Goal: Information Seeking & Learning: Learn about a topic

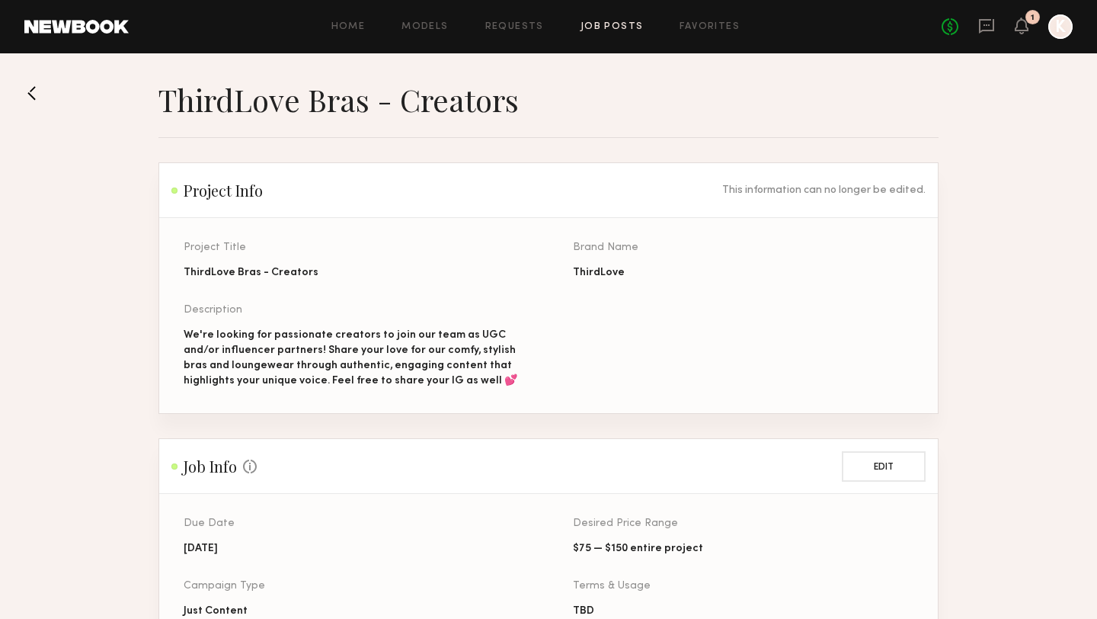
click at [353, 20] on div "Home Models Requests Job Posts Favorites Sign Out No fees up to $5,000 1 K" at bounding box center [601, 26] width 944 height 24
click at [355, 28] on link "Home" at bounding box center [348, 27] width 34 height 10
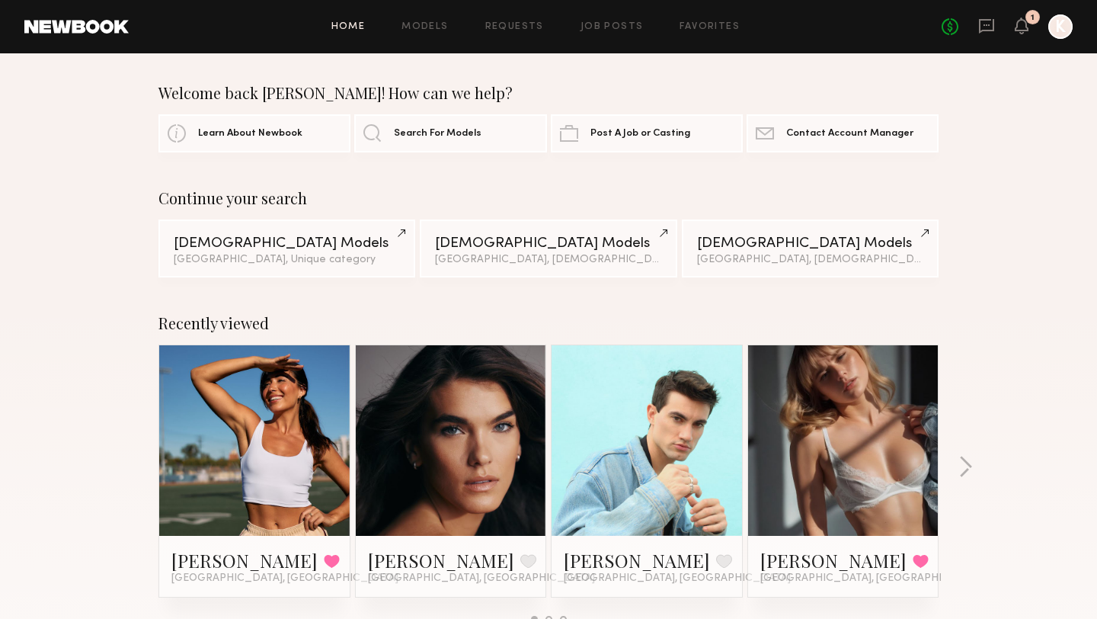
click at [417, 17] on div "Home Models Requests Job Posts Favorites Sign Out No fees up to $5,000 1 K" at bounding box center [601, 26] width 944 height 24
click at [625, 23] on link "Job Posts" at bounding box center [612, 27] width 63 height 10
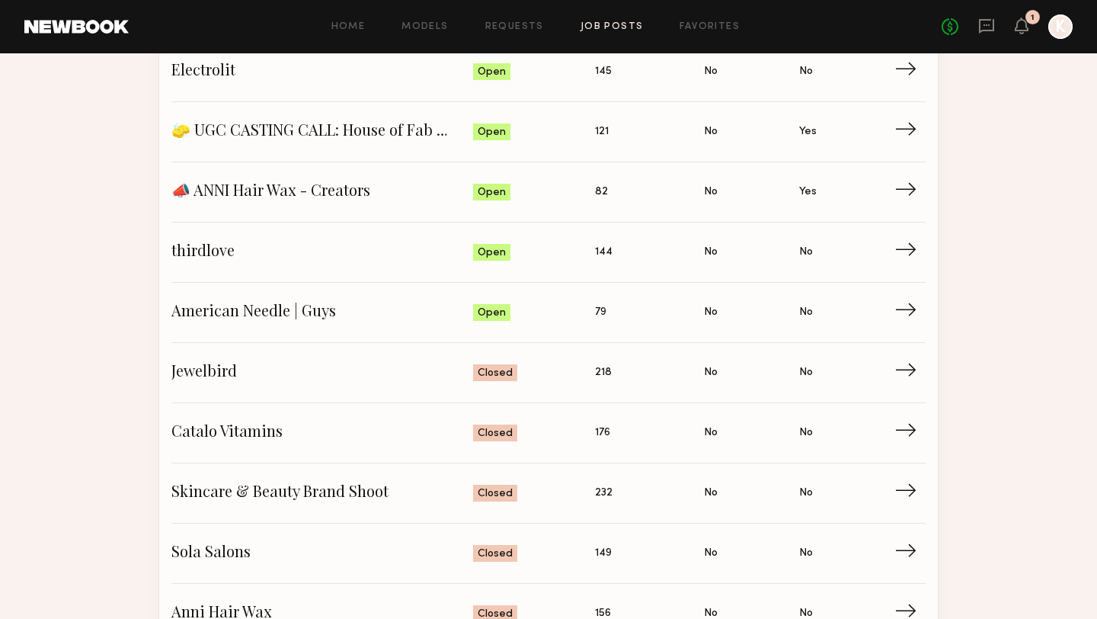
scroll to position [263, 0]
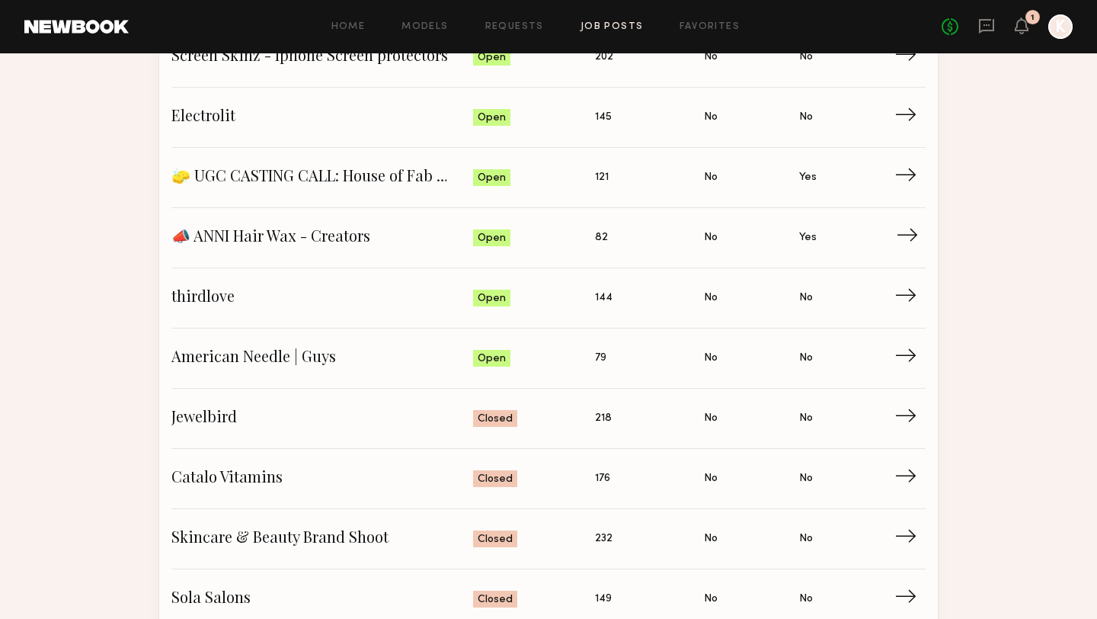
click at [453, 245] on span "📣 ANNI Hair Wax - Creators" at bounding box center [322, 237] width 302 height 23
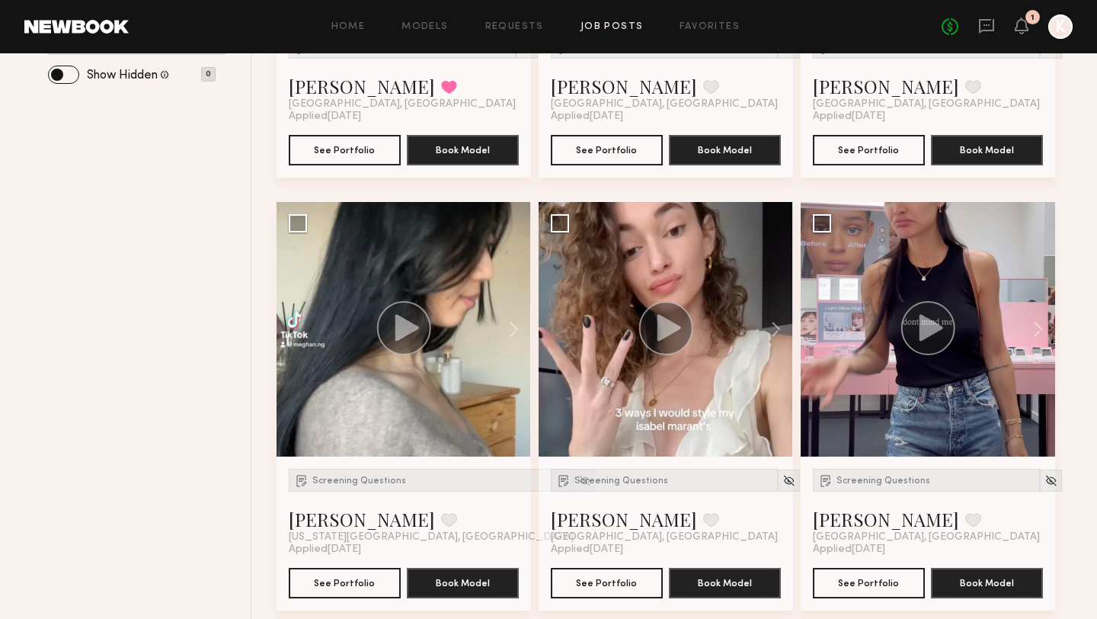
scroll to position [513, 0]
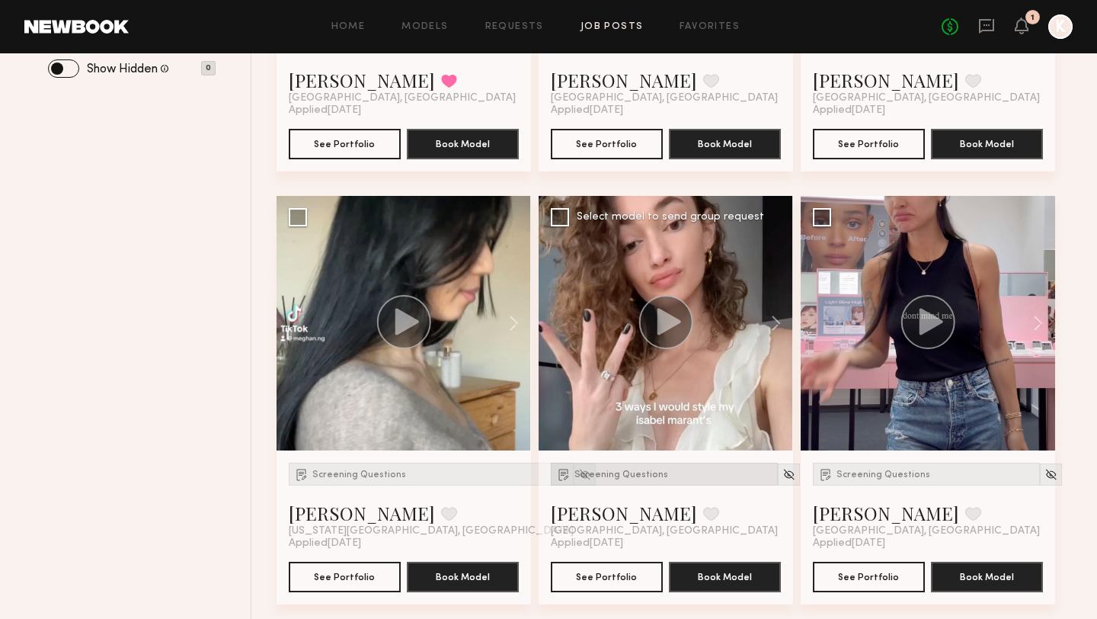
click at [652, 462] on div "Screening Questions" at bounding box center [664, 473] width 227 height 23
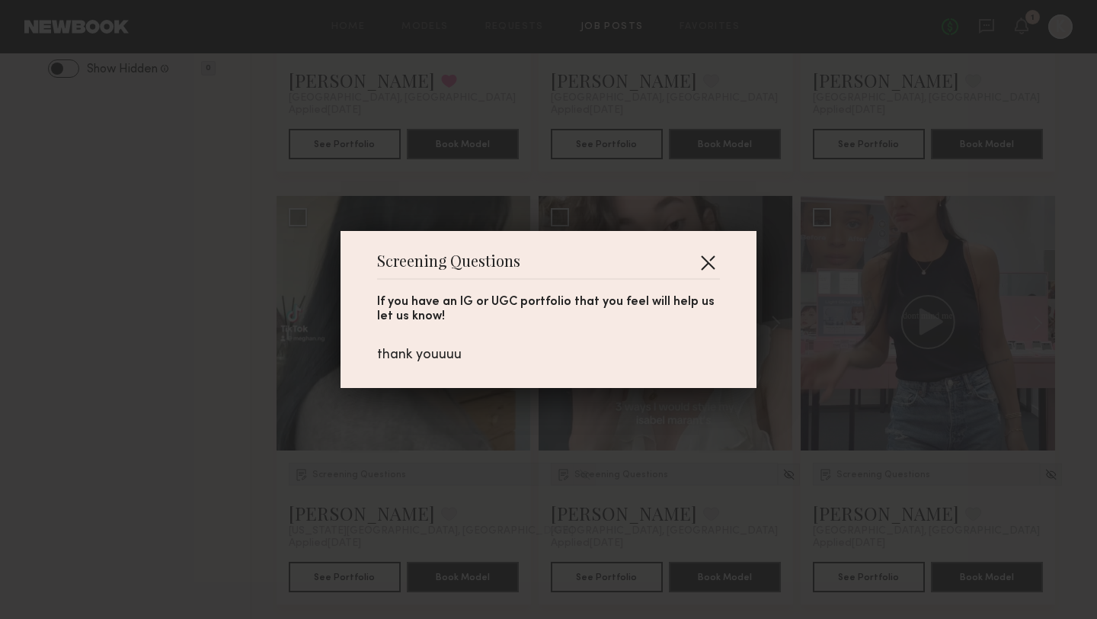
click at [716, 254] on button "button" at bounding box center [708, 262] width 24 height 24
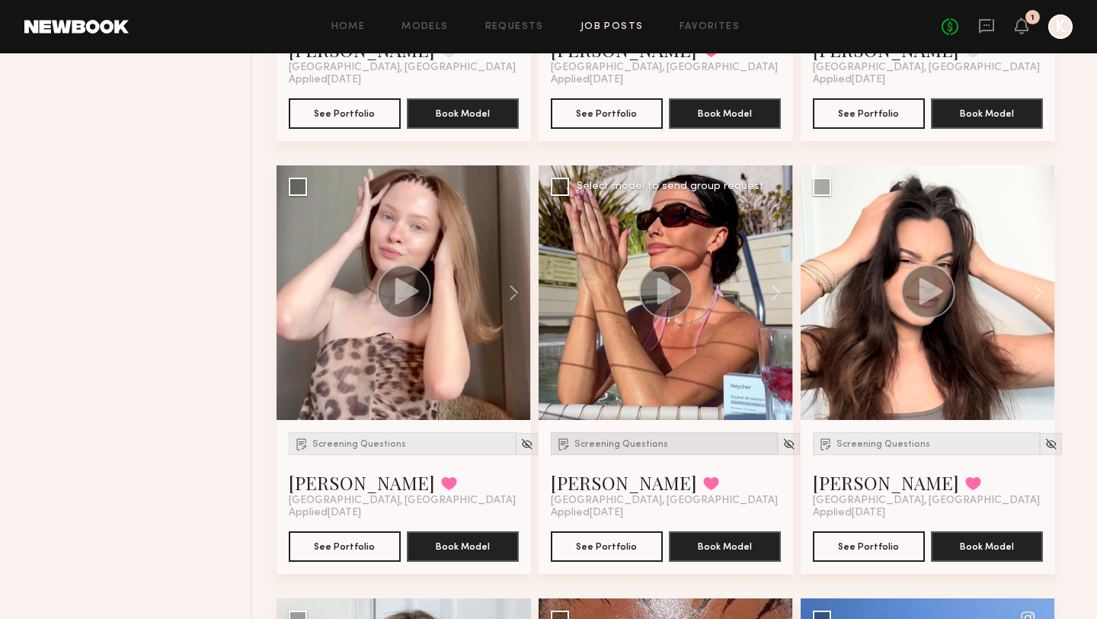
scroll to position [1410, 0]
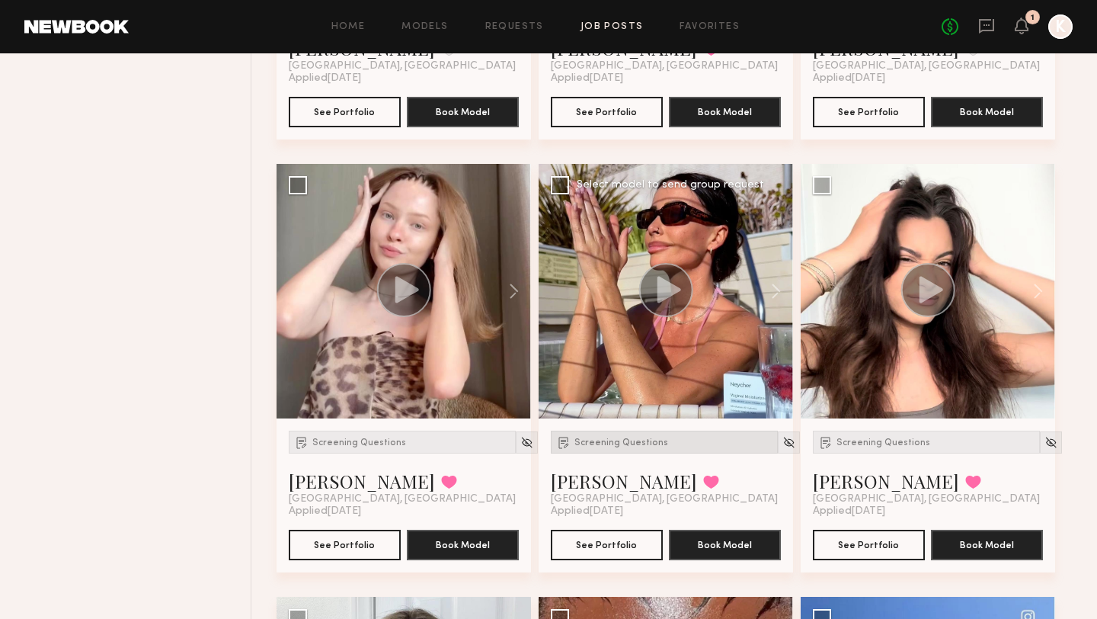
click at [603, 438] on span "Screening Questions" at bounding box center [621, 442] width 94 height 9
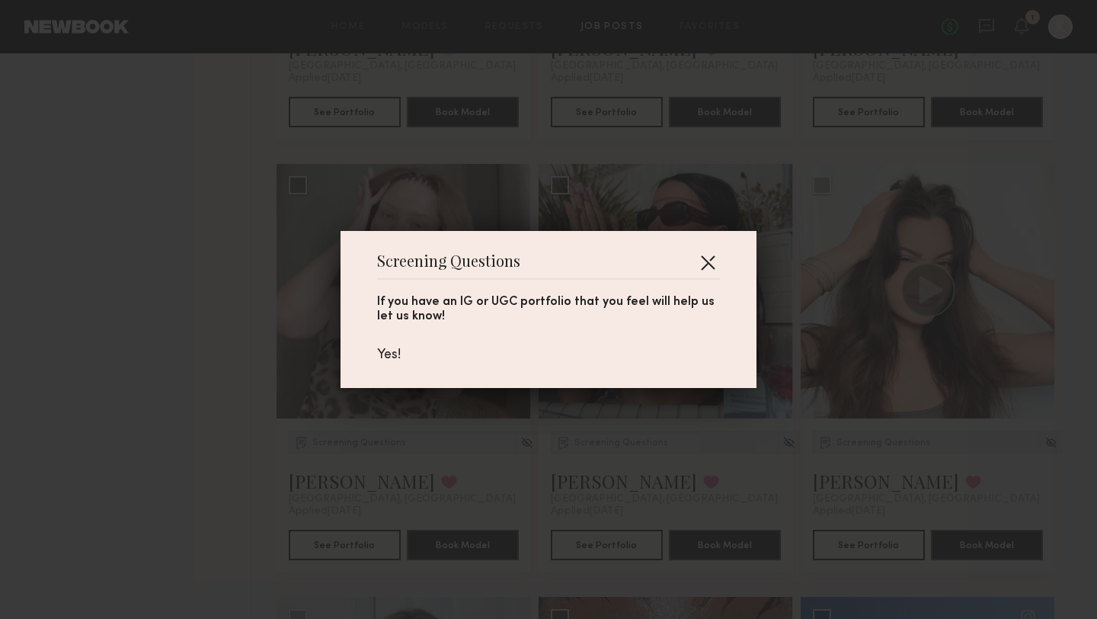
click at [709, 255] on button "button" at bounding box center [708, 262] width 24 height 24
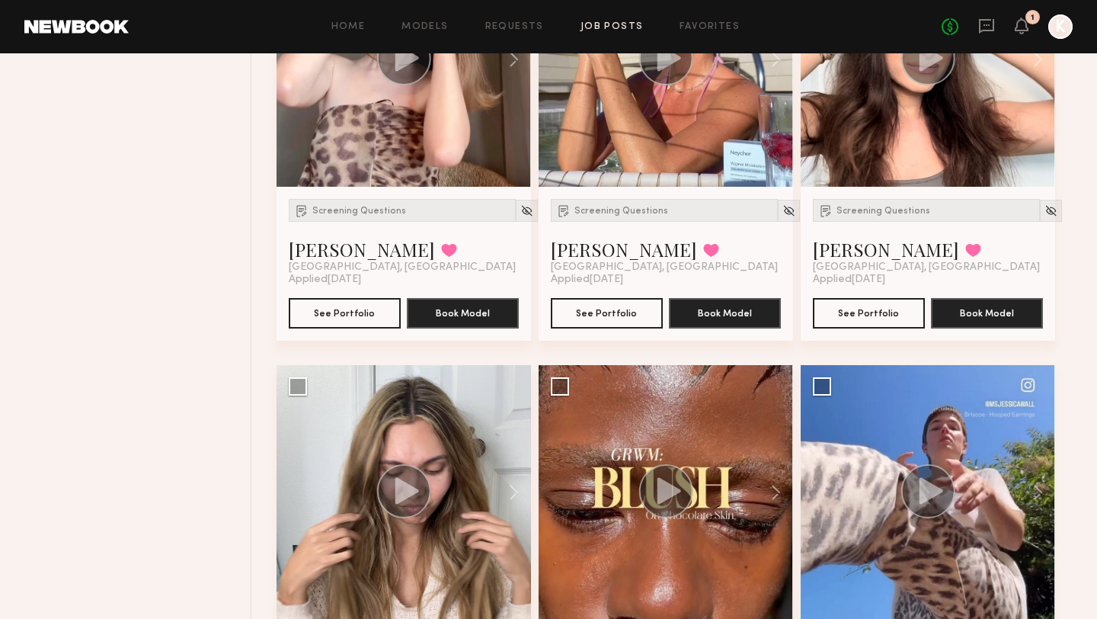
scroll to position [1640, 0]
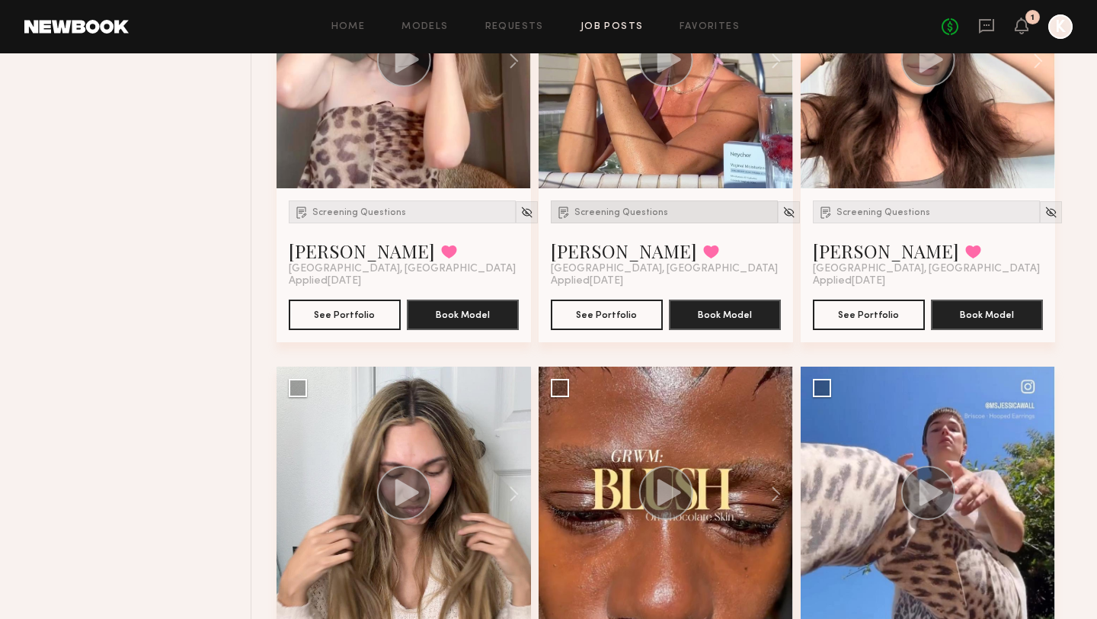
click at [616, 200] on div "Screening Questions" at bounding box center [664, 211] width 227 height 23
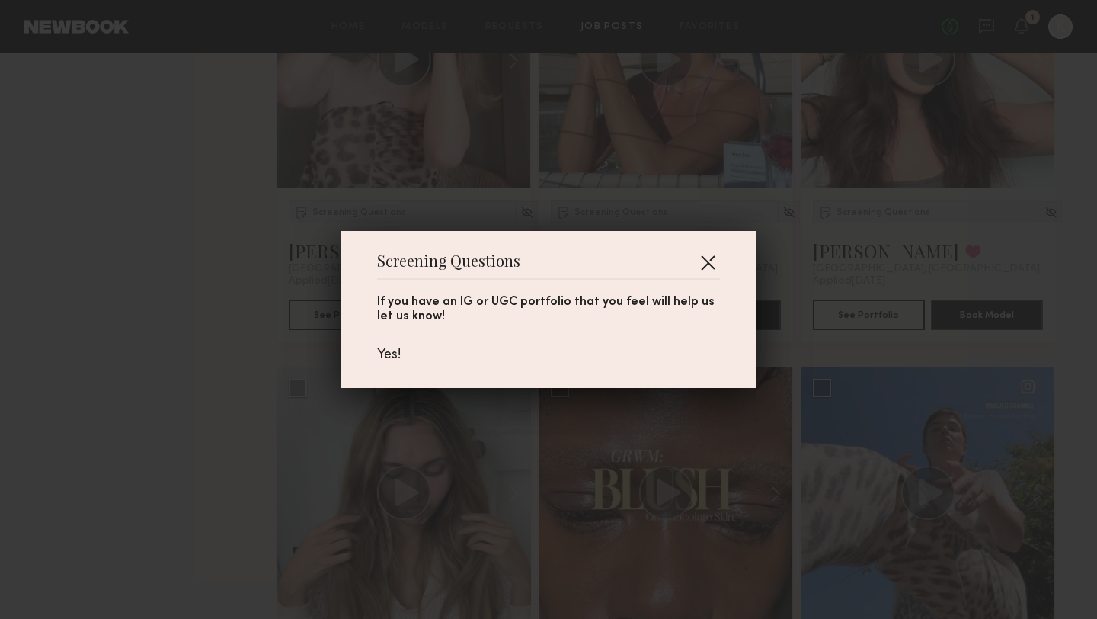
click at [713, 258] on button "button" at bounding box center [708, 262] width 24 height 24
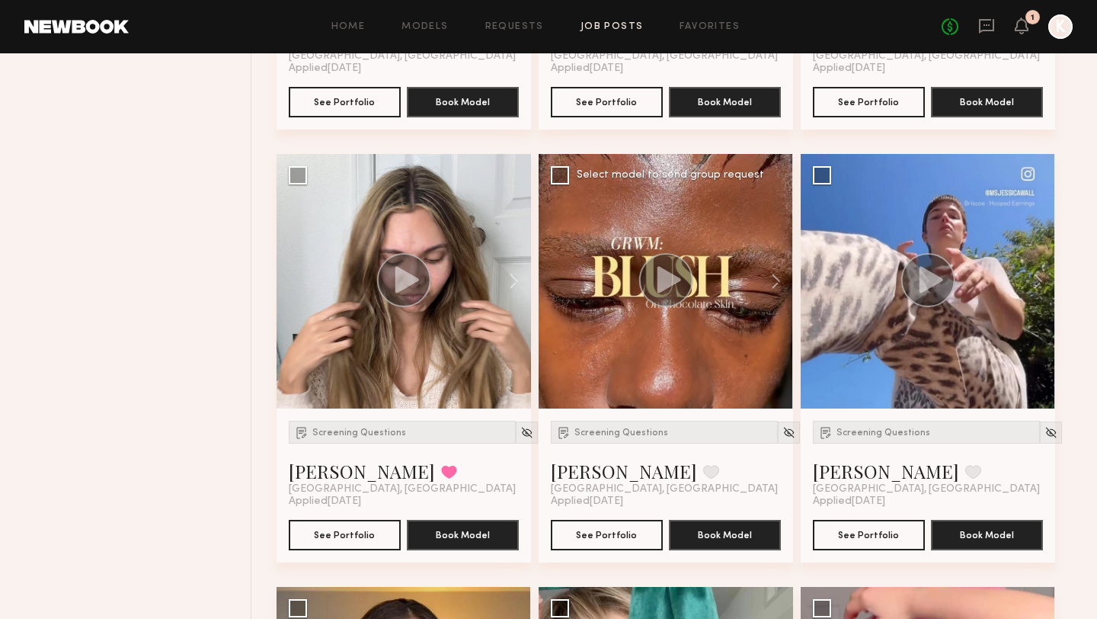
scroll to position [1854, 0]
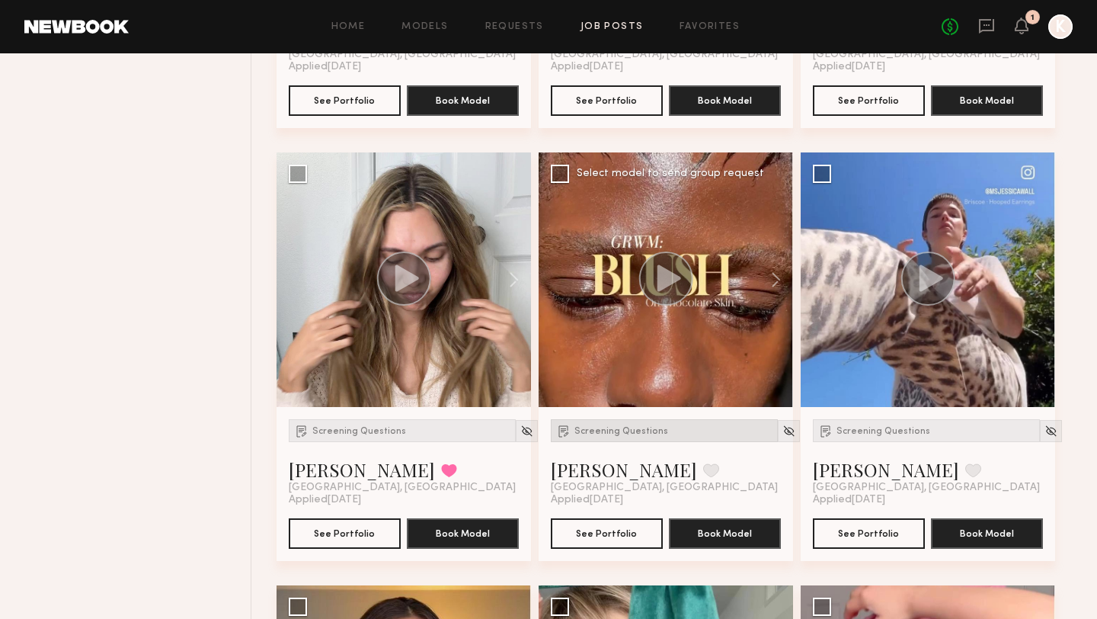
click at [611, 427] on span "Screening Questions" at bounding box center [621, 431] width 94 height 9
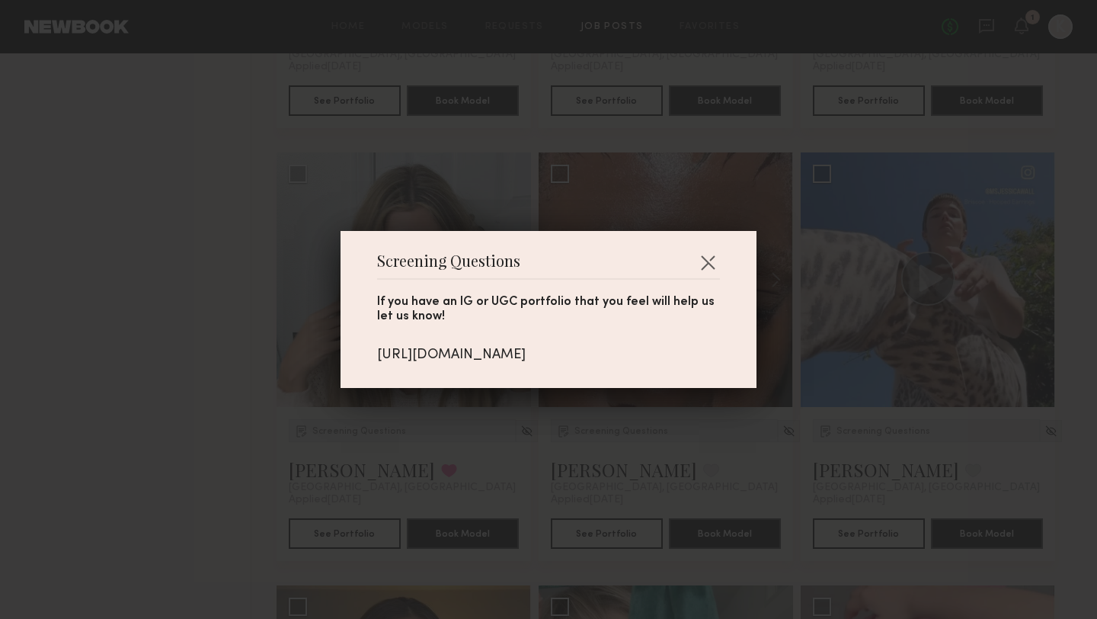
drag, startPoint x: 376, startPoint y: 347, endPoint x: 728, endPoint y: 369, distance: 352.7
click at [728, 369] on div "Screening Questions If you have an IG or UGC portfolio that you feel will help …" at bounding box center [549, 309] width 416 height 157
copy div "[URL][DOMAIN_NAME]"
click at [708, 262] on button "button" at bounding box center [708, 262] width 24 height 24
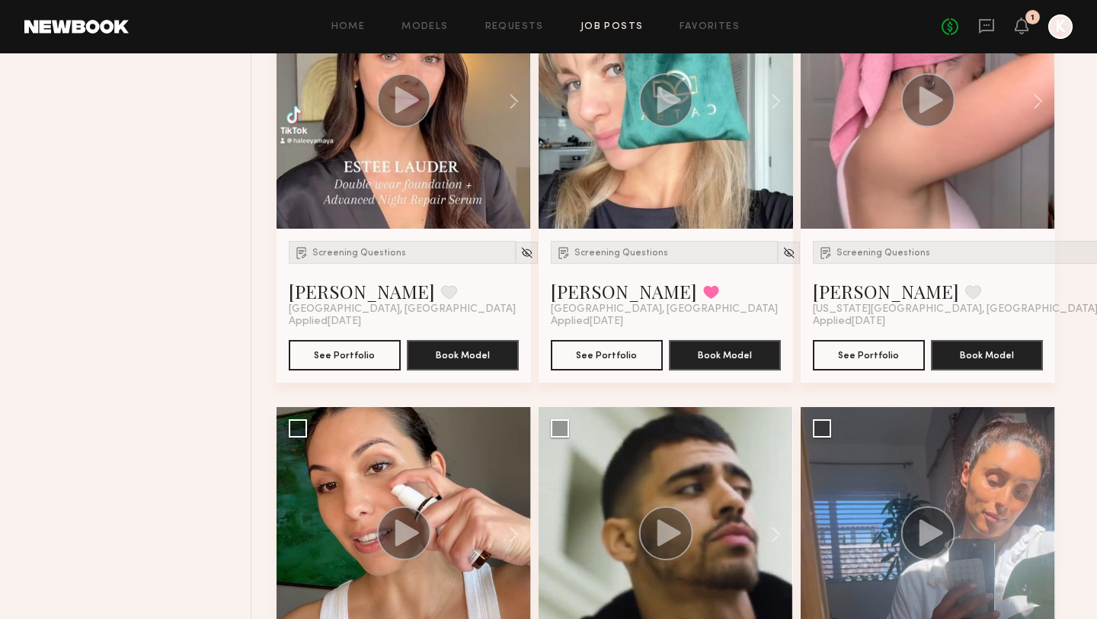
scroll to position [2464, 0]
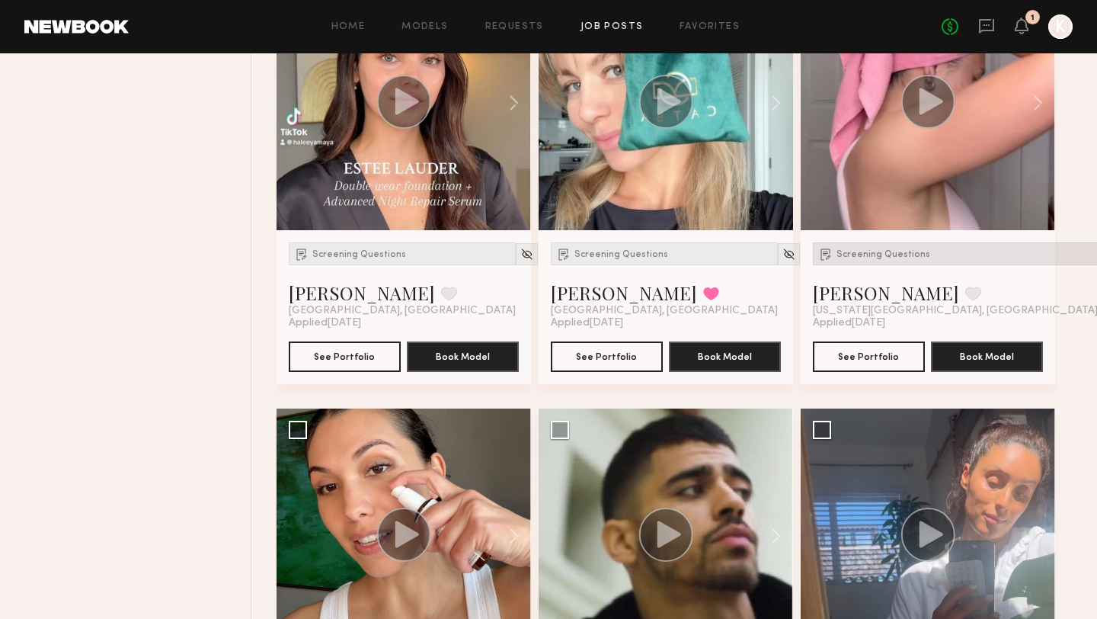
click at [860, 250] on span "Screening Questions" at bounding box center [884, 254] width 94 height 9
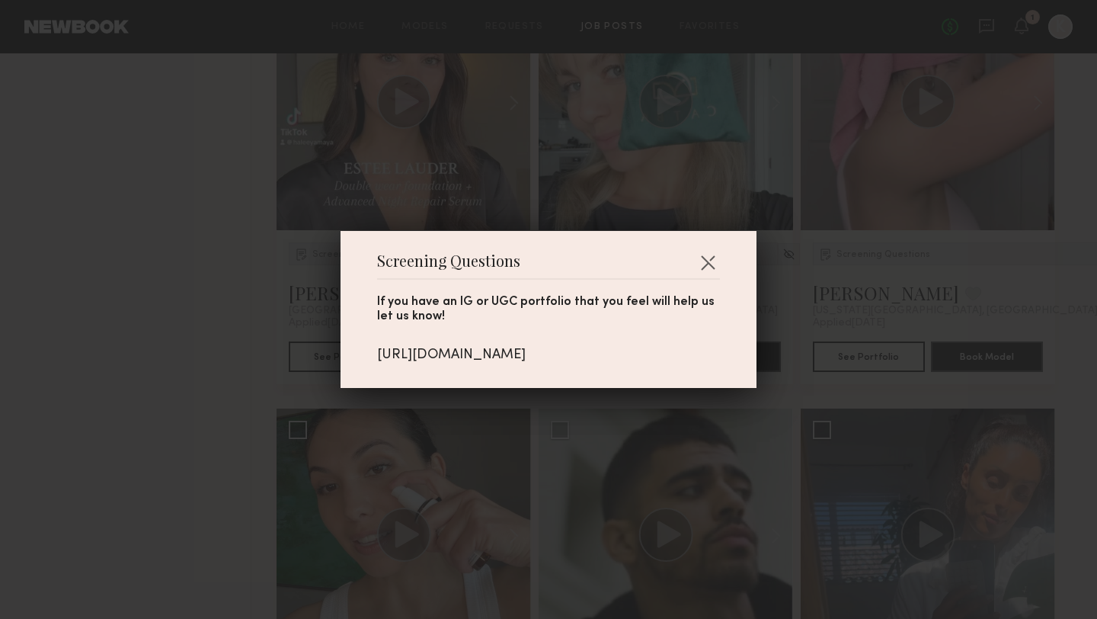
drag, startPoint x: 568, startPoint y: 368, endPoint x: 369, endPoint y: 343, distance: 199.7
click at [370, 343] on div "Screening Questions If you have an IG or UGC portfolio that you feel will help …" at bounding box center [549, 309] width 416 height 157
copy div "[URL][DOMAIN_NAME]"
click at [701, 280] on div "If you have an IG or UGC portfolio that you feel will help us let us know! [URL…" at bounding box center [548, 322] width 343 height 84
click at [707, 255] on button "button" at bounding box center [708, 262] width 24 height 24
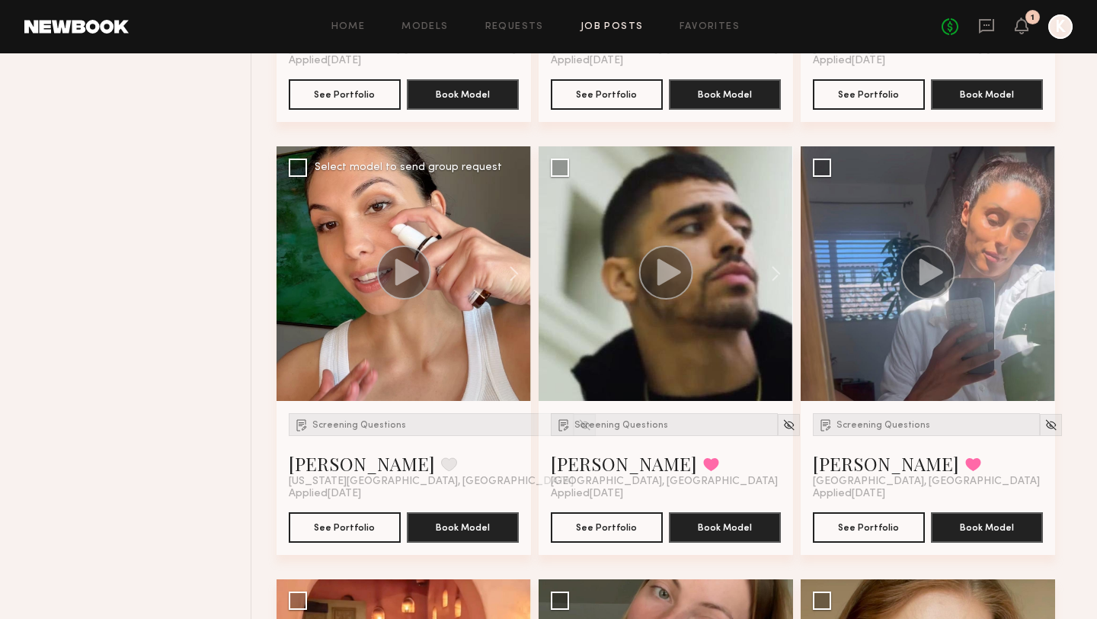
scroll to position [2728, 0]
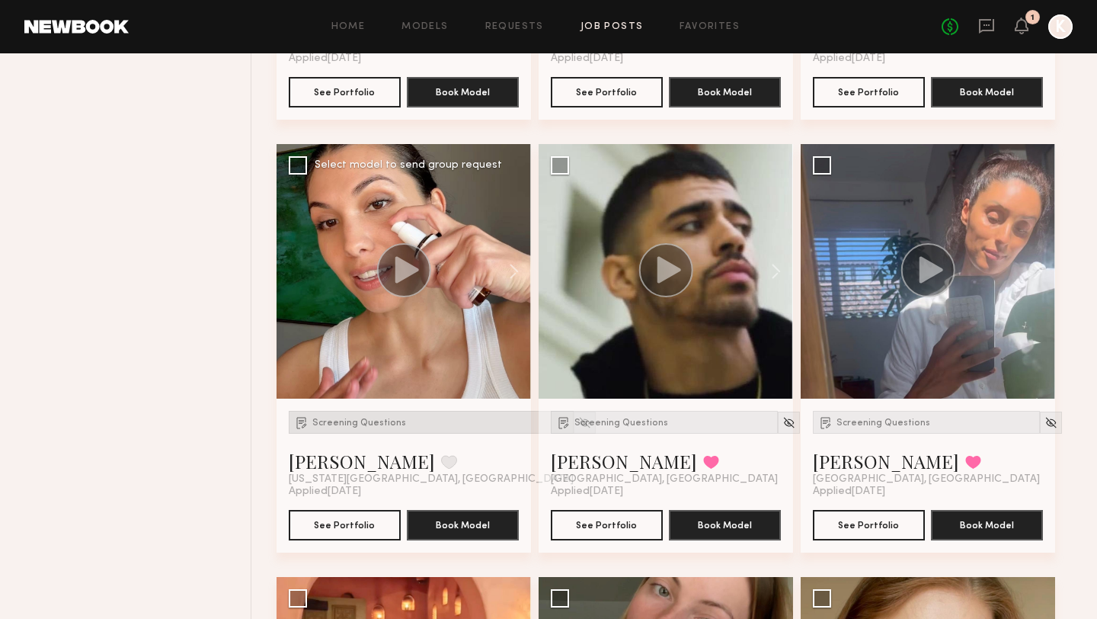
click at [358, 418] on span "Screening Questions" at bounding box center [359, 422] width 94 height 9
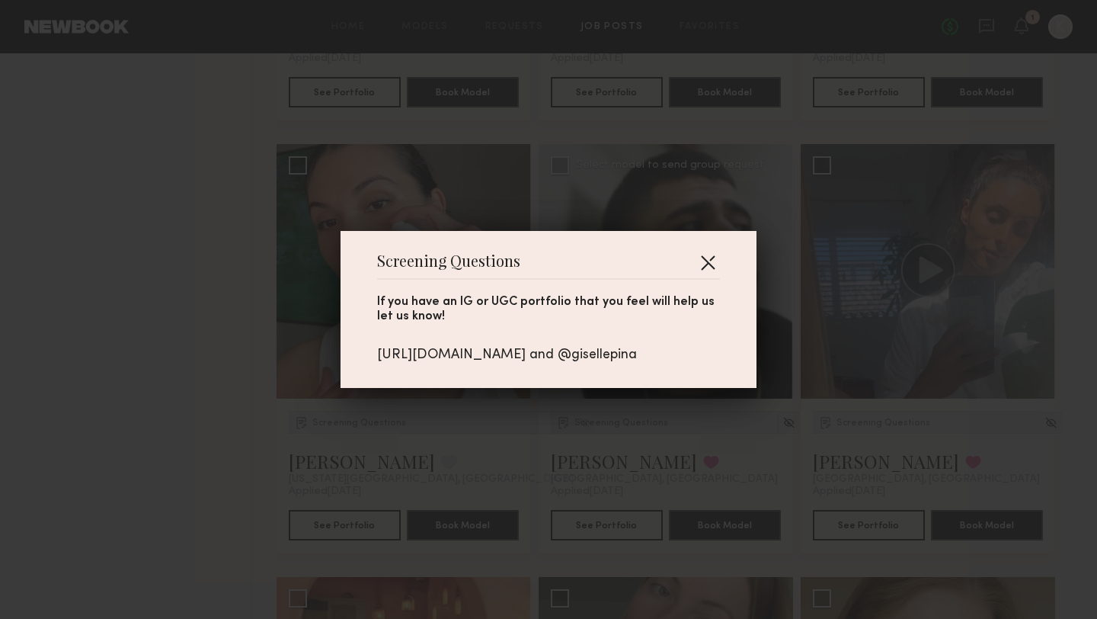
click at [703, 258] on button "button" at bounding box center [708, 262] width 24 height 24
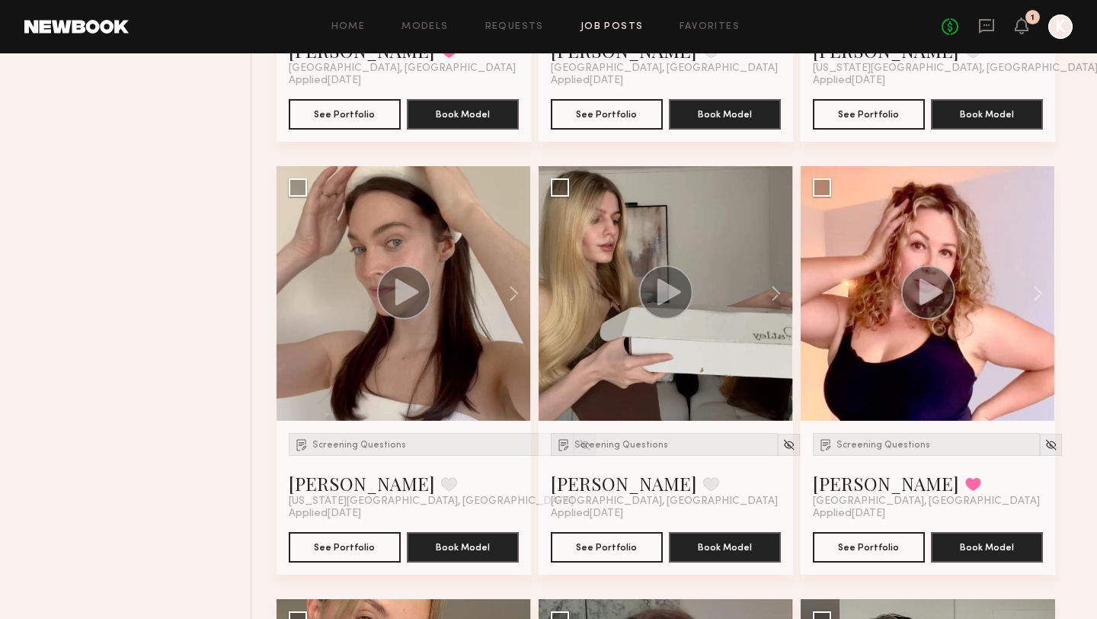
scroll to position [3581, 0]
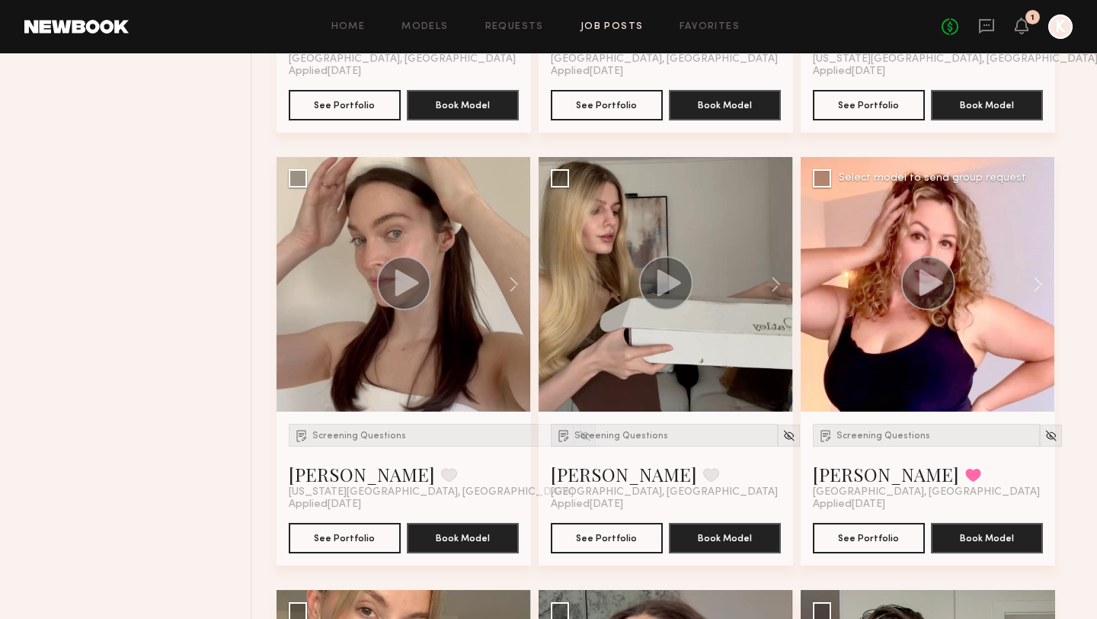
click at [929, 424] on div "Screening Questions [PERSON_NAME] Favorited [GEOGRAPHIC_DATA], [GEOGRAPHIC_DATA]" at bounding box center [928, 461] width 230 height 75
click at [895, 431] on span "Screening Questions" at bounding box center [884, 435] width 94 height 9
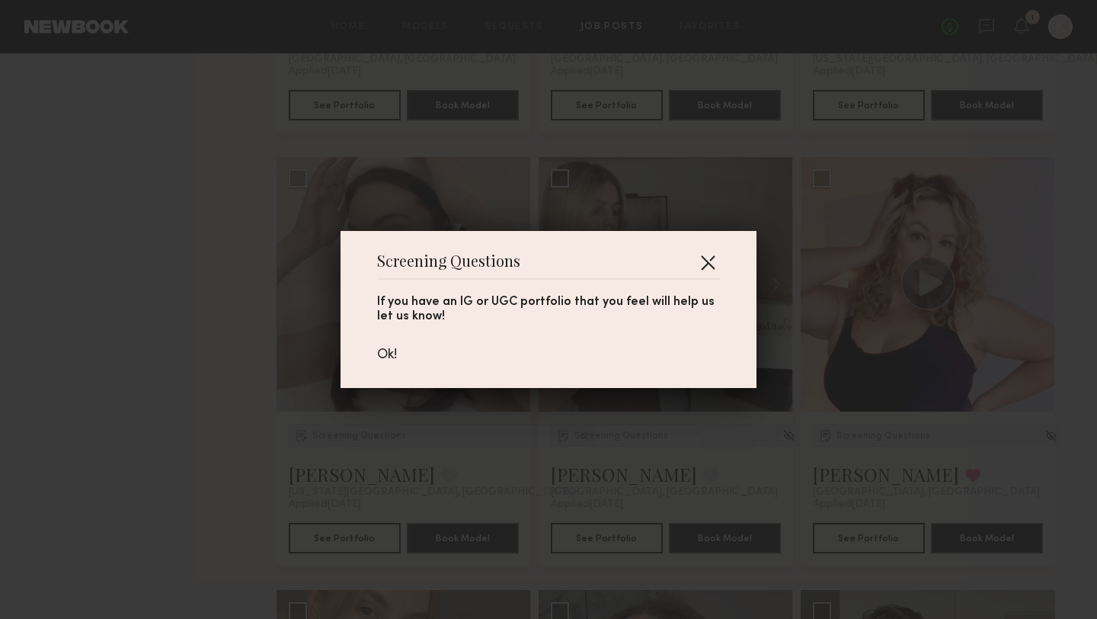
click at [708, 258] on button "button" at bounding box center [708, 262] width 24 height 24
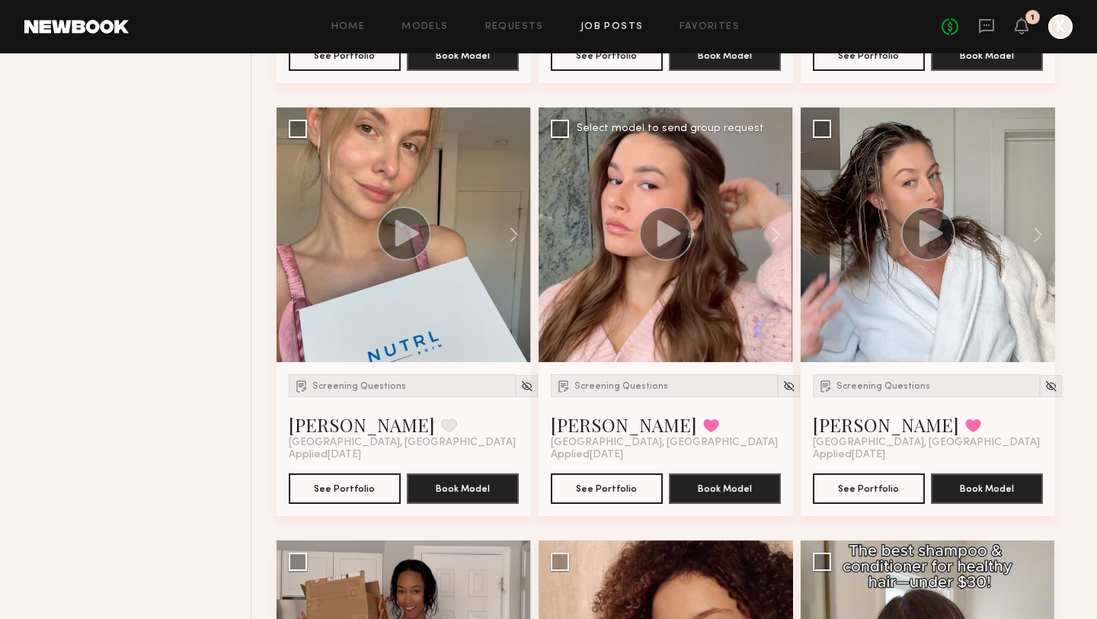
scroll to position [4067, 0]
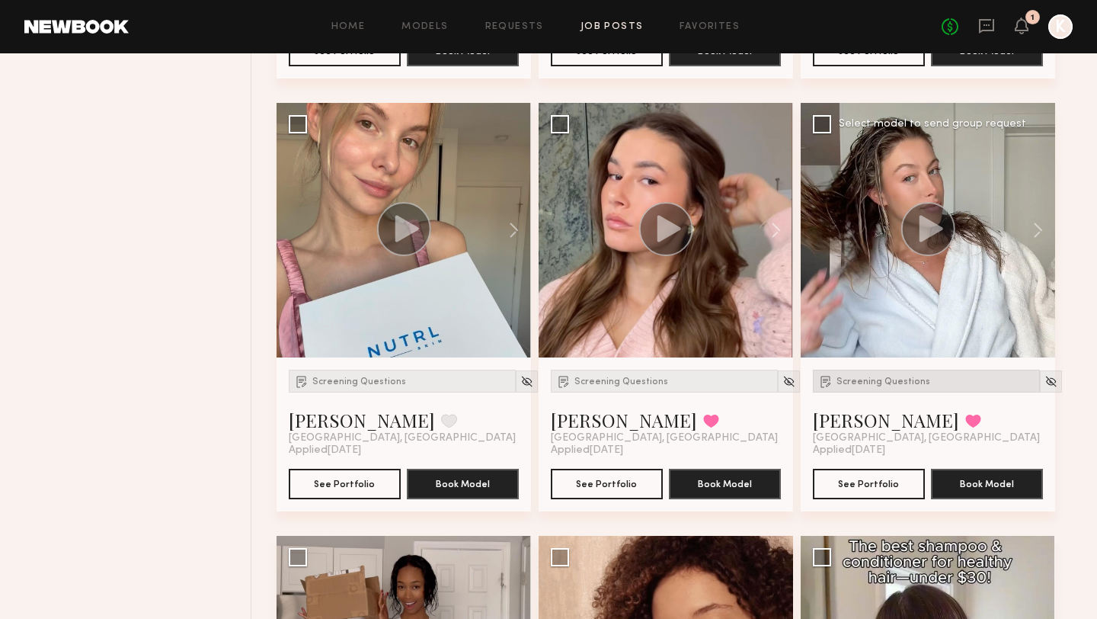
click at [892, 377] on span "Screening Questions" at bounding box center [884, 381] width 94 height 9
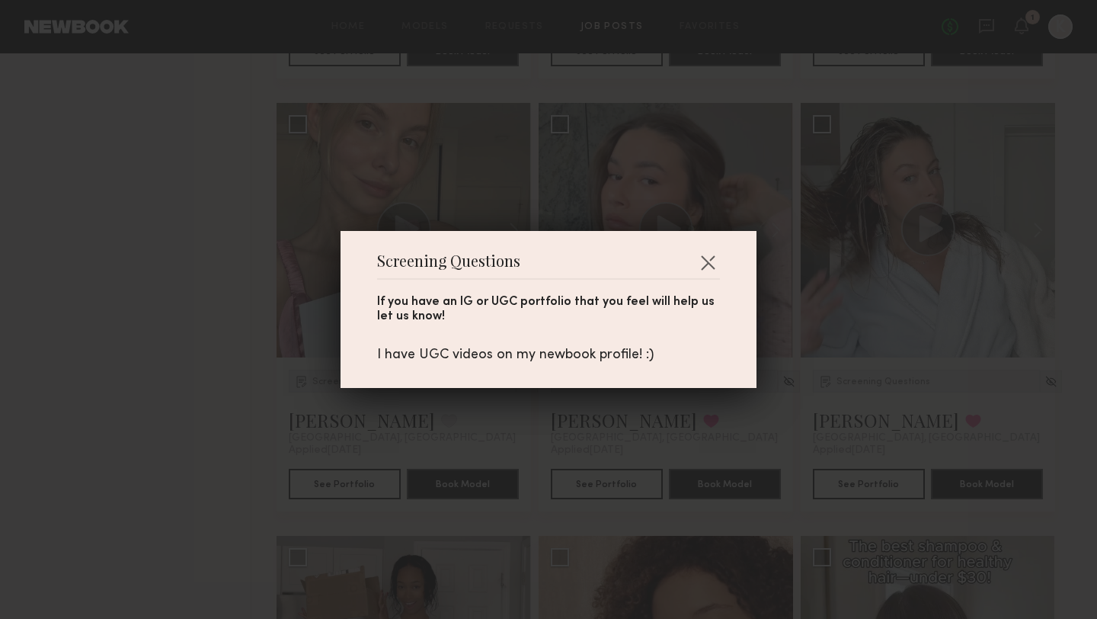
click at [693, 260] on header "Screening Questions" at bounding box center [548, 267] width 343 height 24
click at [704, 267] on button "button" at bounding box center [708, 262] width 24 height 24
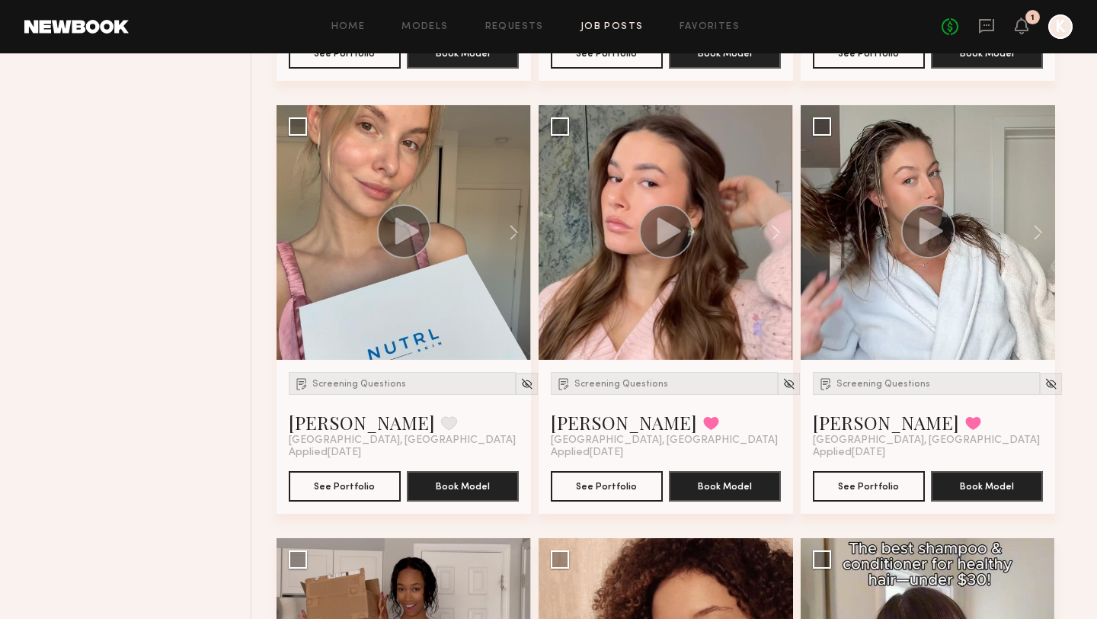
scroll to position [3898, 0]
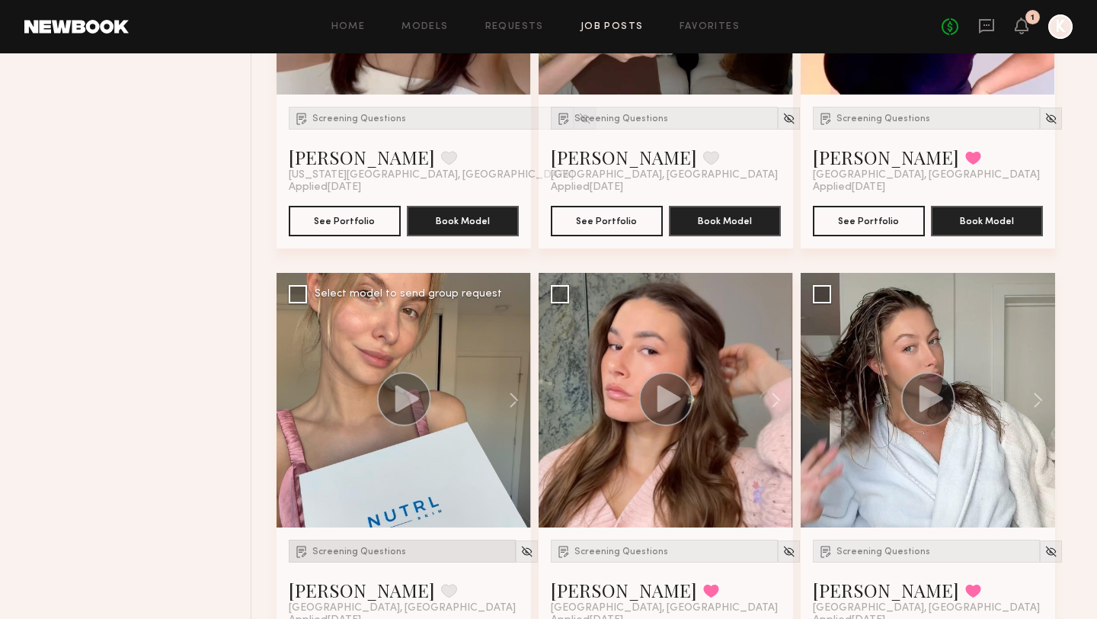
click at [334, 547] on span "Screening Questions" at bounding box center [359, 551] width 94 height 9
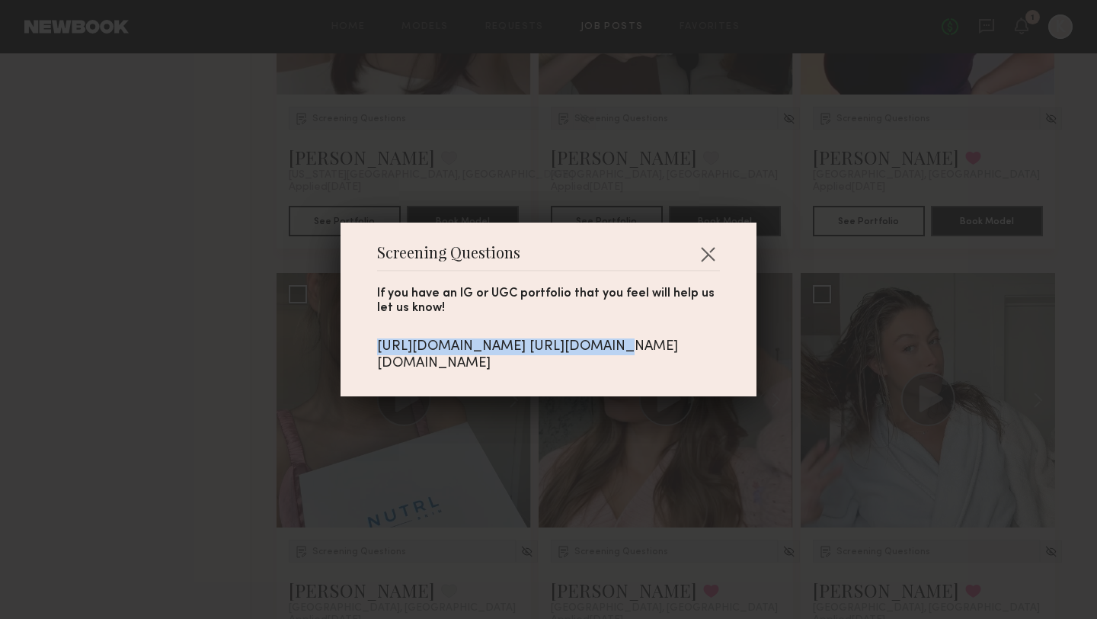
drag, startPoint x: 376, startPoint y: 337, endPoint x: 593, endPoint y: 331, distance: 217.2
click at [593, 331] on div "Screening Questions If you have an IG or UGC portfolio that you feel will help …" at bounding box center [549, 309] width 416 height 174
drag, startPoint x: 378, startPoint y: 353, endPoint x: 691, endPoint y: 369, distance: 313.6
click at [691, 369] on div "[URL][DOMAIN_NAME] [URL][DOMAIN_NAME][DOMAIN_NAME]" at bounding box center [548, 355] width 343 height 34
copy div "[URL][DOMAIN_NAME][DOMAIN_NAME]"
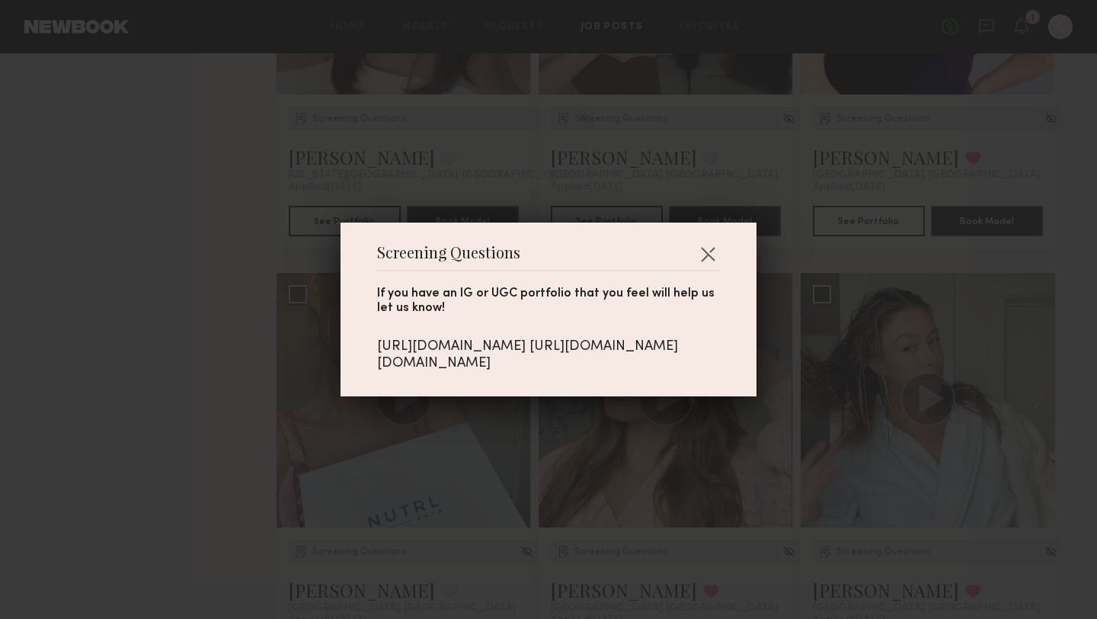
click at [556, 344] on div "[URL][DOMAIN_NAME] [URL][DOMAIN_NAME][DOMAIN_NAME]" at bounding box center [548, 355] width 343 height 34
drag, startPoint x: 594, startPoint y: 335, endPoint x: 369, endPoint y: 328, distance: 225.6
click at [369, 328] on div "Screening Questions If you have an IG or UGC portfolio that you feel will help …" at bounding box center [549, 309] width 416 height 174
copy div "[URL][DOMAIN_NAME]"
click at [651, 271] on div "If you have an IG or UGC portfolio that you feel will help us let us know! [URL…" at bounding box center [548, 321] width 343 height 101
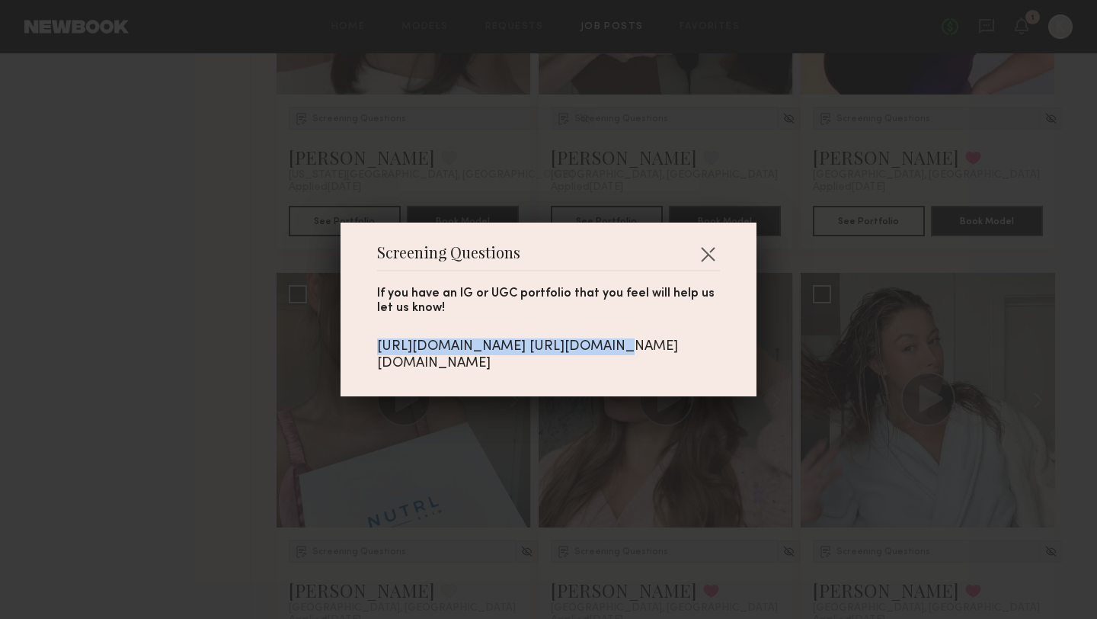
drag, startPoint x: 593, startPoint y: 334, endPoint x: 377, endPoint y: 331, distance: 215.6
click at [377, 338] on div "[URL][DOMAIN_NAME] [URL][DOMAIN_NAME][DOMAIN_NAME]" at bounding box center [548, 355] width 343 height 34
copy div "[URL][DOMAIN_NAME]"
click at [714, 242] on button "button" at bounding box center [708, 254] width 24 height 24
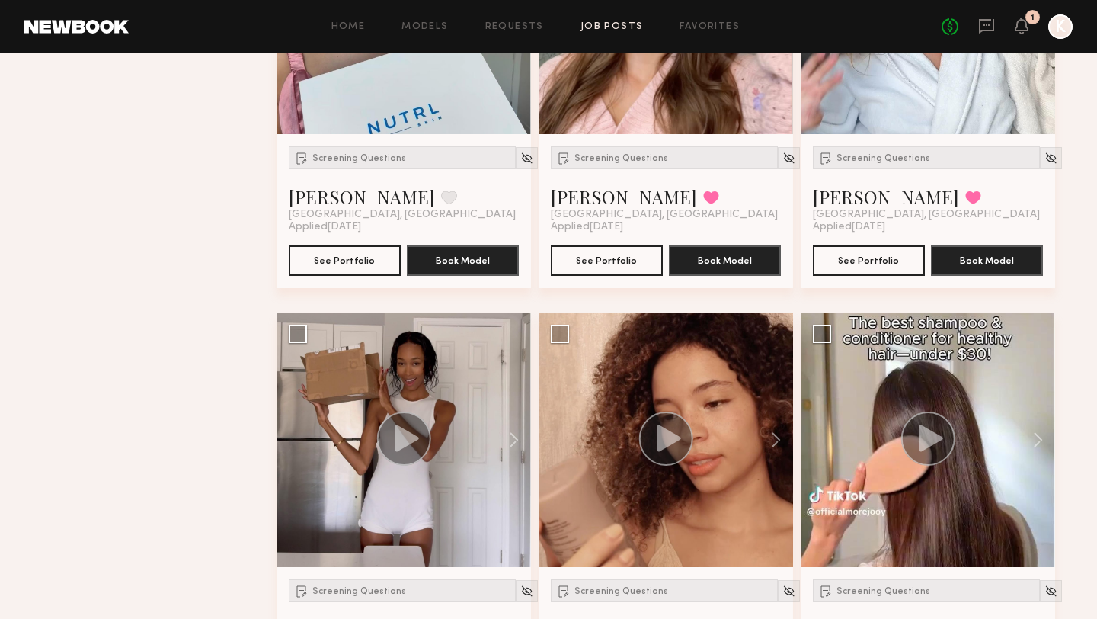
scroll to position [4291, 0]
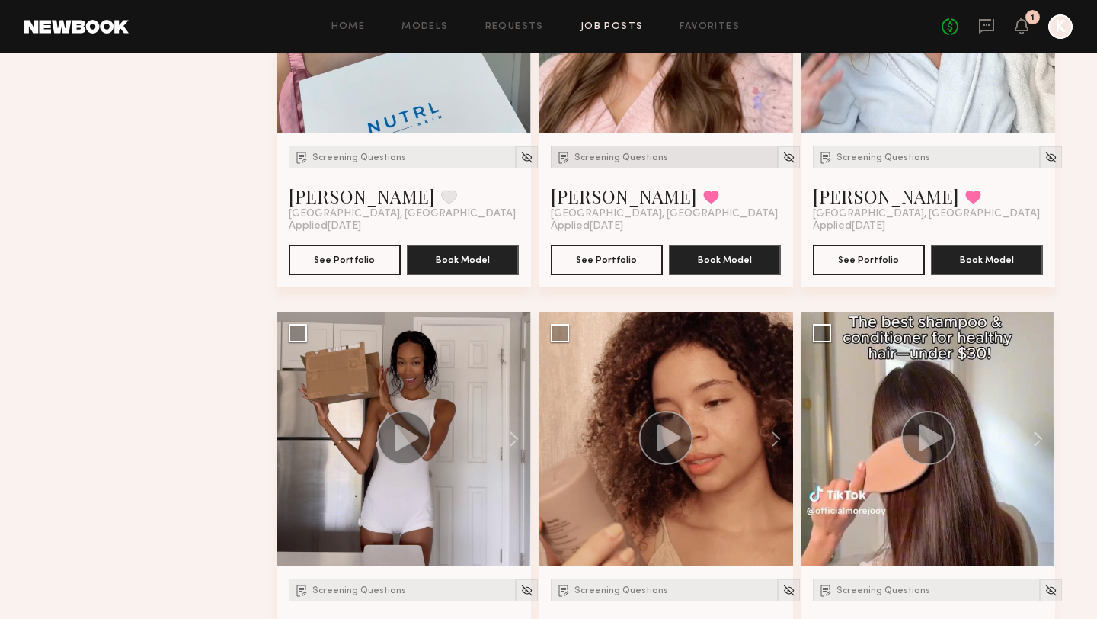
click at [640, 146] on div "Screening Questions" at bounding box center [664, 157] width 227 height 23
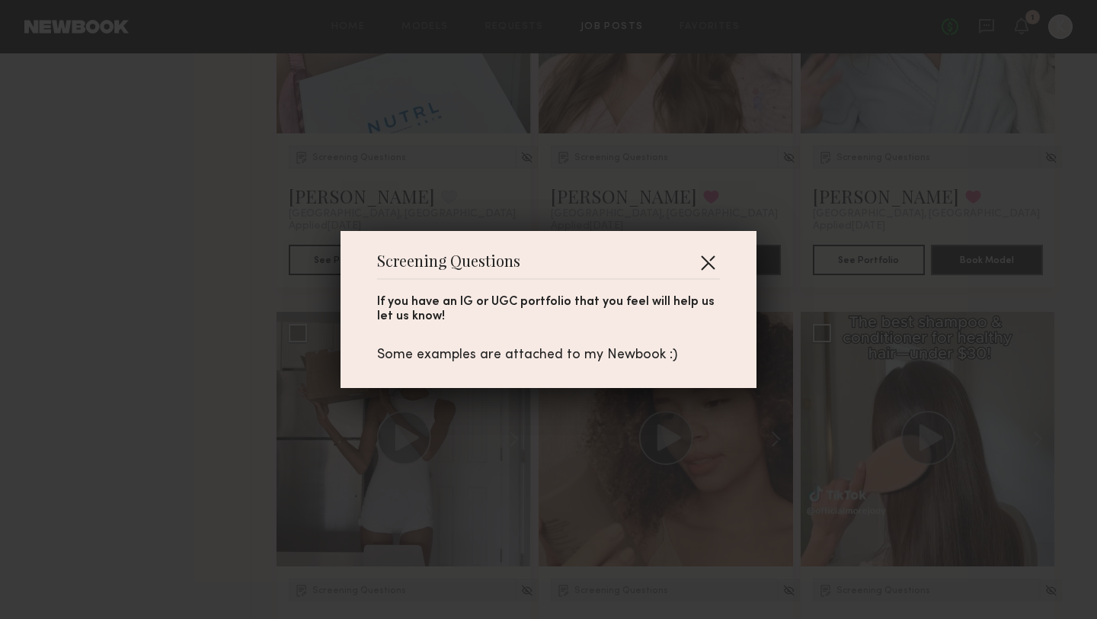
click at [713, 254] on button "button" at bounding box center [708, 262] width 24 height 24
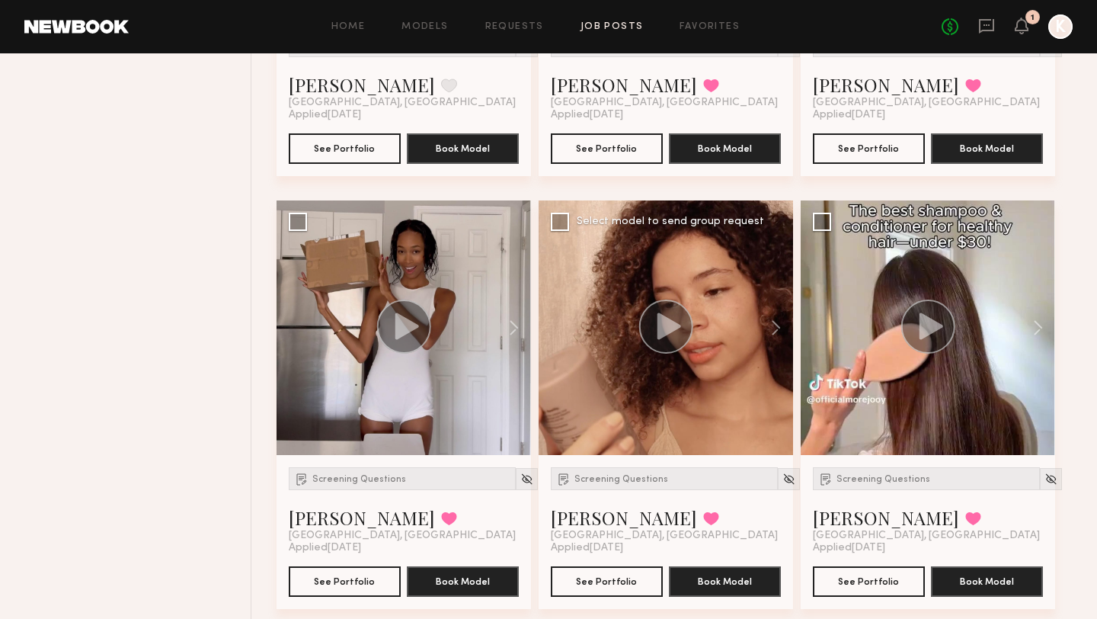
scroll to position [4409, 0]
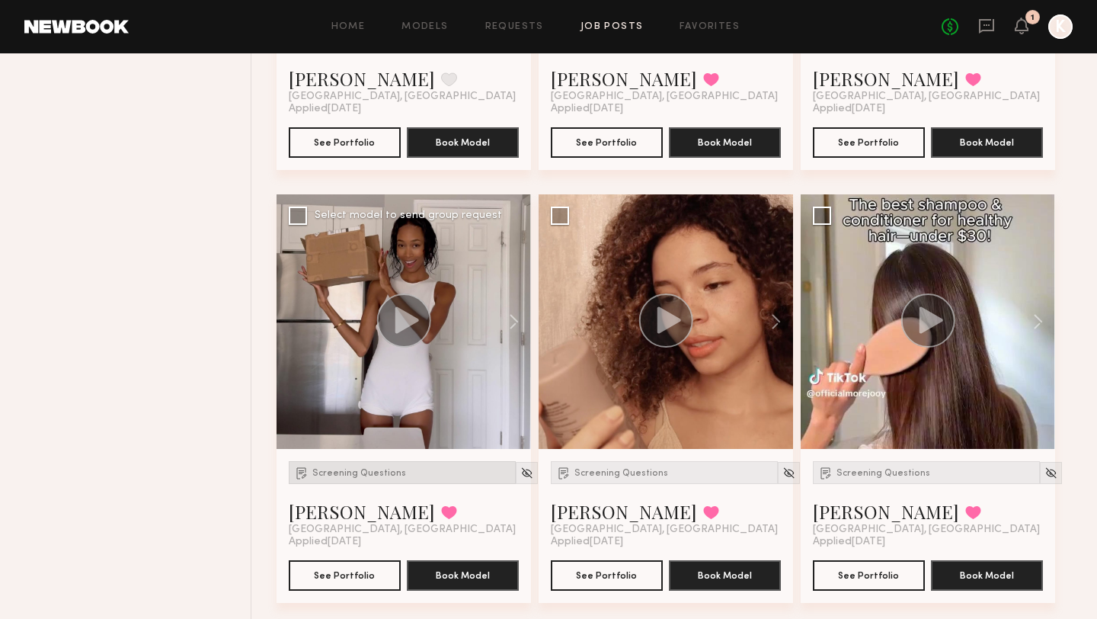
click at [354, 461] on div "Screening Questions" at bounding box center [402, 472] width 227 height 23
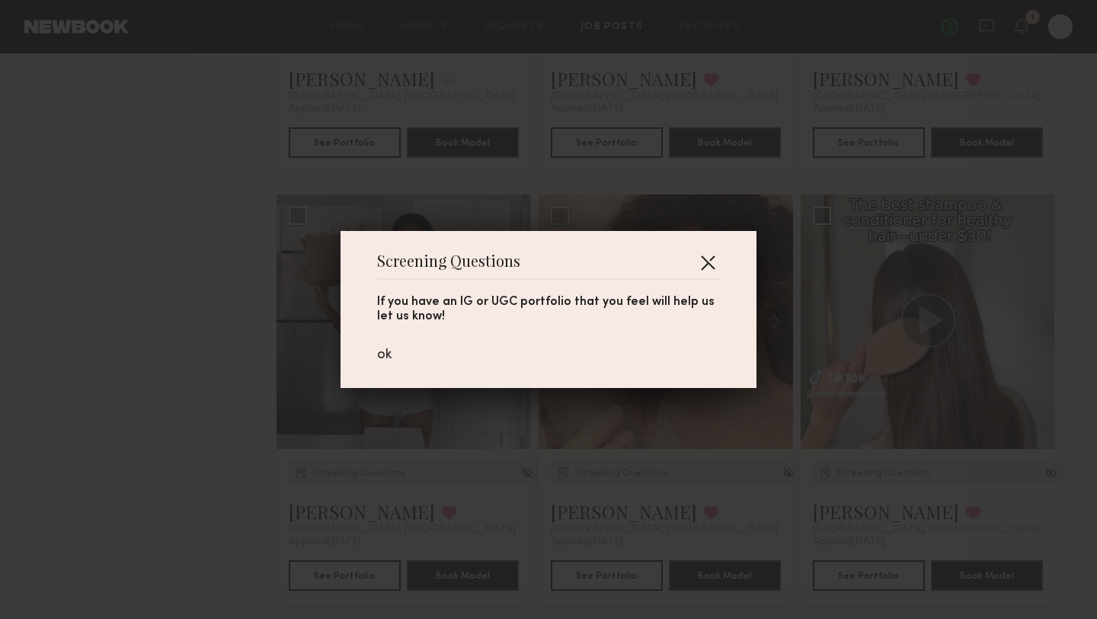
click at [708, 253] on button "button" at bounding box center [708, 262] width 24 height 24
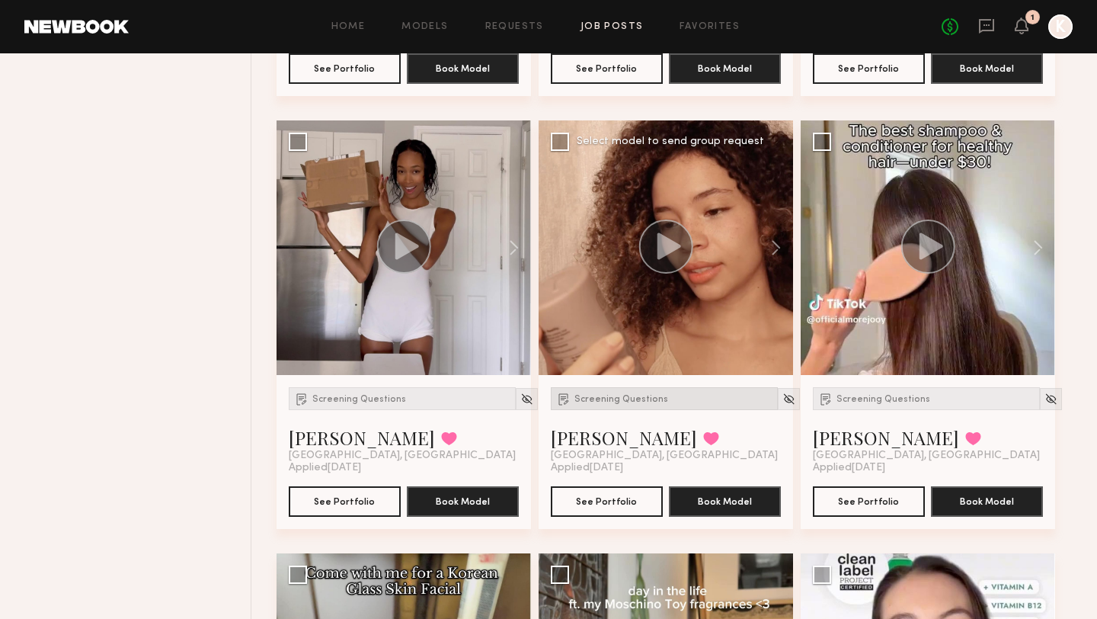
scroll to position [4501, 0]
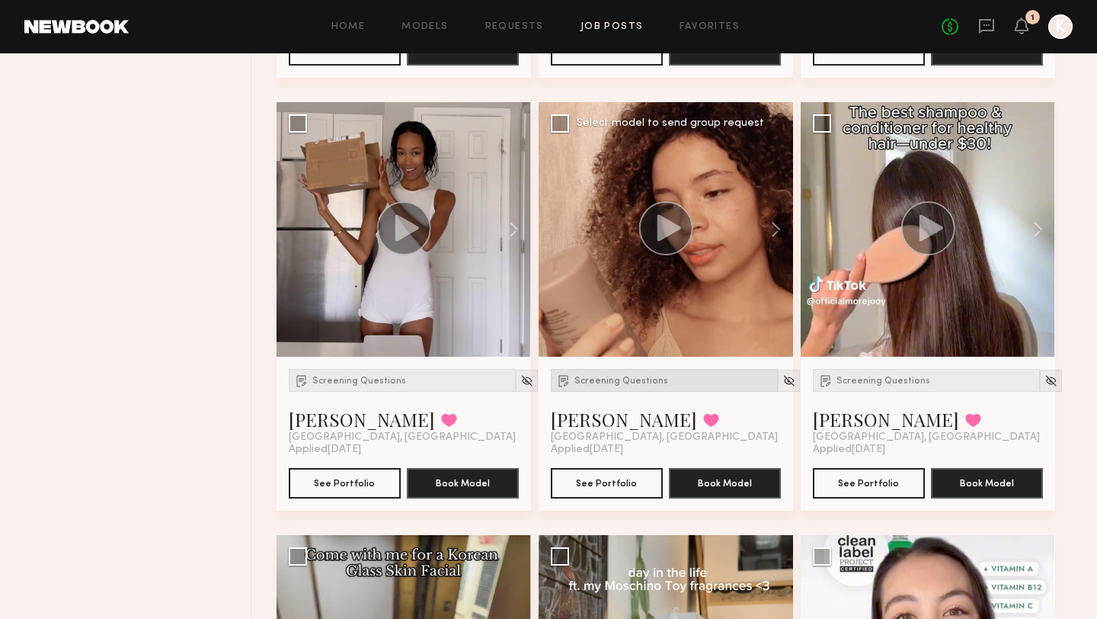
click at [606, 369] on div "Screening Questions" at bounding box center [664, 380] width 227 height 23
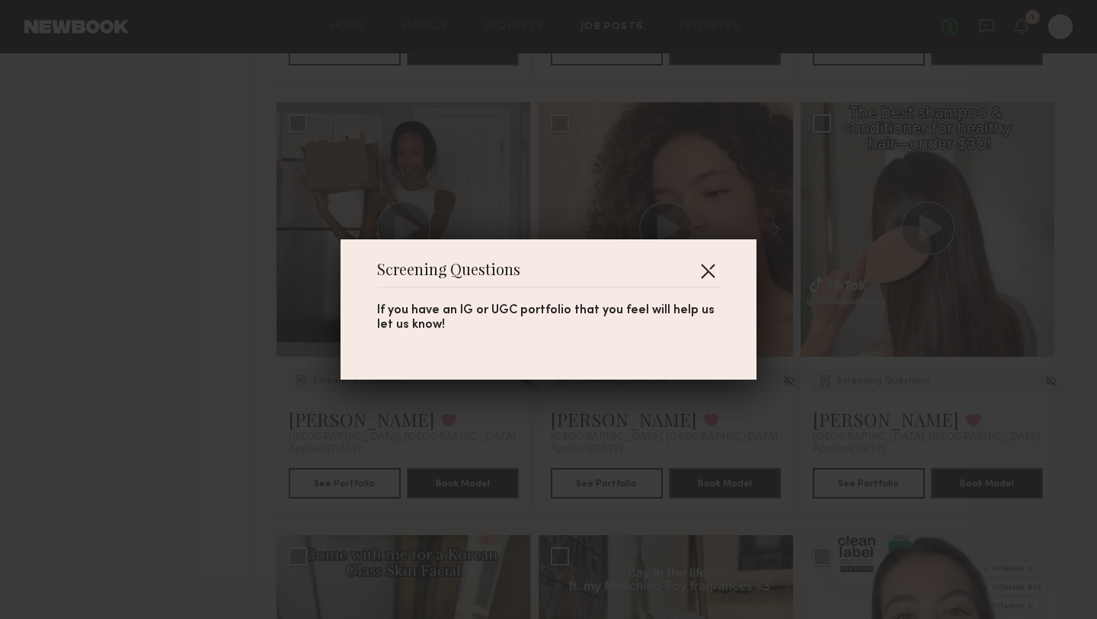
click at [709, 267] on button "button" at bounding box center [708, 270] width 24 height 24
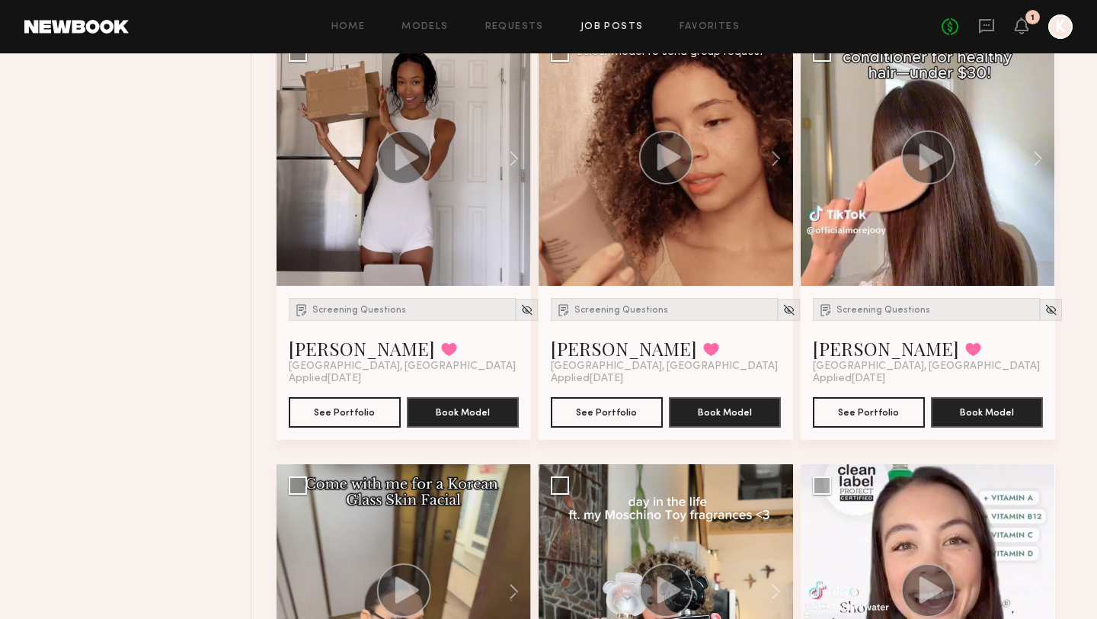
scroll to position [4576, 0]
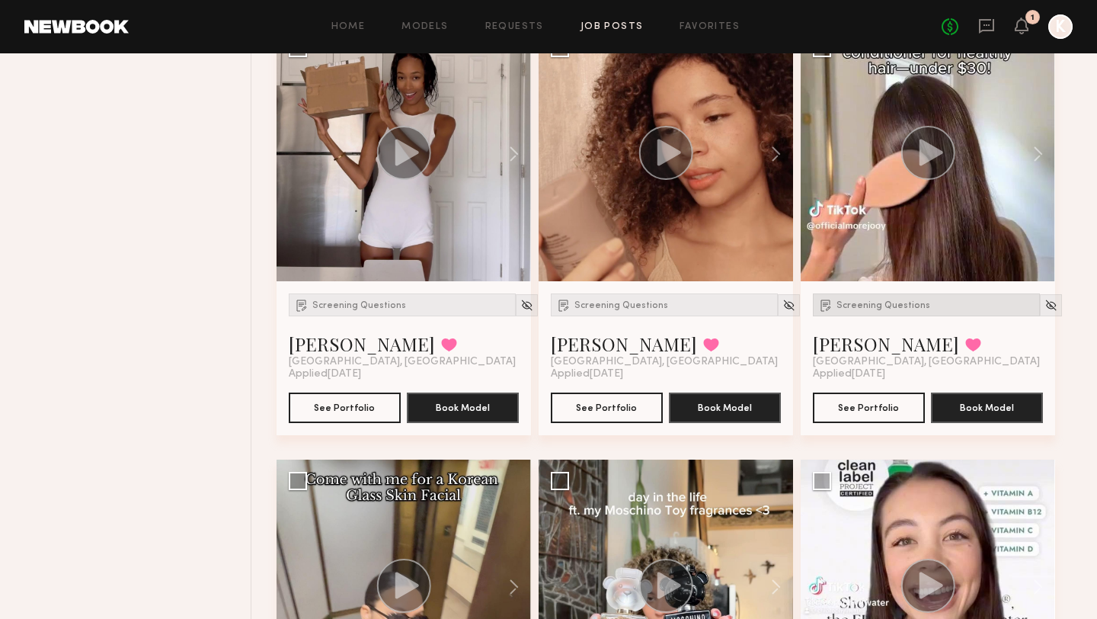
click at [883, 281] on div "Screening Questions [PERSON_NAME] Favorited [GEOGRAPHIC_DATA], [GEOGRAPHIC_DATA…" at bounding box center [928, 358] width 254 height 154
click at [883, 293] on div "Screening Questions" at bounding box center [926, 304] width 227 height 23
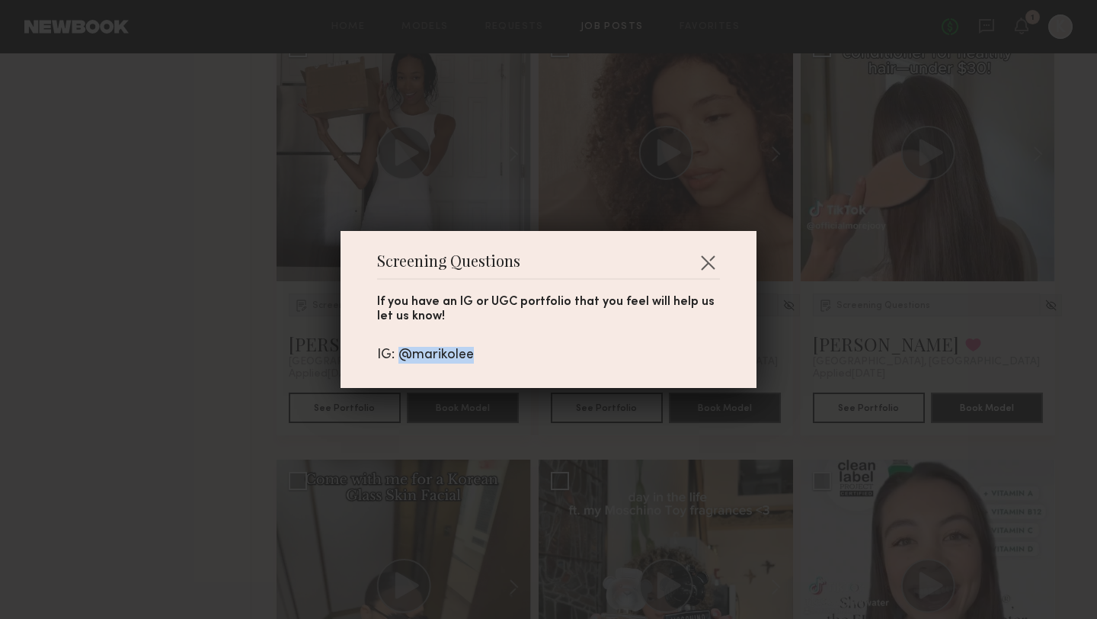
drag, startPoint x: 402, startPoint y: 353, endPoint x: 510, endPoint y: 352, distance: 107.4
click at [510, 352] on div "IG: @marikolee" at bounding box center [548, 355] width 343 height 17
copy div "@marikolee"
click at [710, 269] on button "button" at bounding box center [708, 262] width 24 height 24
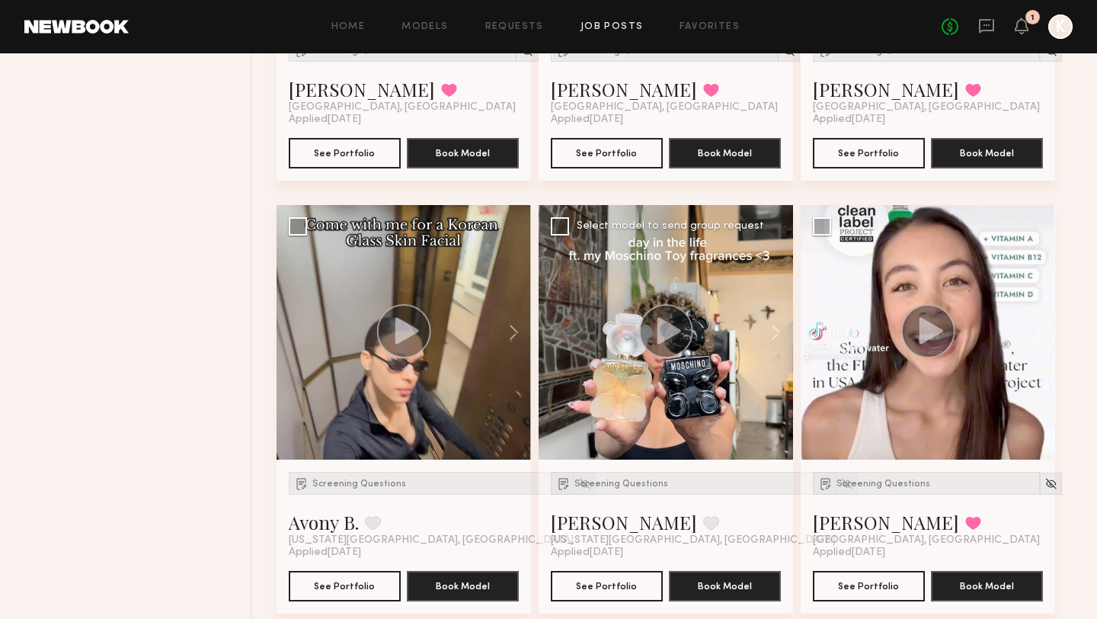
scroll to position [4835, 0]
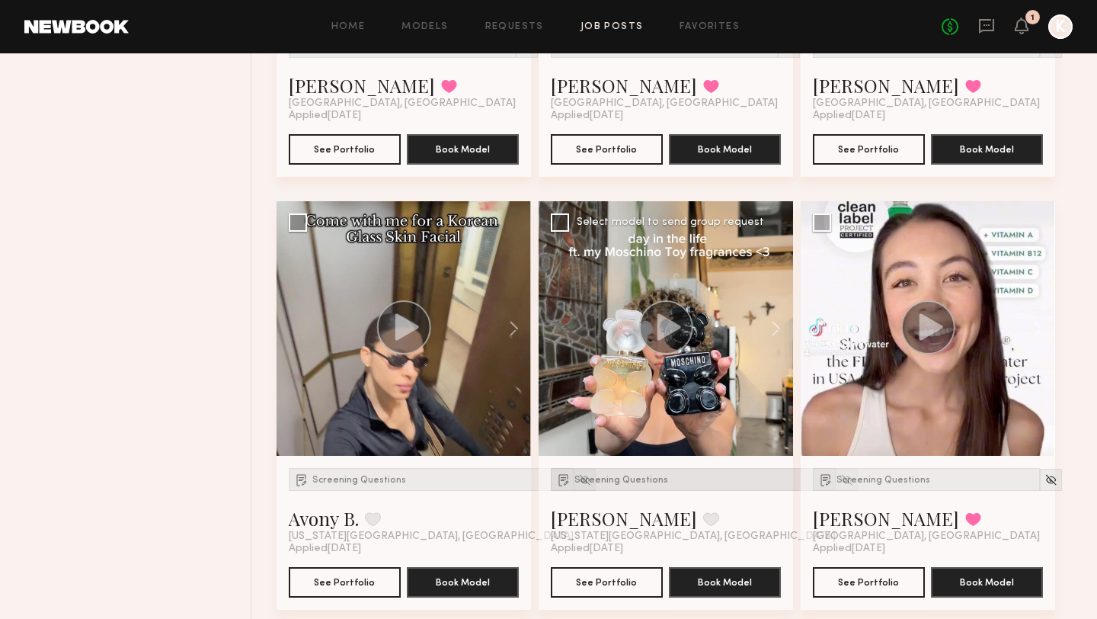
click at [651, 475] on span "Screening Questions" at bounding box center [621, 479] width 94 height 9
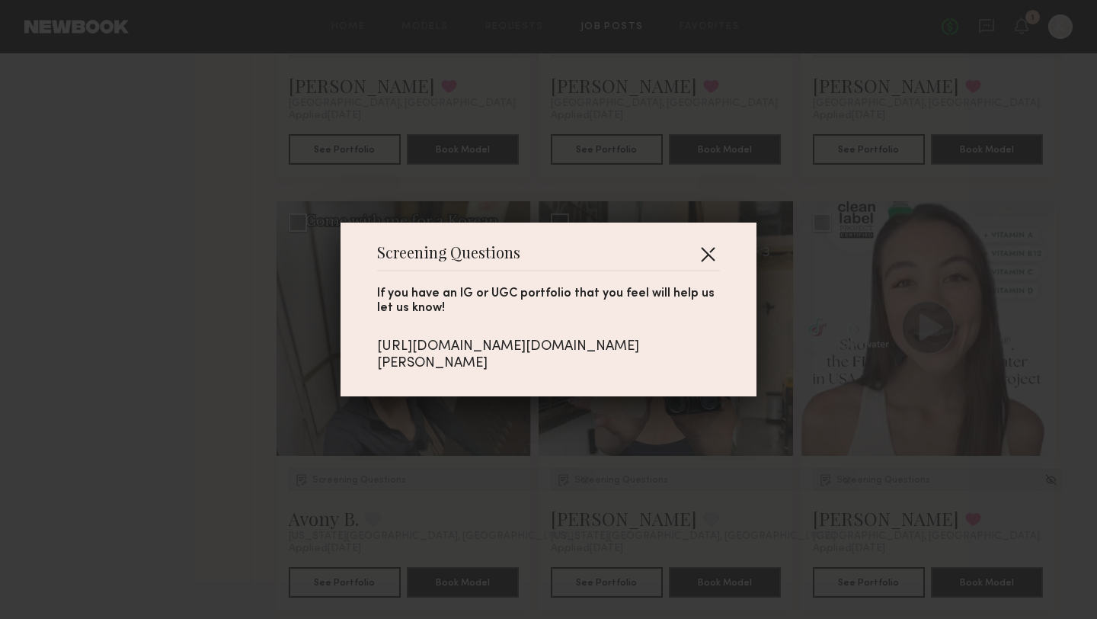
click at [710, 258] on button "button" at bounding box center [708, 254] width 24 height 24
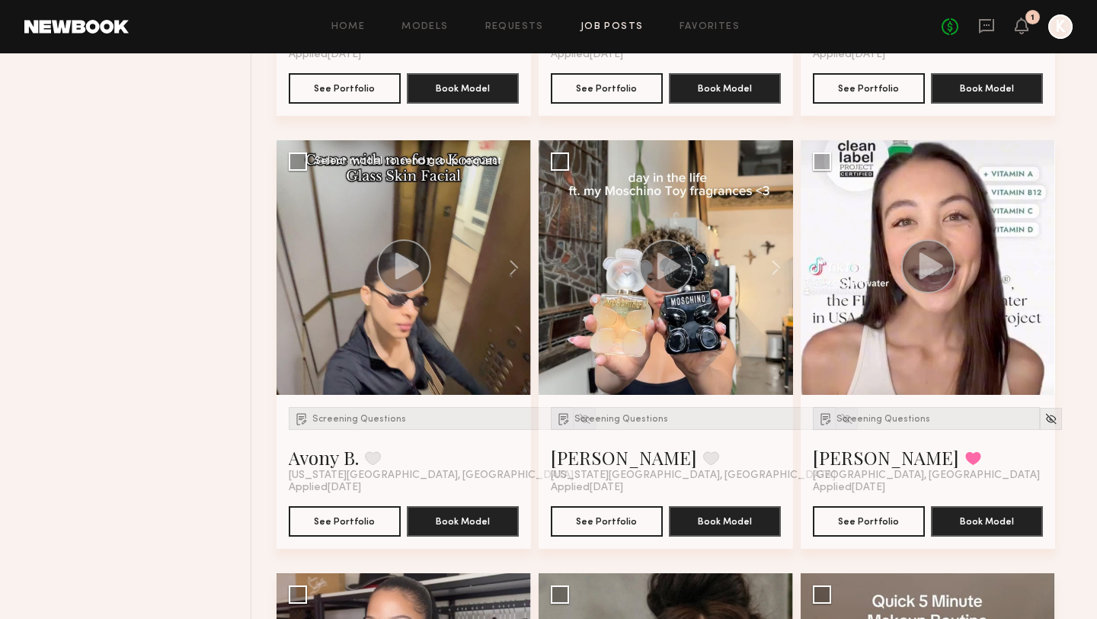
scroll to position [4896, 0]
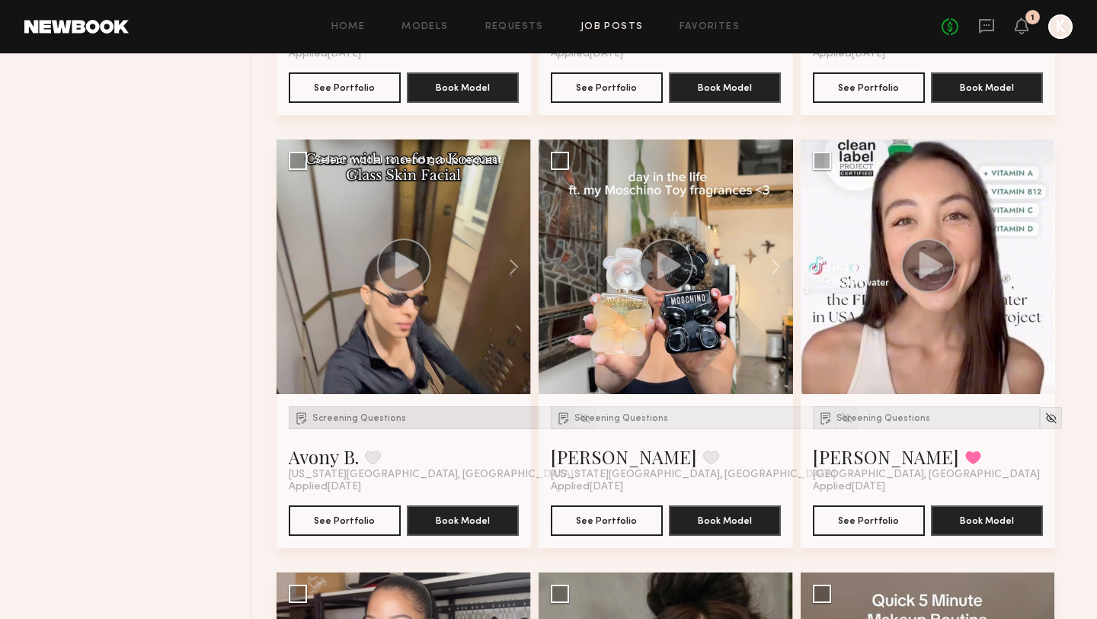
click at [391, 414] on span "Screening Questions" at bounding box center [359, 418] width 94 height 9
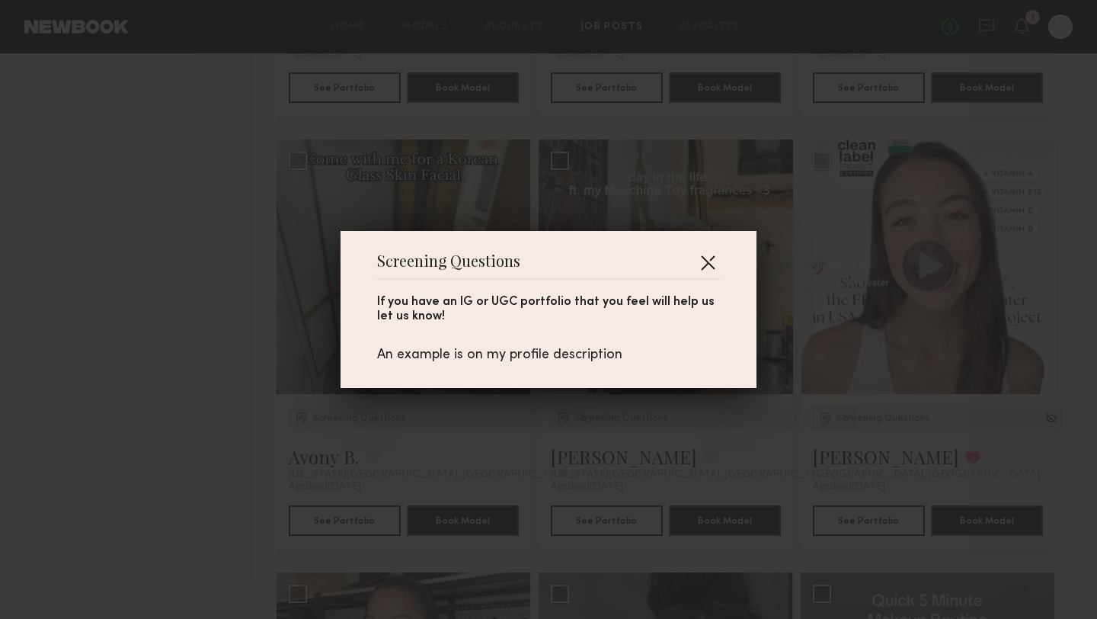
click at [713, 258] on button "button" at bounding box center [708, 262] width 24 height 24
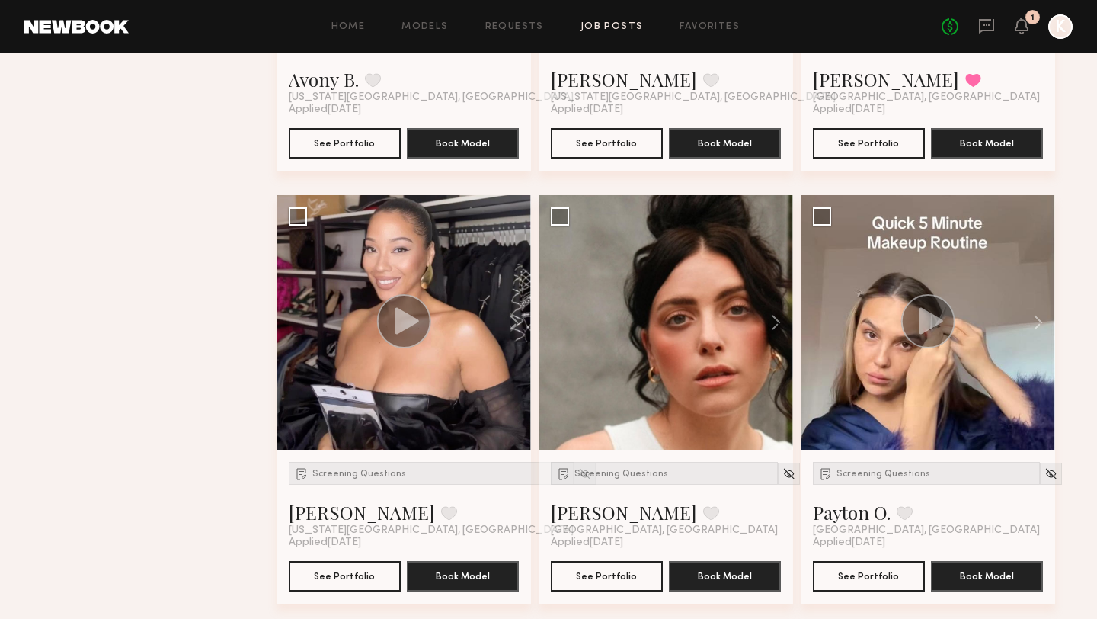
scroll to position [5278, 0]
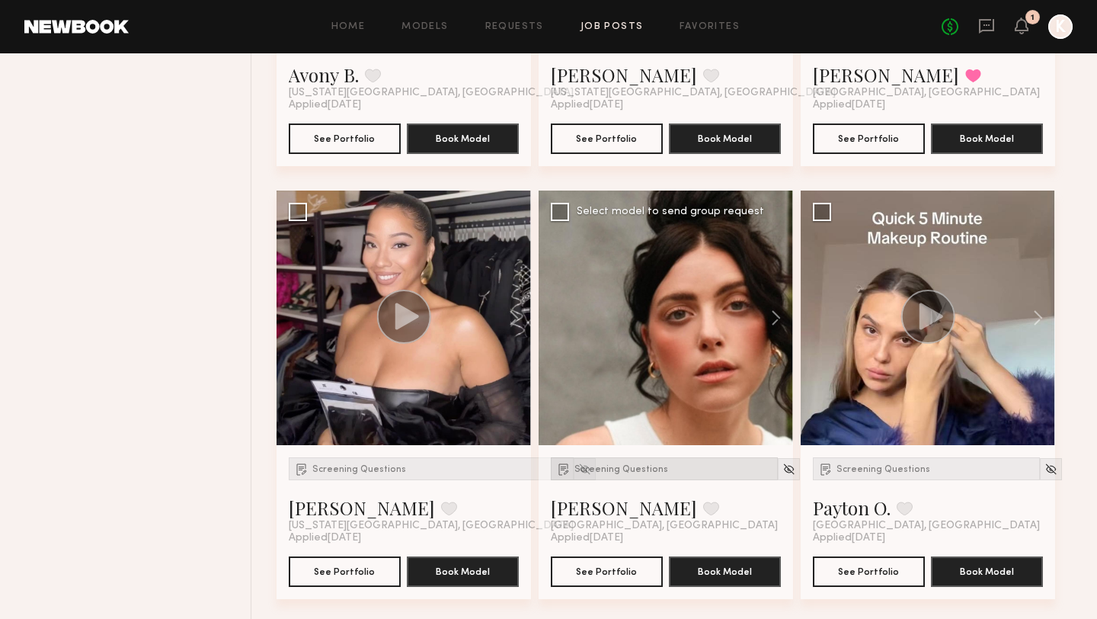
click at [660, 465] on span "Screening Questions" at bounding box center [621, 469] width 94 height 9
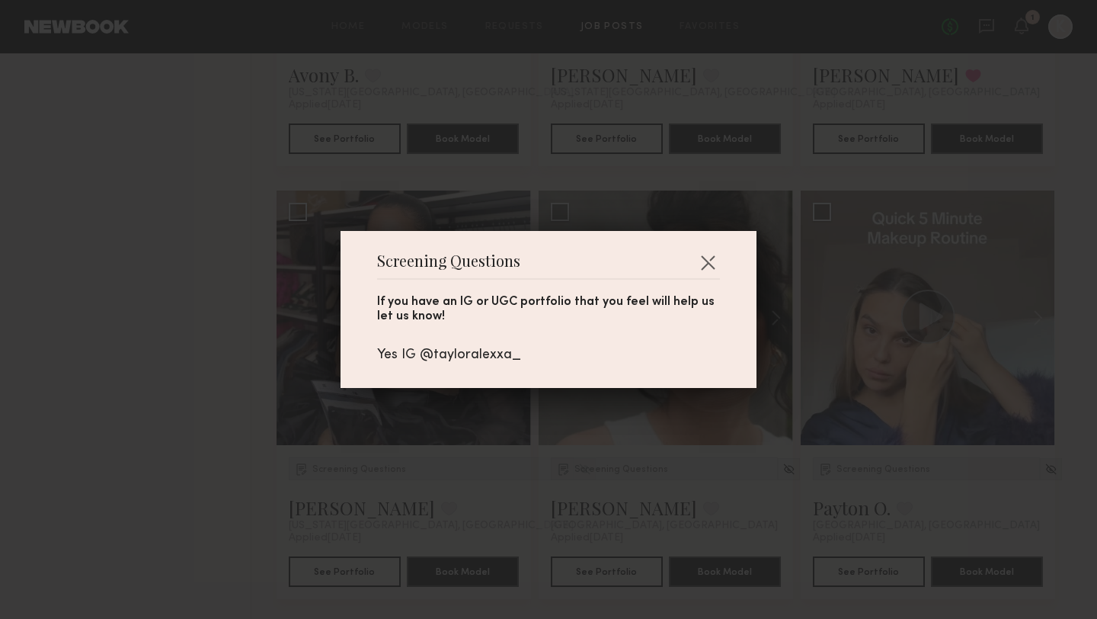
click at [497, 349] on div "Yes IG @tayloralexxa_" at bounding box center [548, 355] width 343 height 17
copy div "tayloralexxa_"
click at [708, 258] on button "button" at bounding box center [708, 262] width 24 height 24
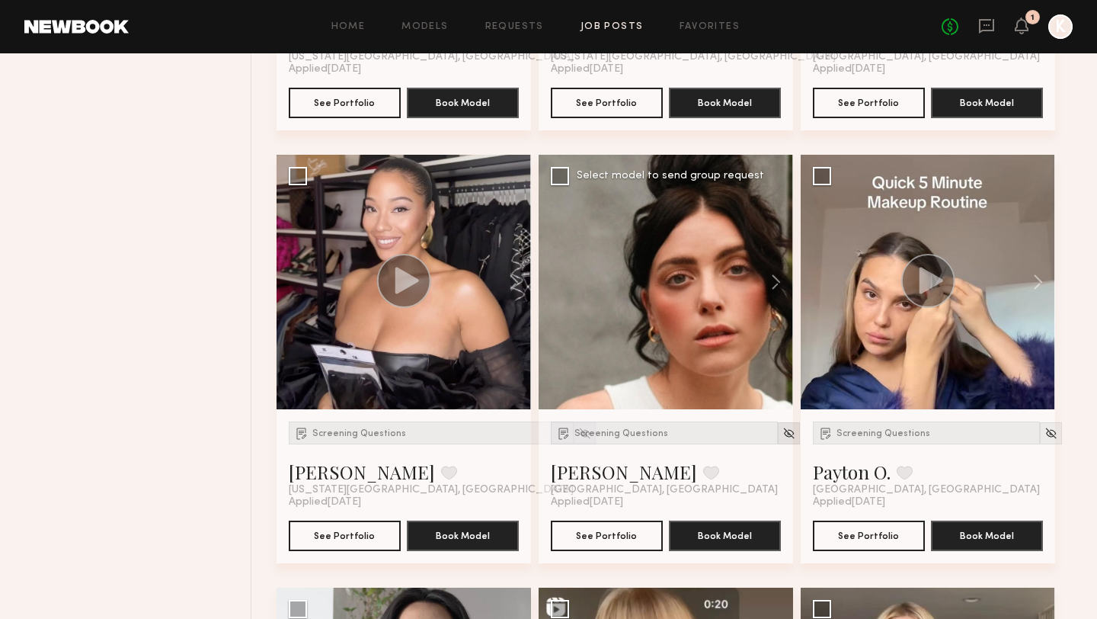
scroll to position [5315, 0]
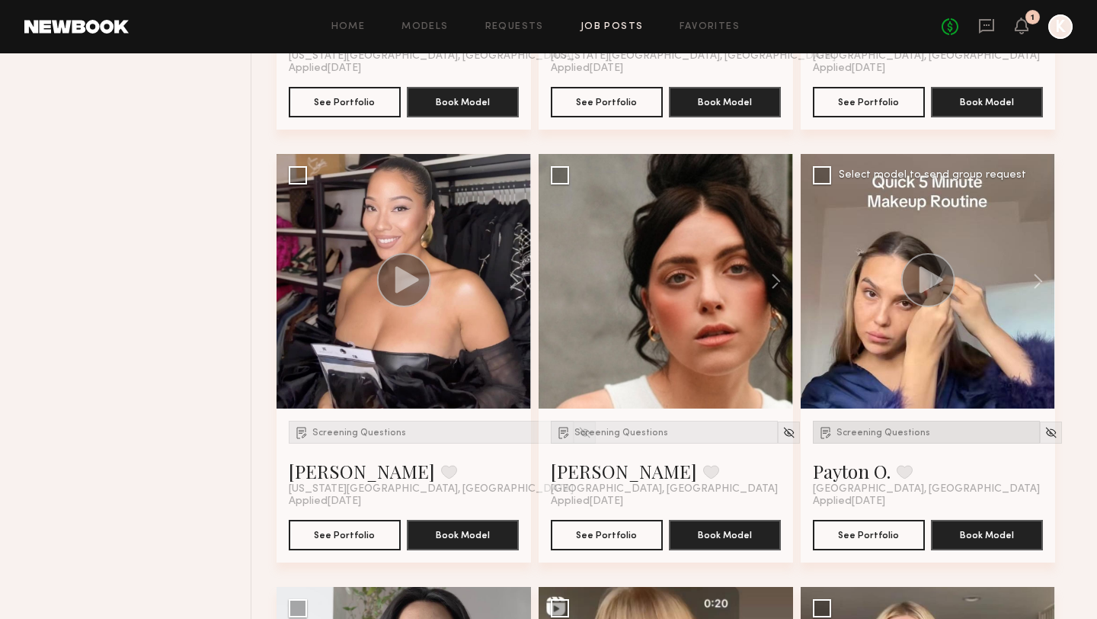
click at [882, 421] on div "Screening Questions" at bounding box center [926, 432] width 227 height 23
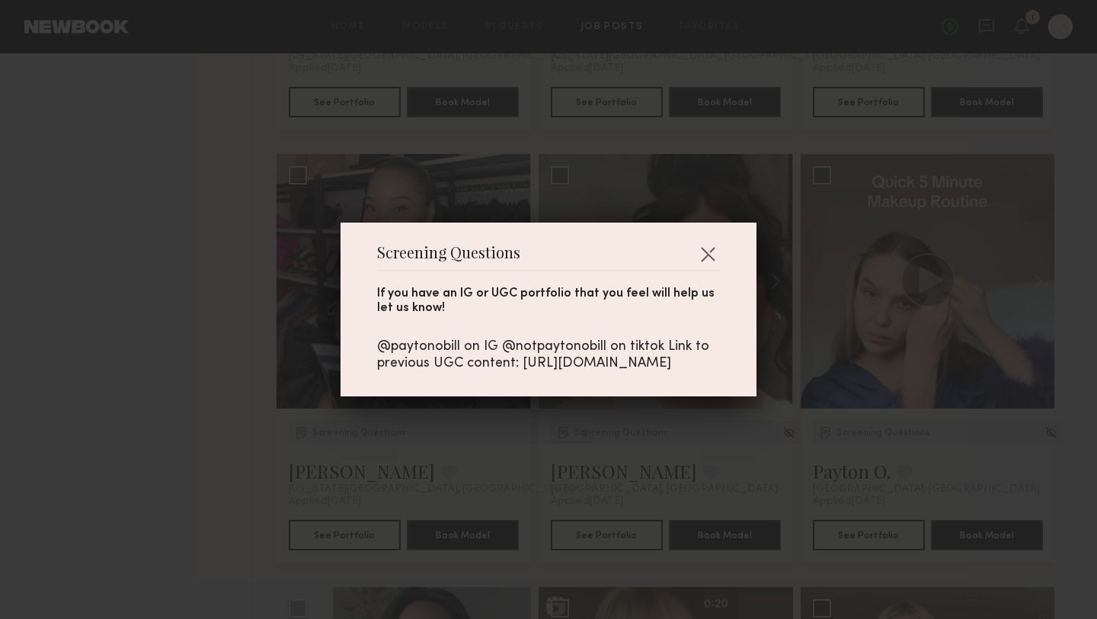
click at [712, 222] on div "Screening Questions If you have an IG or UGC portfolio that you feel will help …" at bounding box center [549, 309] width 416 height 174
click at [718, 242] on button "button" at bounding box center [708, 254] width 24 height 24
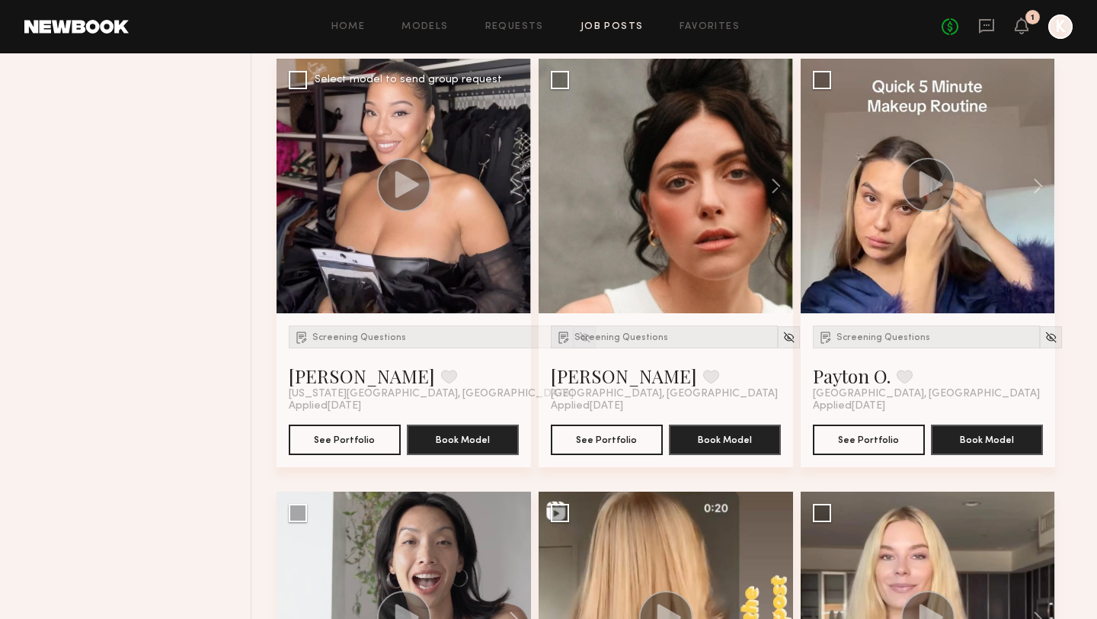
scroll to position [5418, 0]
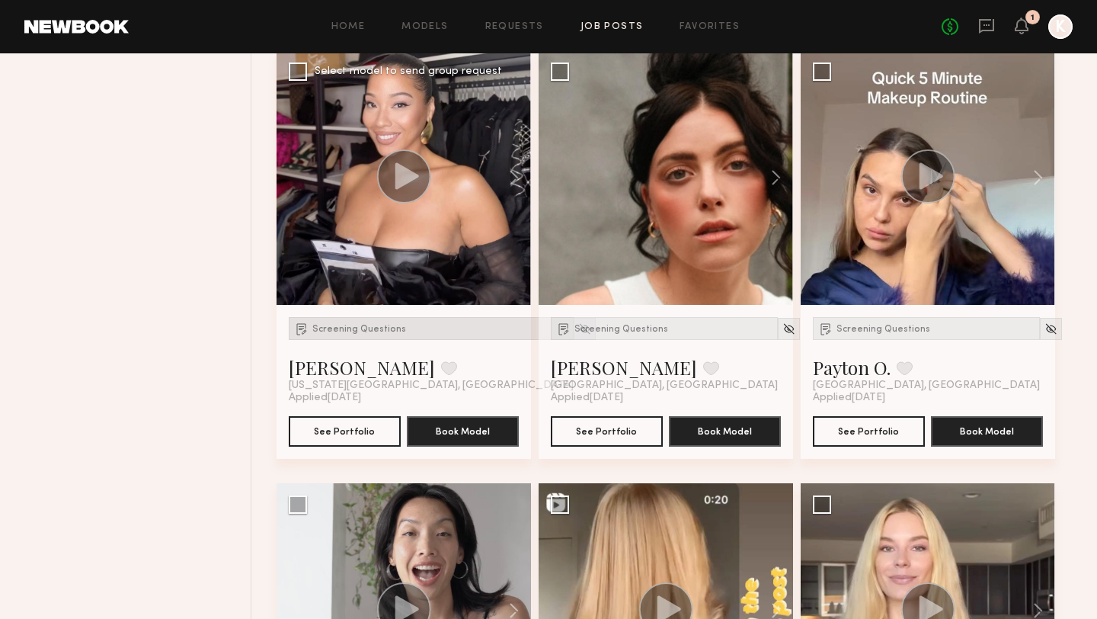
click at [366, 317] on div "Screening Questions" at bounding box center [431, 328] width 285 height 23
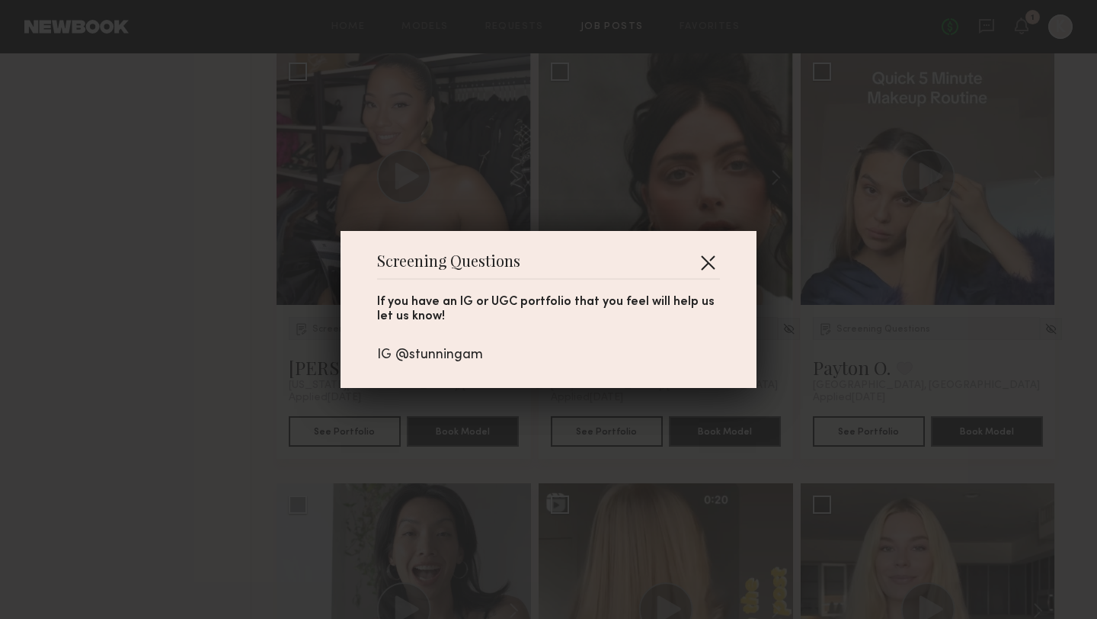
click at [714, 260] on button "button" at bounding box center [708, 262] width 24 height 24
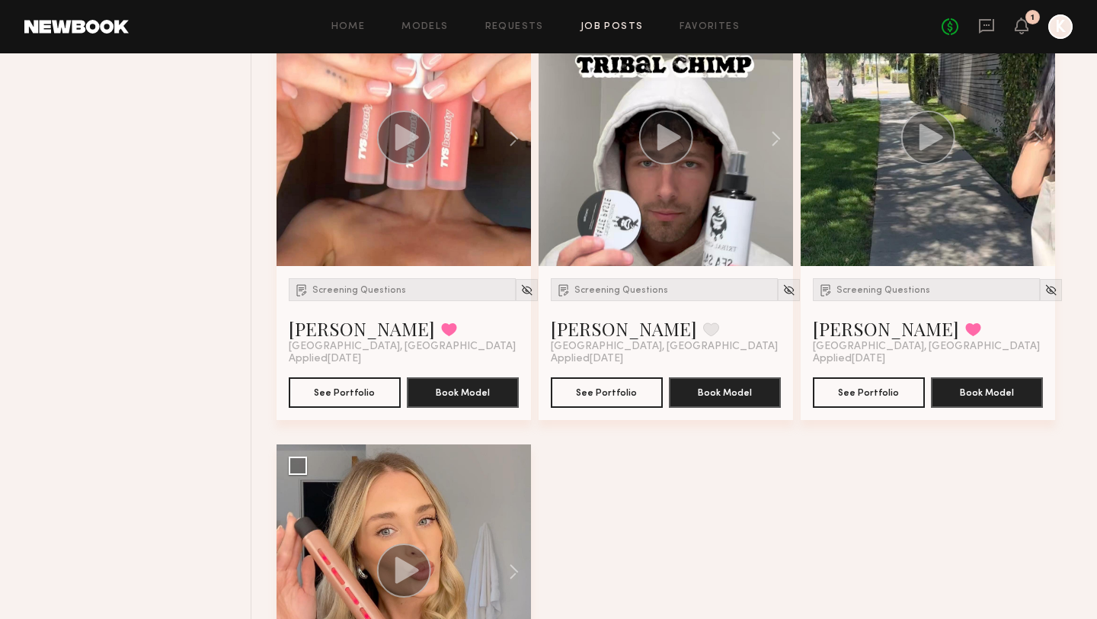
scroll to position [6739, 0]
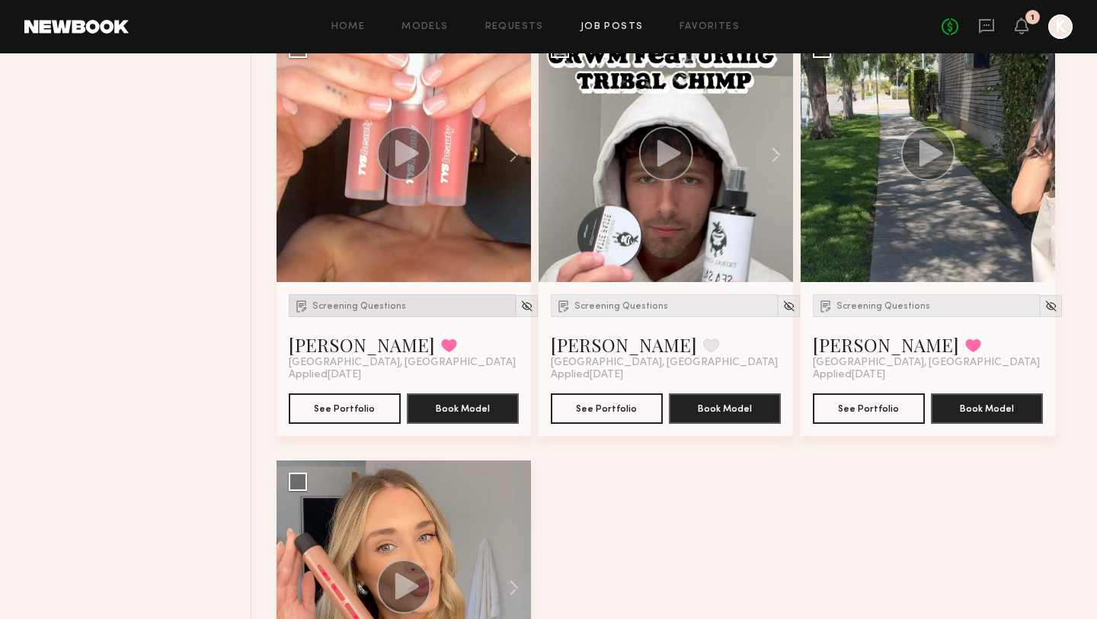
click at [361, 302] on span "Screening Questions" at bounding box center [359, 306] width 94 height 9
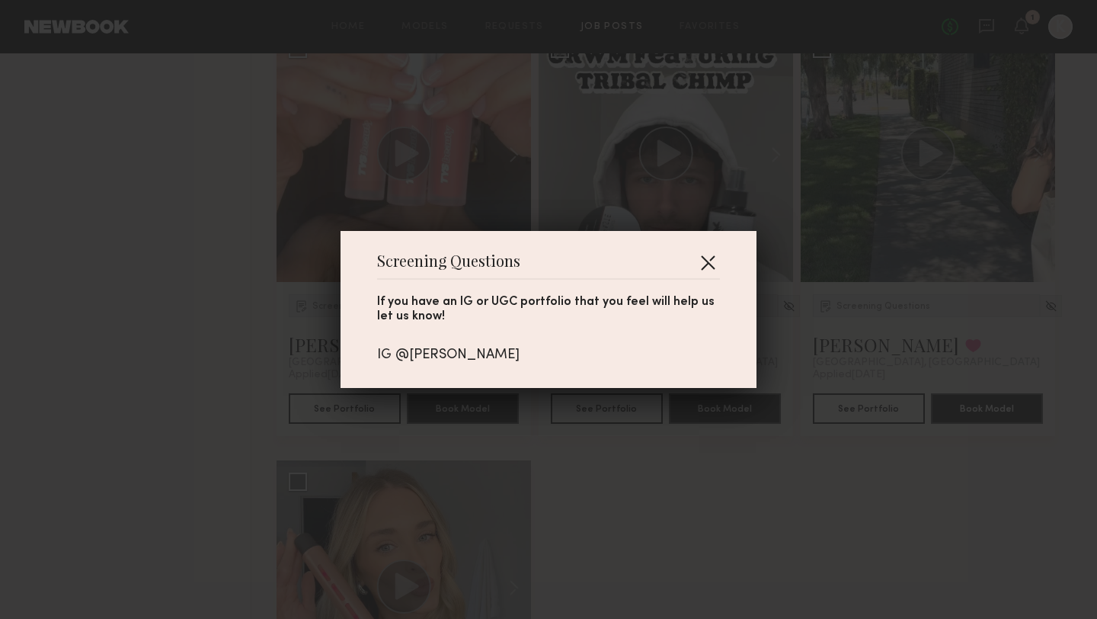
click at [705, 259] on button "button" at bounding box center [708, 262] width 24 height 24
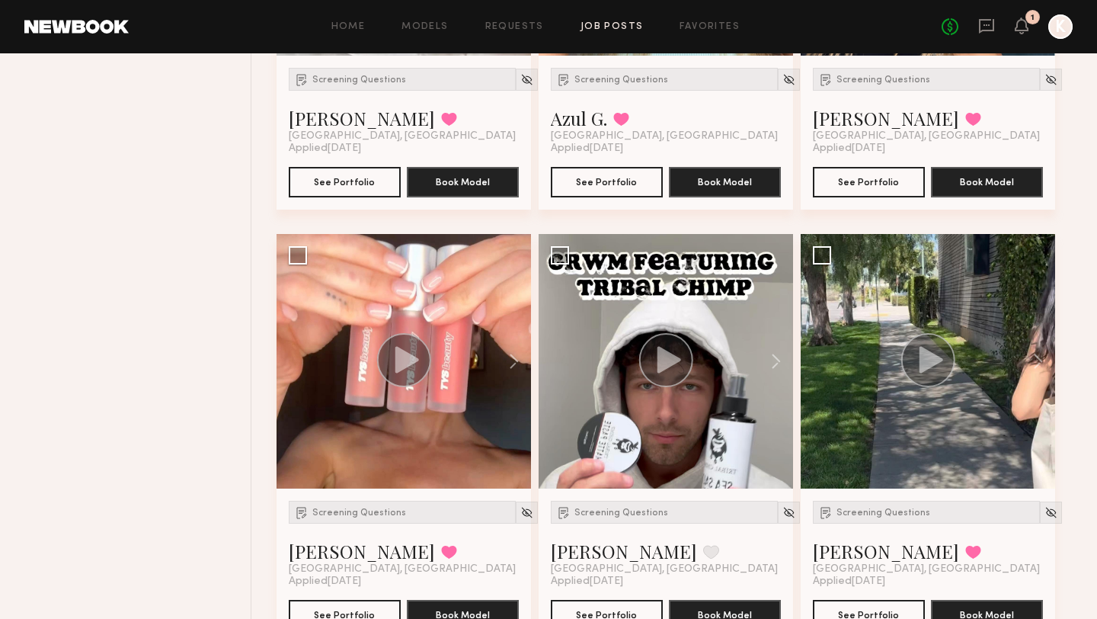
scroll to position [6534, 0]
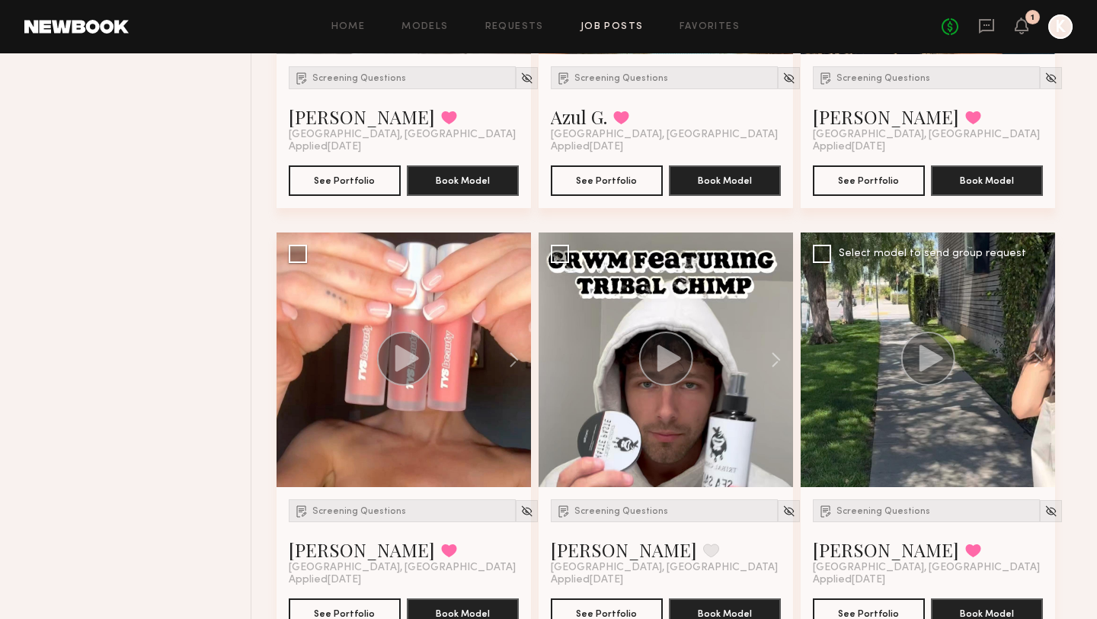
click at [895, 499] on div "Screening Questions [PERSON_NAME] Favorited [GEOGRAPHIC_DATA], [GEOGRAPHIC_DATA]" at bounding box center [926, 536] width 227 height 75
click at [881, 487] on div "Screening Questions [PERSON_NAME] Favorited [GEOGRAPHIC_DATA], [GEOGRAPHIC_DATA…" at bounding box center [928, 564] width 254 height 154
click at [883, 499] on div "Screening Questions" at bounding box center [926, 510] width 227 height 23
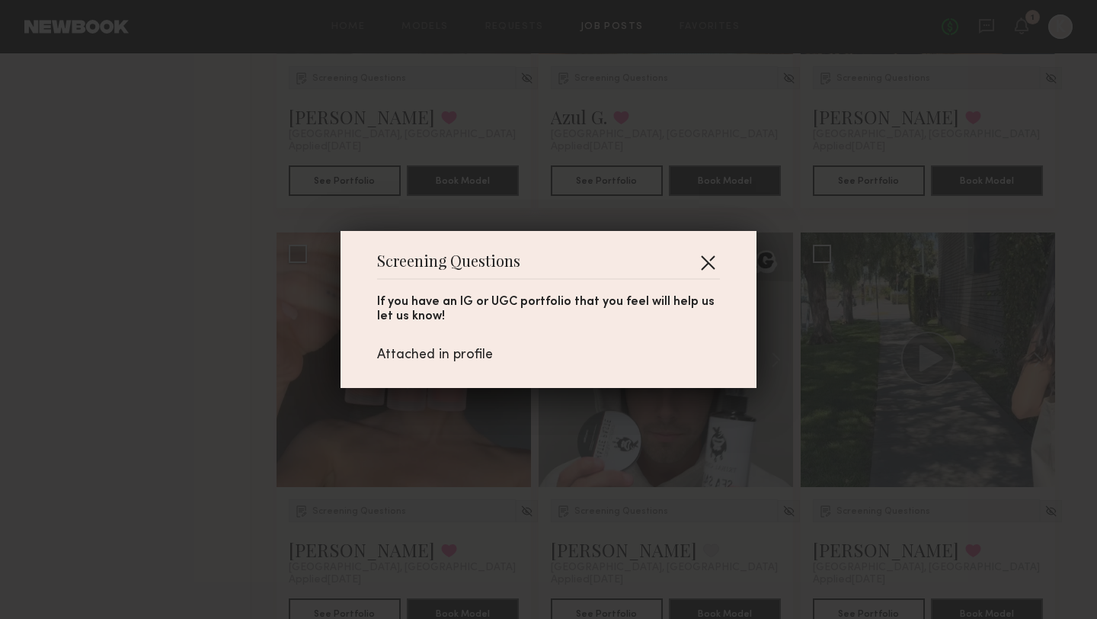
click at [712, 255] on button "button" at bounding box center [708, 262] width 24 height 24
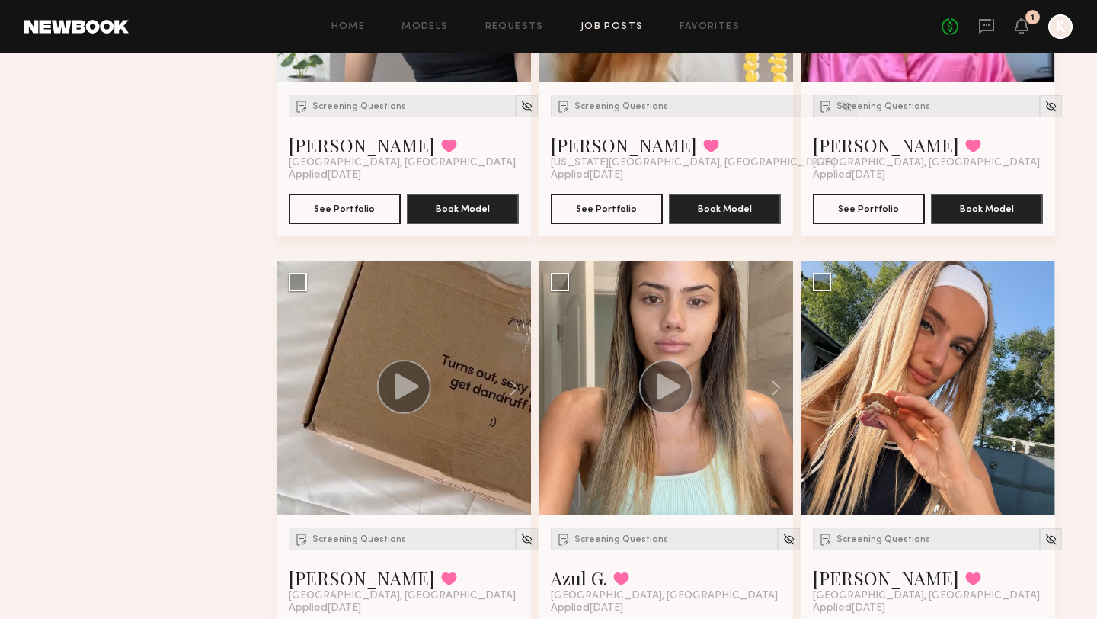
scroll to position [6027, 0]
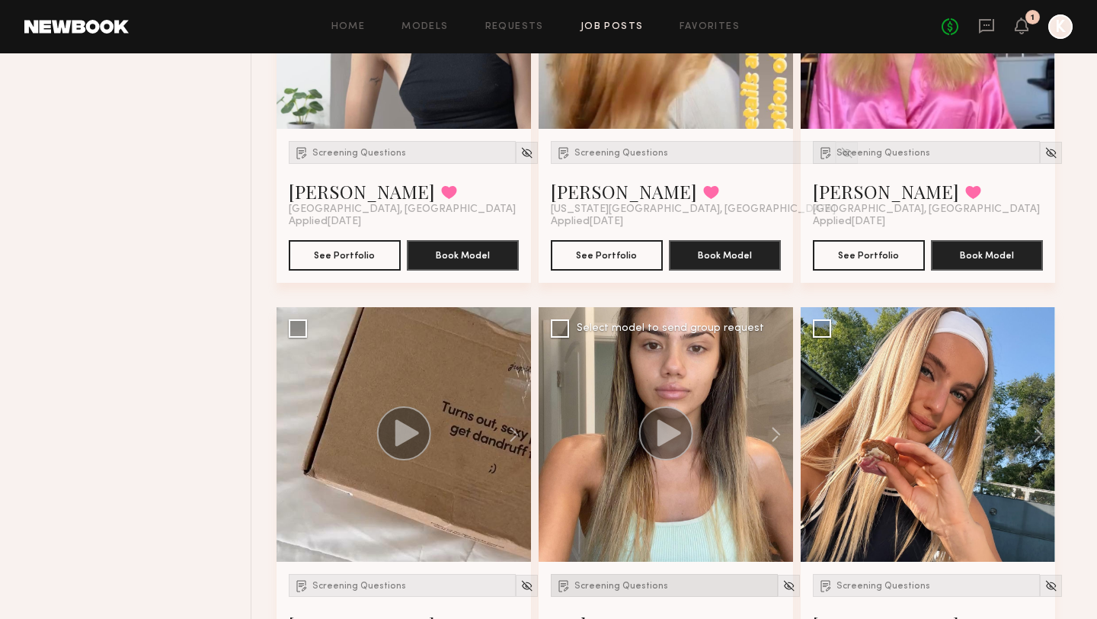
click at [615, 574] on div "Screening Questions" at bounding box center [664, 585] width 227 height 23
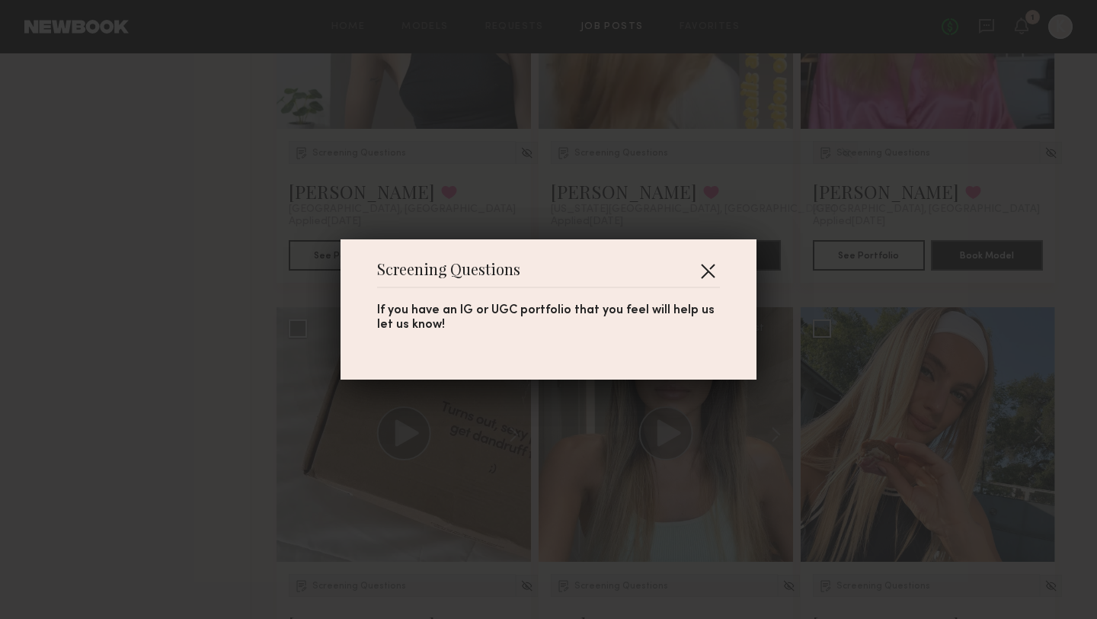
click at [704, 274] on button "button" at bounding box center [708, 270] width 24 height 24
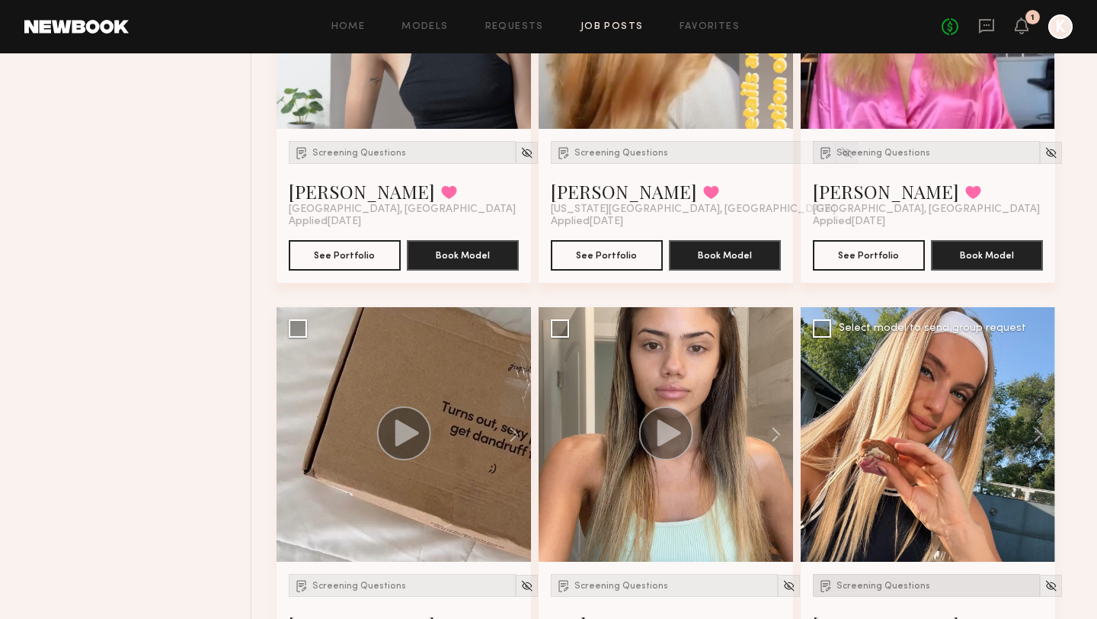
click at [843, 581] on span "Screening Questions" at bounding box center [884, 585] width 94 height 9
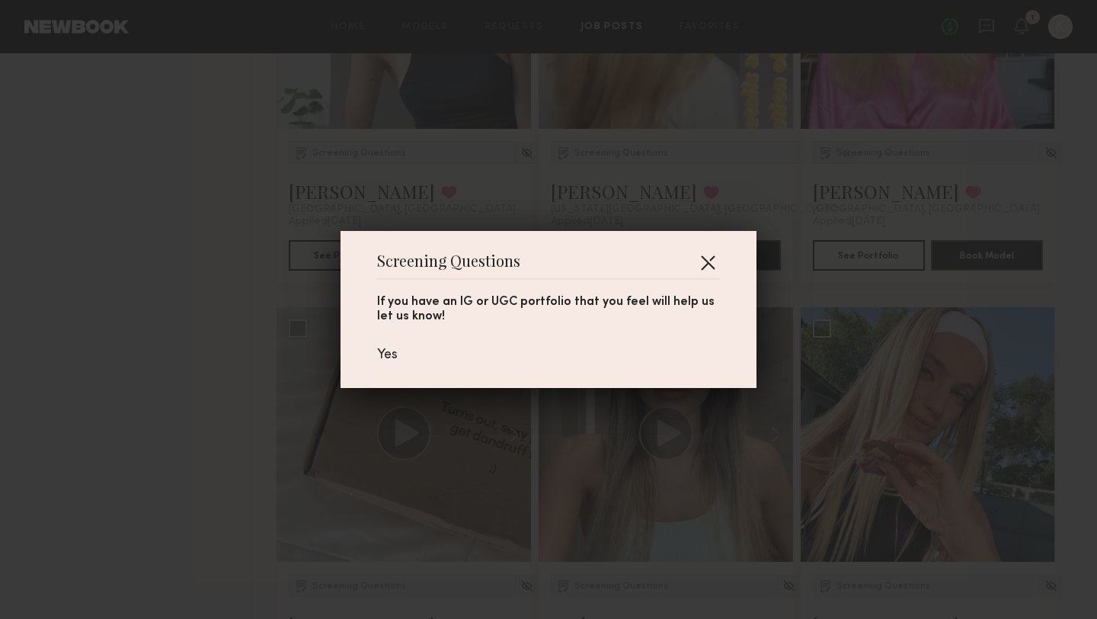
click at [705, 264] on button "button" at bounding box center [708, 262] width 24 height 24
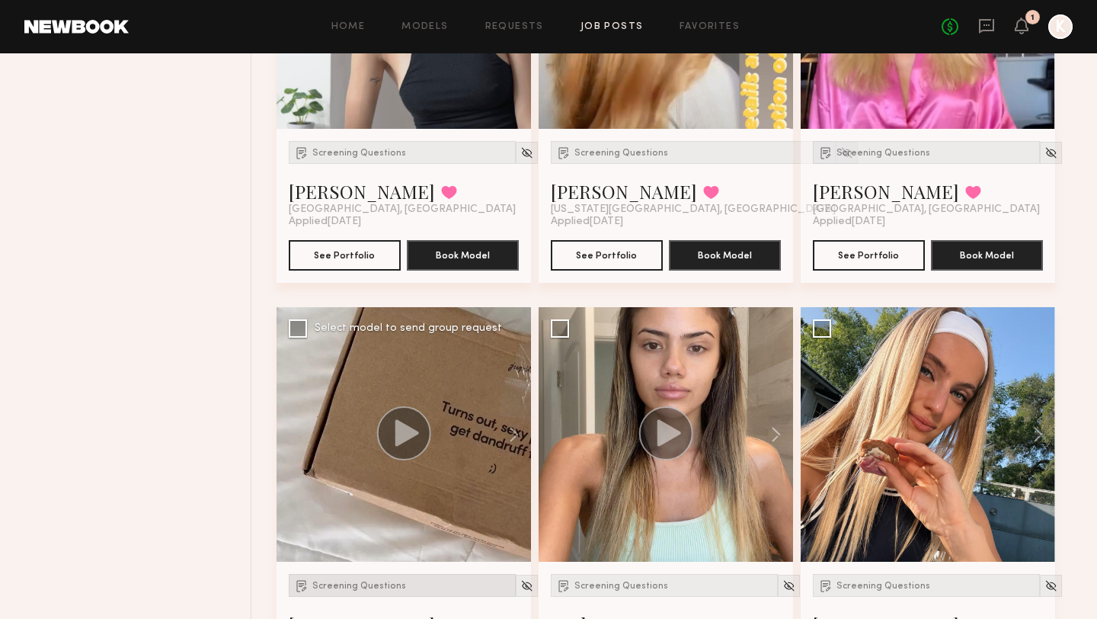
click at [333, 581] on span "Screening Questions" at bounding box center [359, 585] width 94 height 9
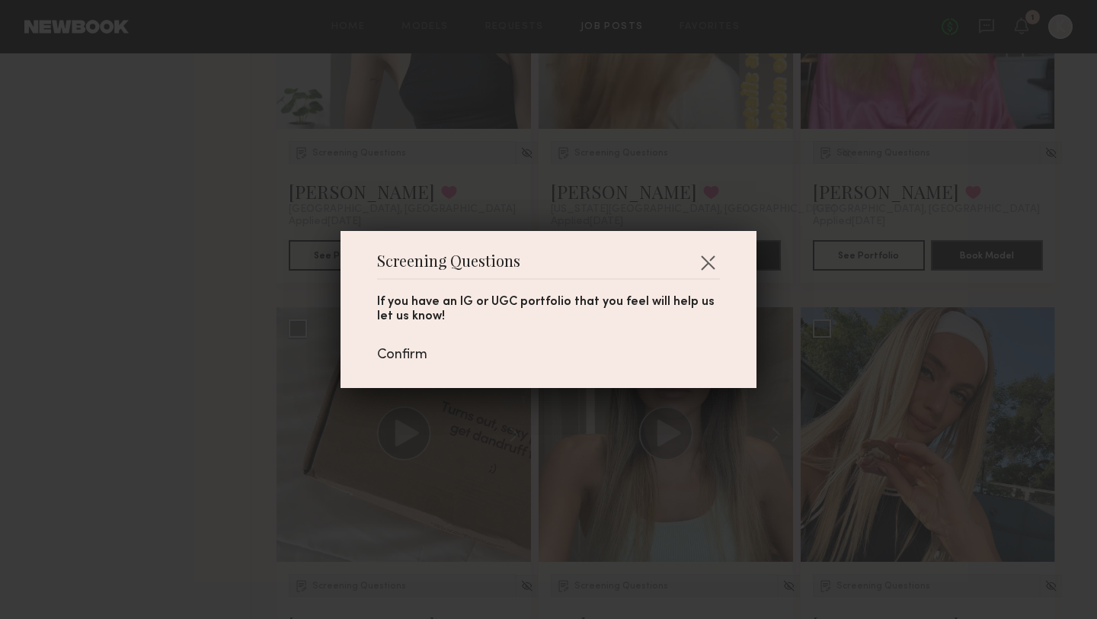
click at [721, 256] on div "Screening Questions If you have an IG or UGC portfolio that you feel will help …" at bounding box center [549, 309] width 416 height 157
click at [702, 264] on button "button" at bounding box center [708, 262] width 24 height 24
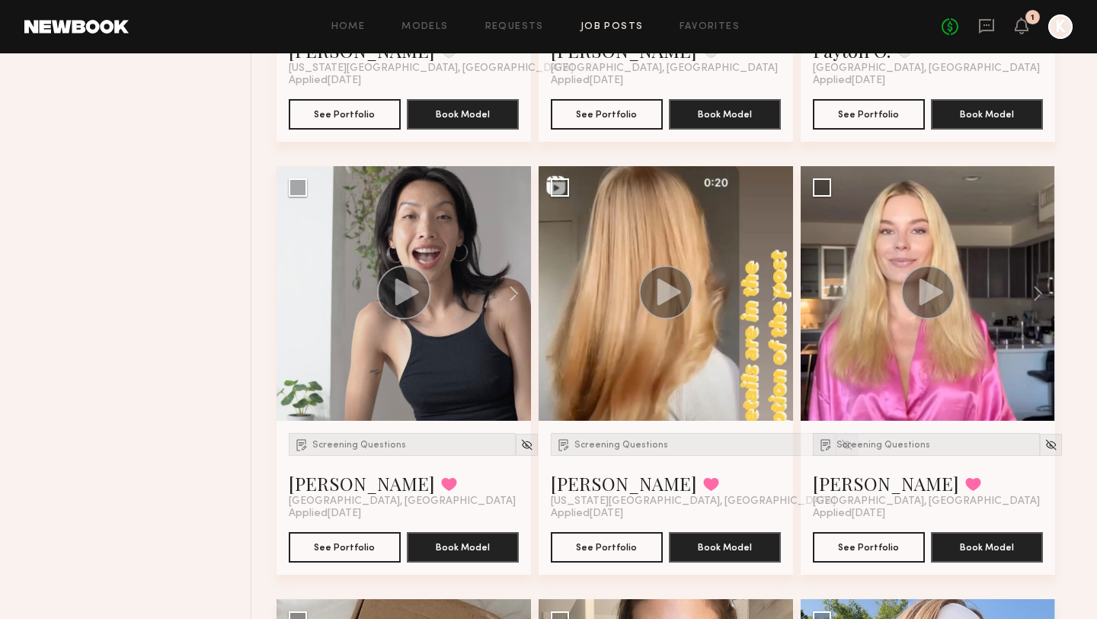
scroll to position [5739, 0]
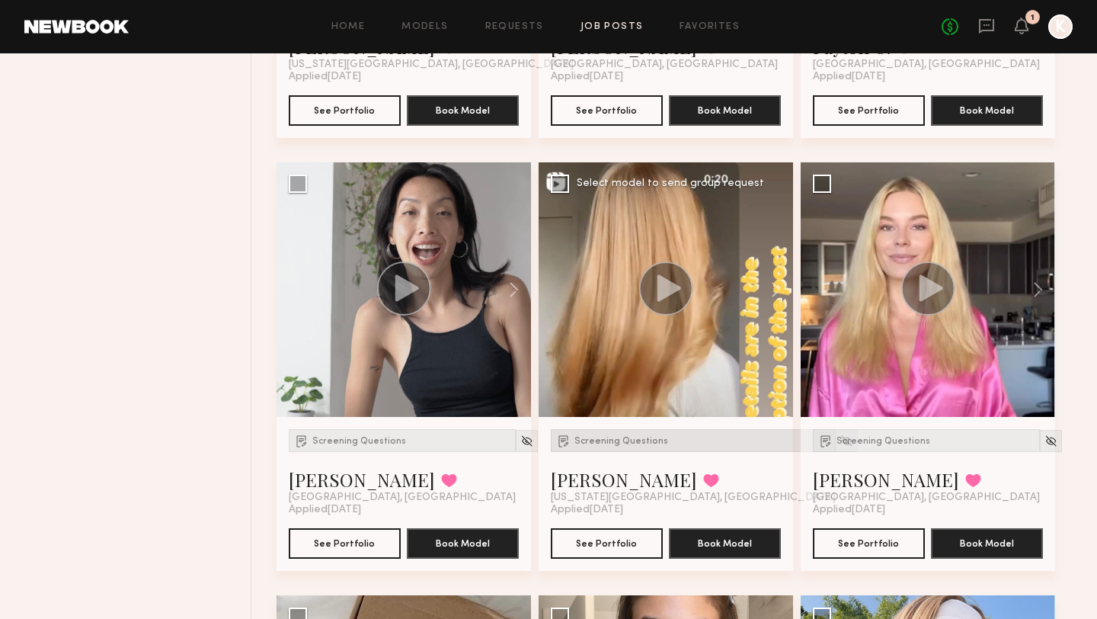
click at [625, 437] on span "Screening Questions" at bounding box center [621, 441] width 94 height 9
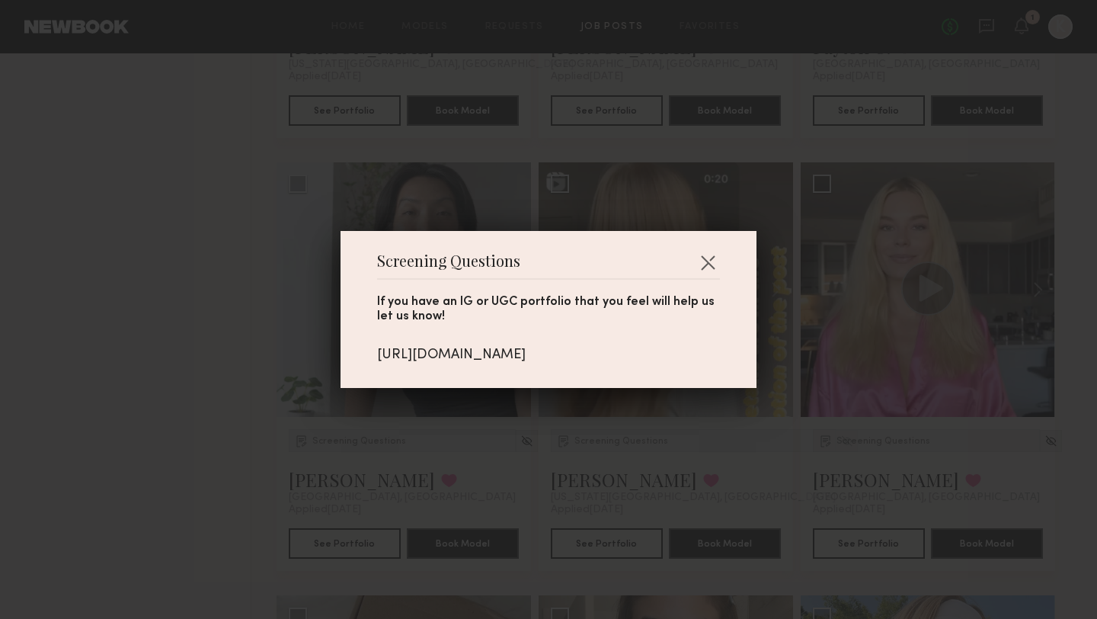
click at [723, 258] on div "Screening Questions If you have an IG or UGC portfolio that you feel will help …" at bounding box center [549, 309] width 416 height 157
click at [718, 258] on button "button" at bounding box center [708, 262] width 24 height 24
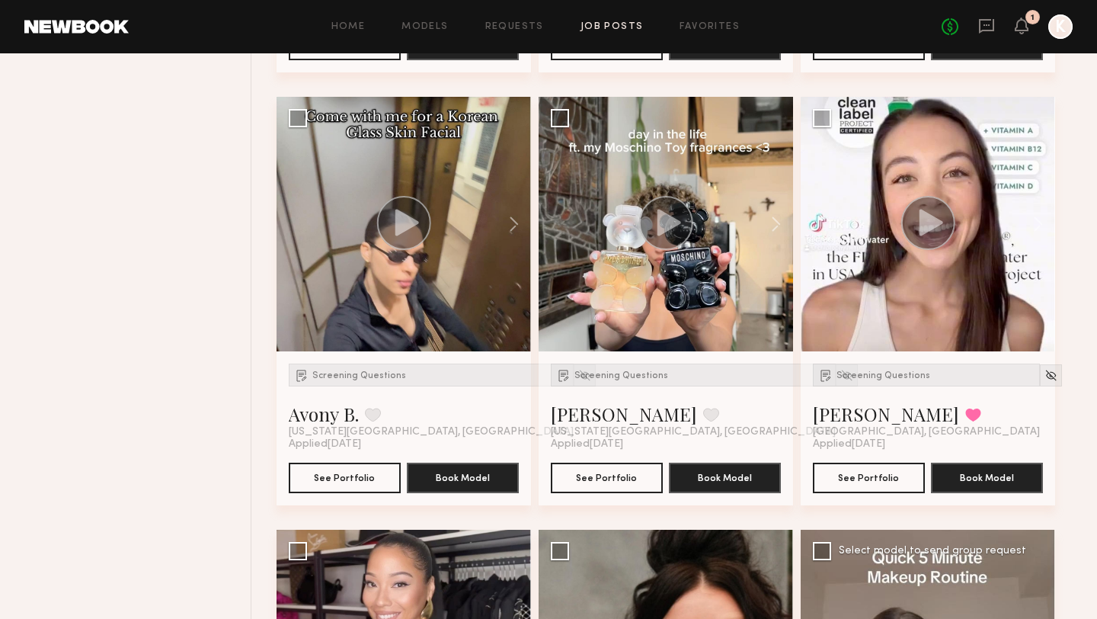
scroll to position [4938, 0]
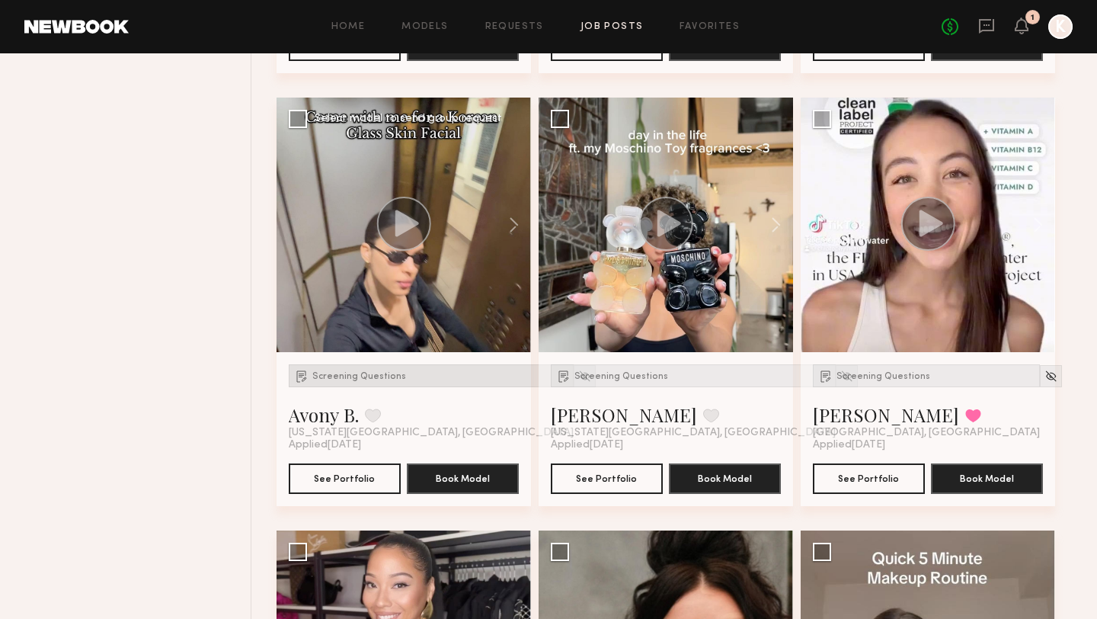
click at [387, 364] on div "Screening Questions" at bounding box center [431, 375] width 285 height 23
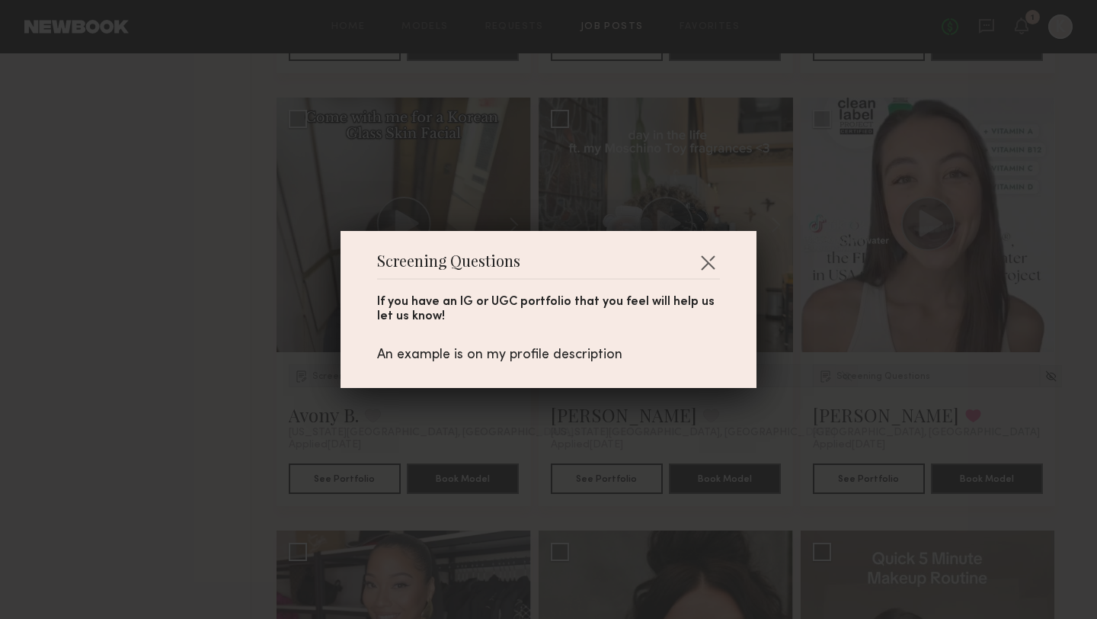
click at [693, 260] on header "Screening Questions" at bounding box center [548, 267] width 343 height 24
click at [703, 270] on button "button" at bounding box center [708, 262] width 24 height 24
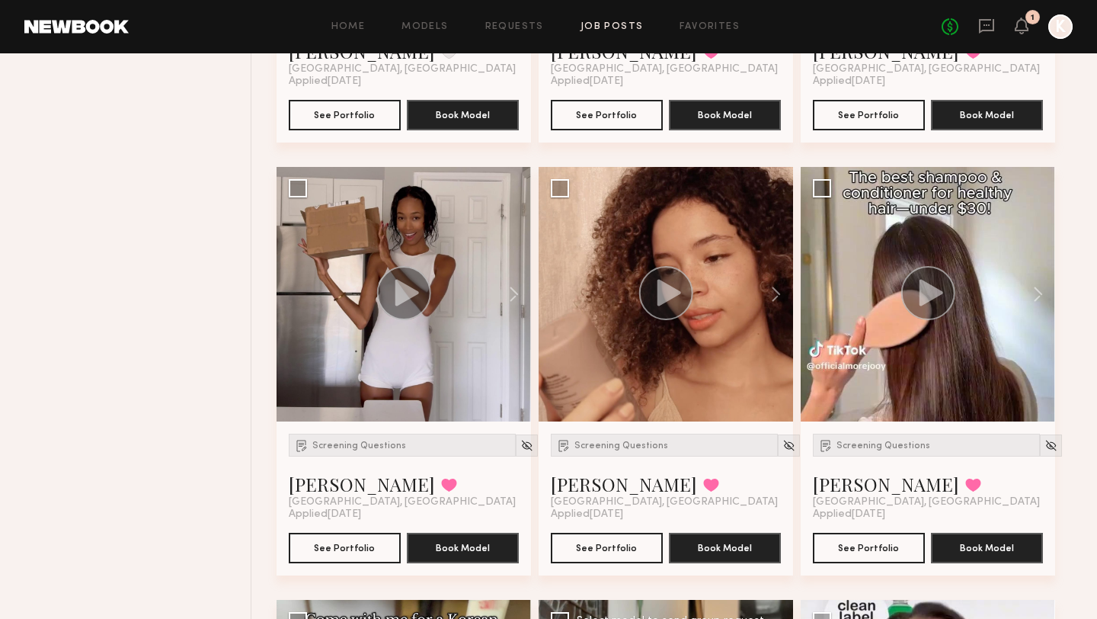
scroll to position [4441, 0]
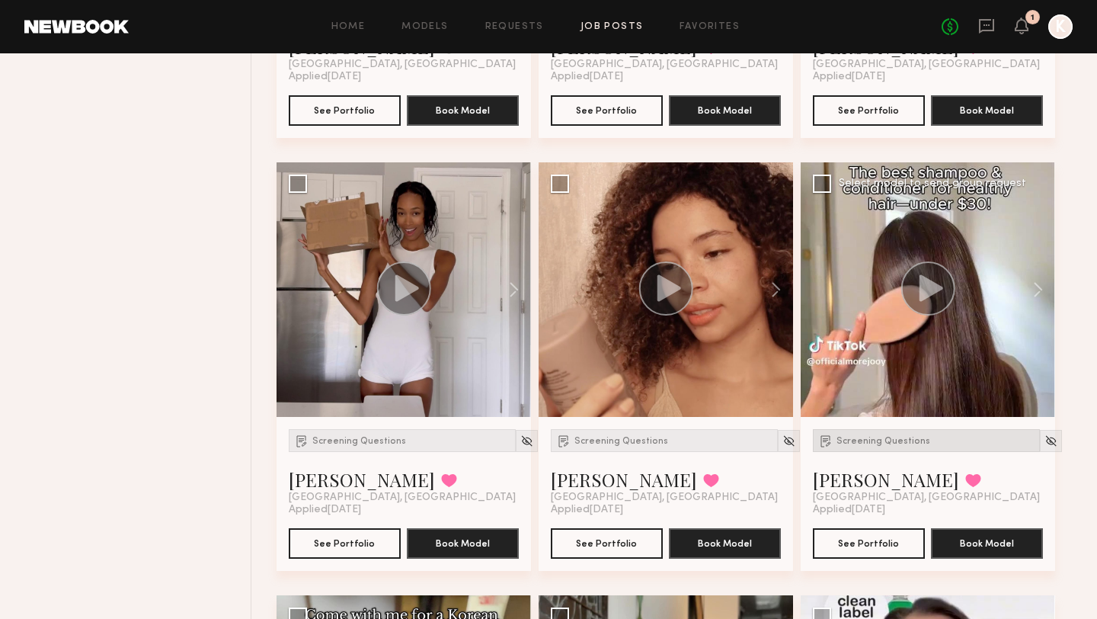
click at [854, 429] on div "Screening Questions" at bounding box center [926, 440] width 227 height 23
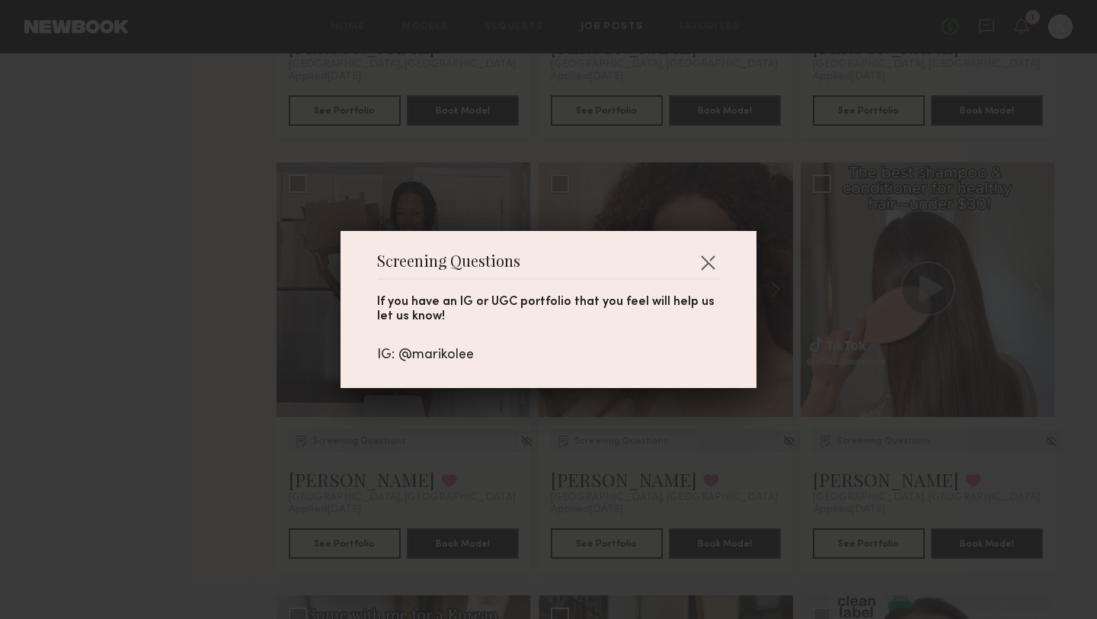
click at [460, 353] on div "IG: @marikolee" at bounding box center [548, 355] width 343 height 17
copy div "marikolee"
click at [712, 262] on button "button" at bounding box center [708, 262] width 24 height 24
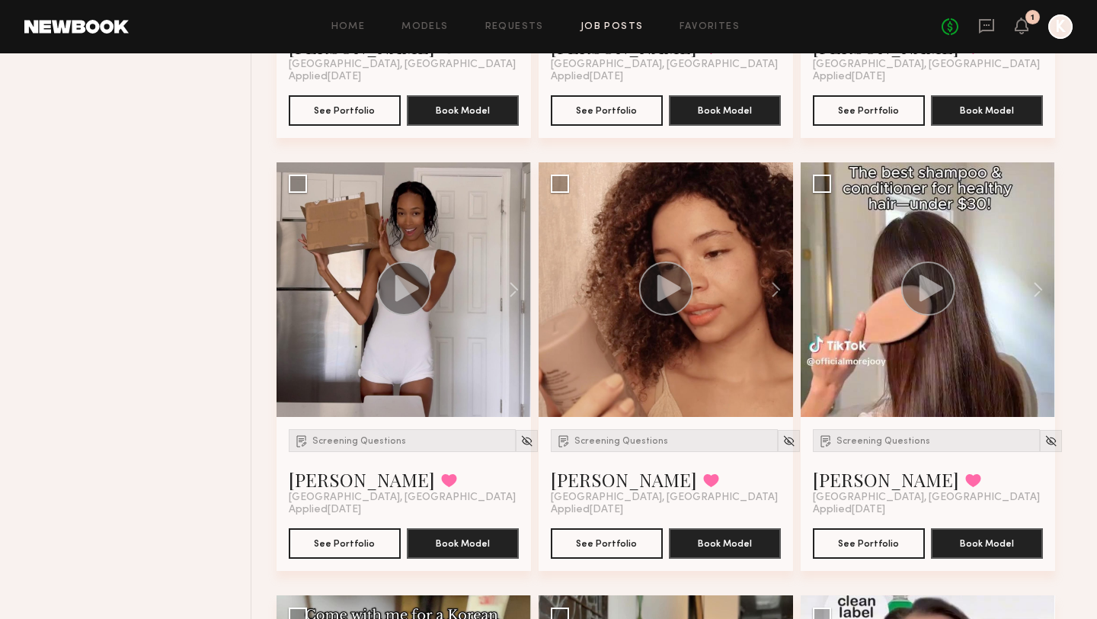
scroll to position [4424, 0]
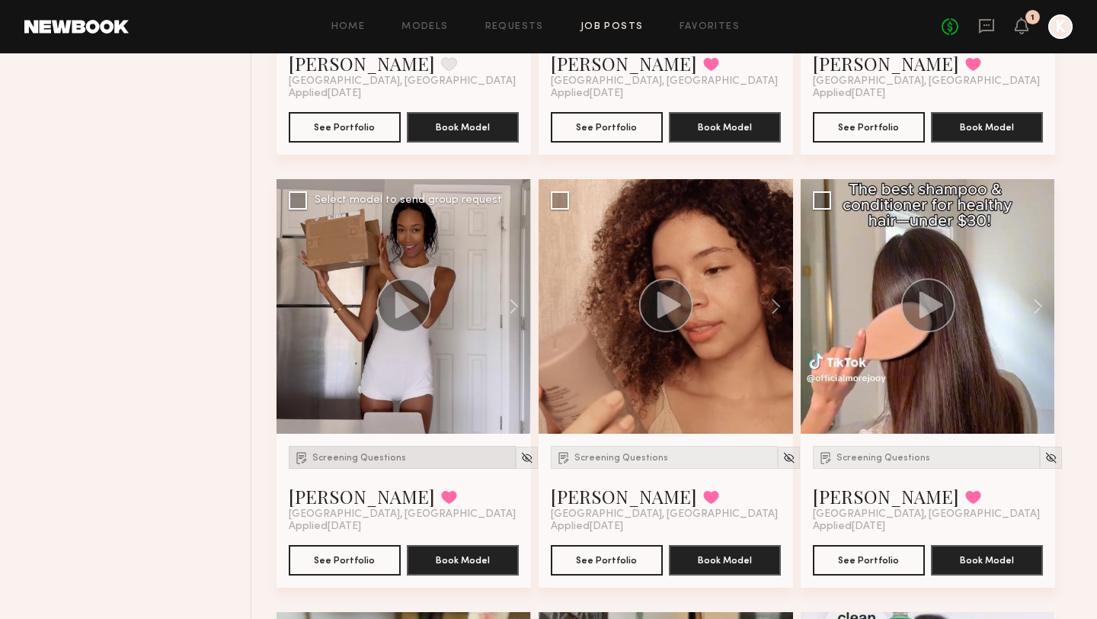
click at [350, 433] on div "Screening Questions [PERSON_NAME] Favorited [GEOGRAPHIC_DATA], [GEOGRAPHIC_DATA…" at bounding box center [404, 510] width 254 height 154
click at [351, 446] on div "Screening Questions" at bounding box center [402, 457] width 227 height 23
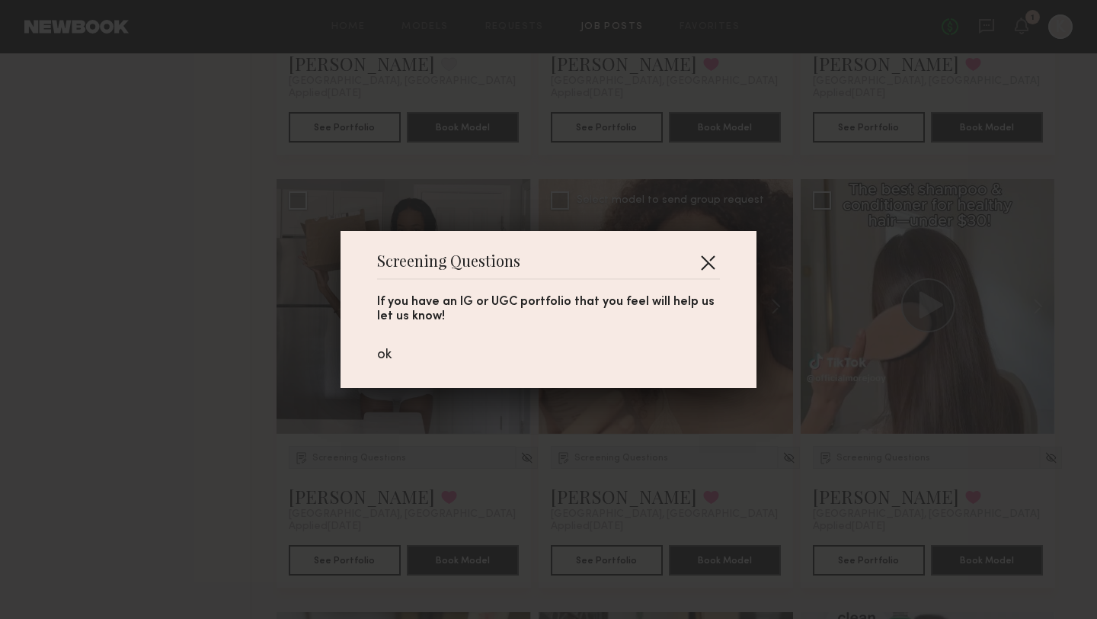
click at [710, 251] on button "button" at bounding box center [708, 262] width 24 height 24
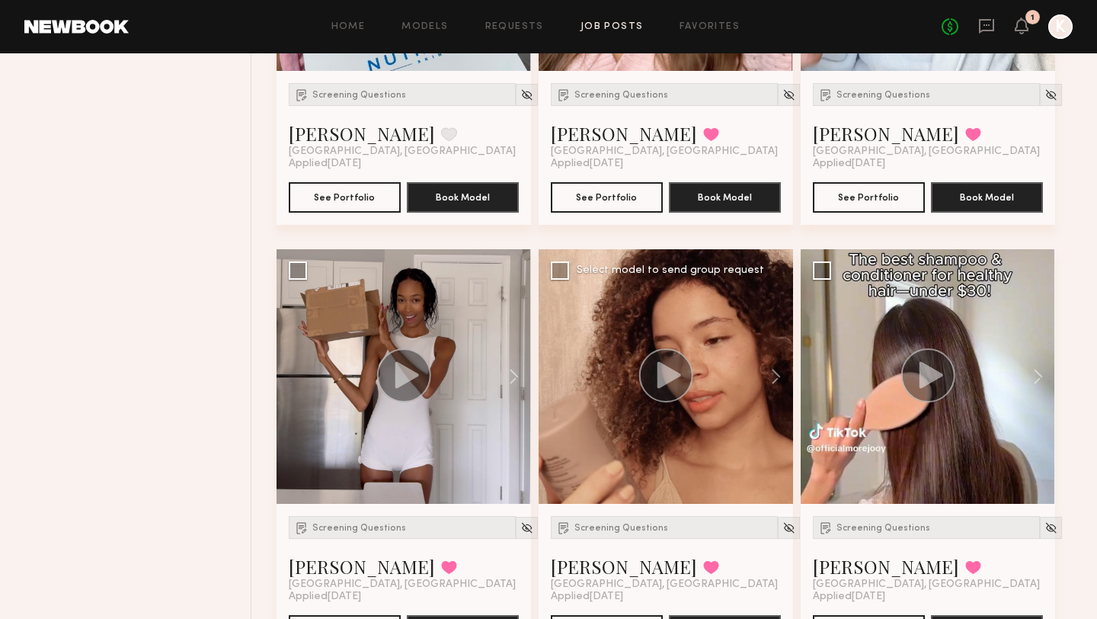
scroll to position [4355, 0]
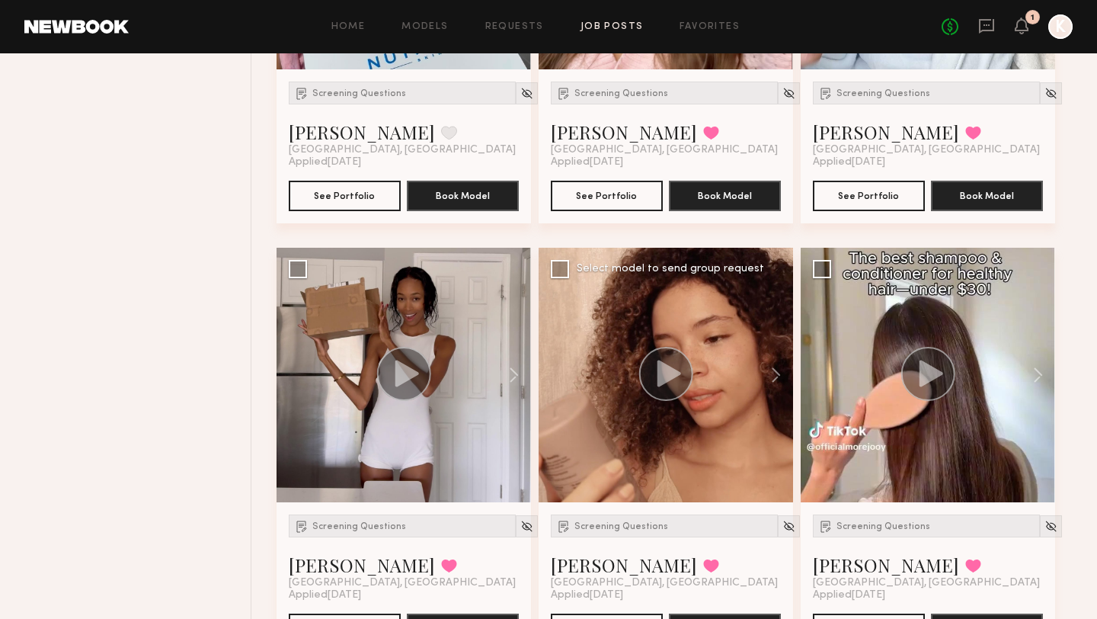
click at [622, 517] on div "Screening Questions [PERSON_NAME] Favorited [GEOGRAPHIC_DATA], [GEOGRAPHIC_DATA]" at bounding box center [664, 551] width 227 height 75
click at [621, 522] on span "Screening Questions" at bounding box center [621, 526] width 94 height 9
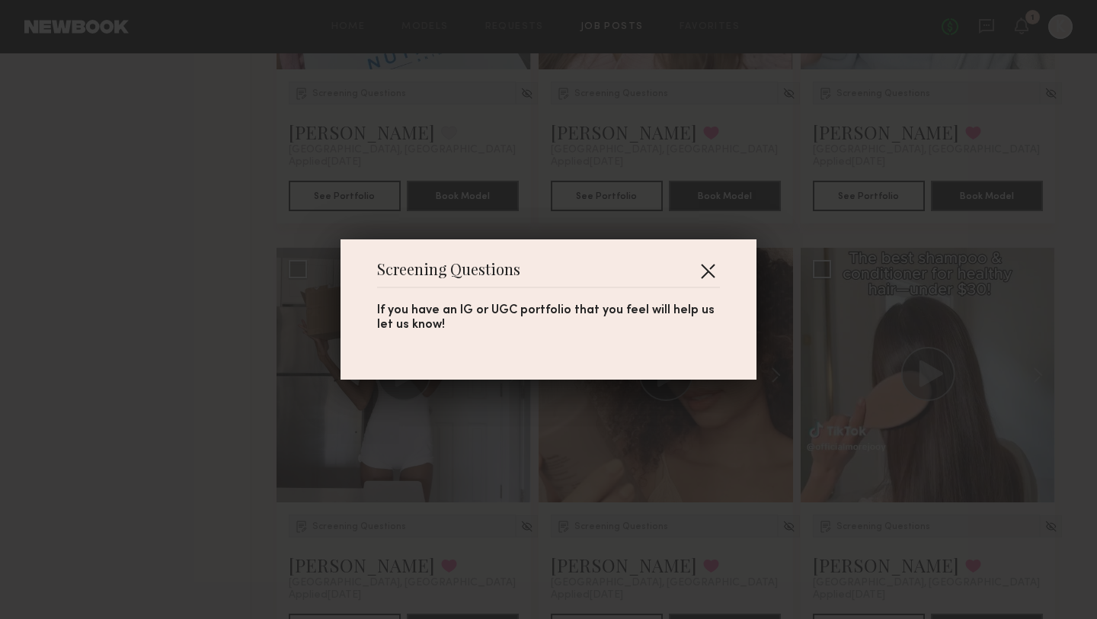
click at [705, 279] on button "button" at bounding box center [708, 270] width 24 height 24
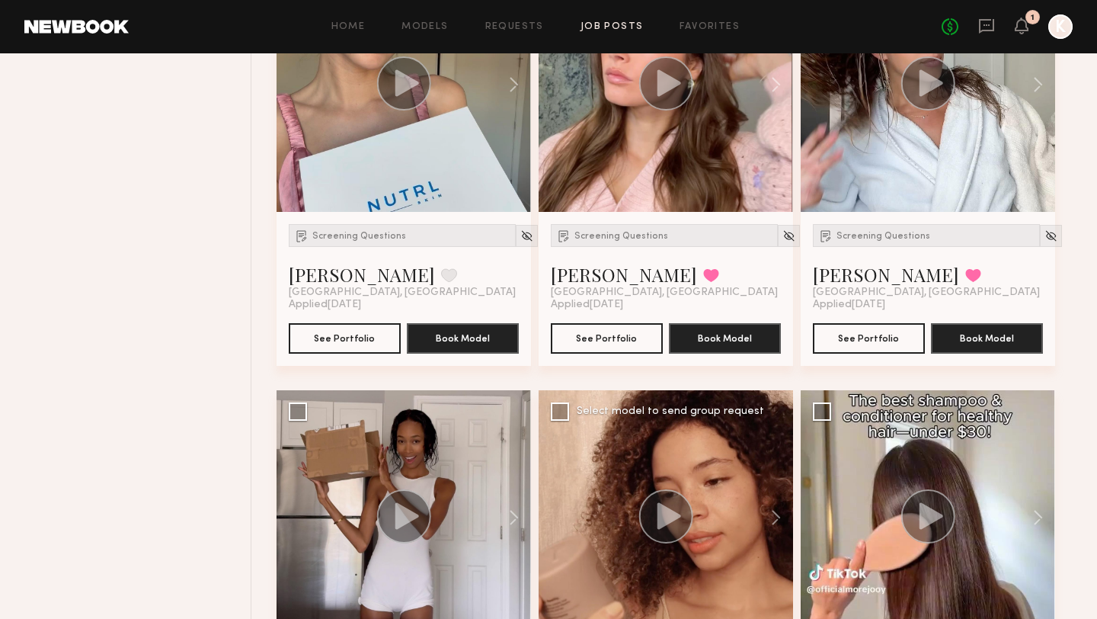
scroll to position [4332, 0]
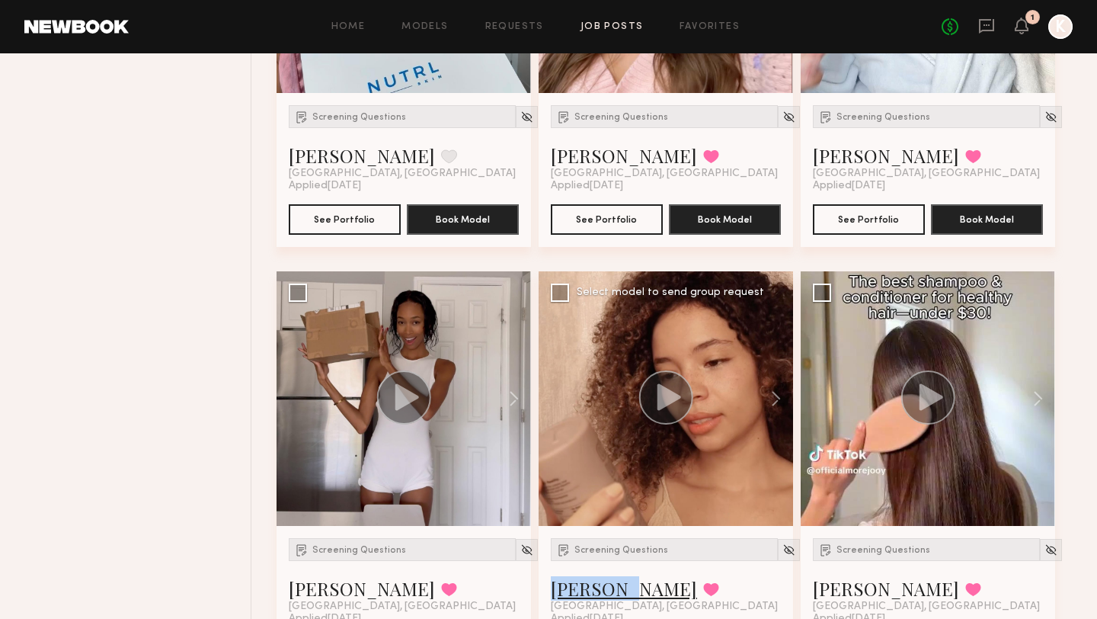
drag, startPoint x: 549, startPoint y: 556, endPoint x: 629, endPoint y: 555, distance: 79.2
click at [629, 555] on div "Screening Questions [PERSON_NAME] Favorited [GEOGRAPHIC_DATA], [GEOGRAPHIC_DATA…" at bounding box center [666, 603] width 254 height 154
copy link "[PERSON_NAME]"
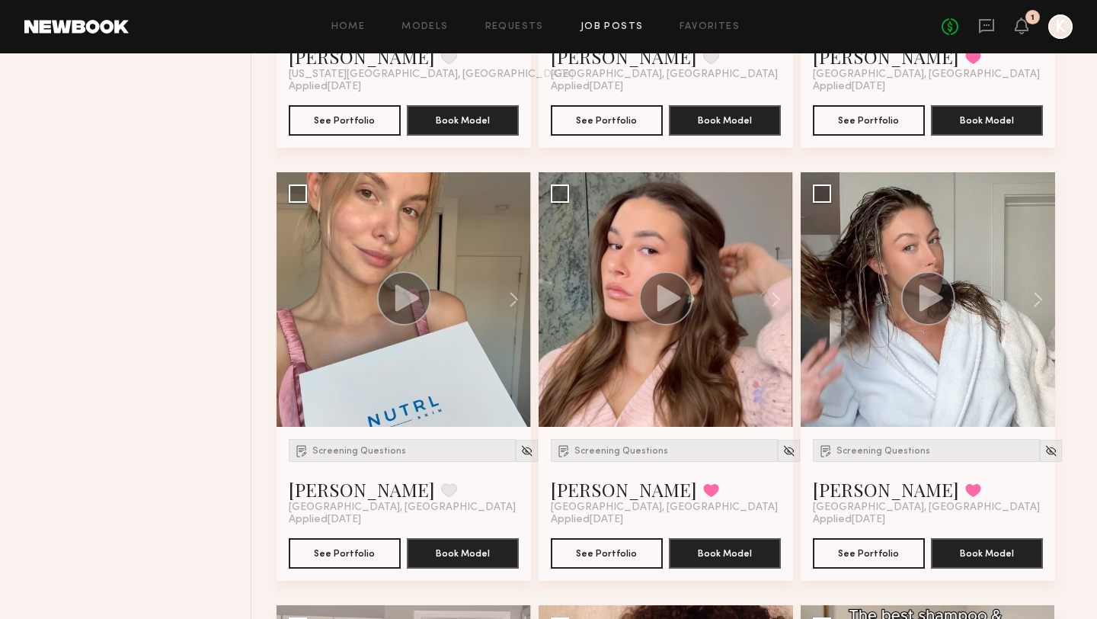
scroll to position [4000, 0]
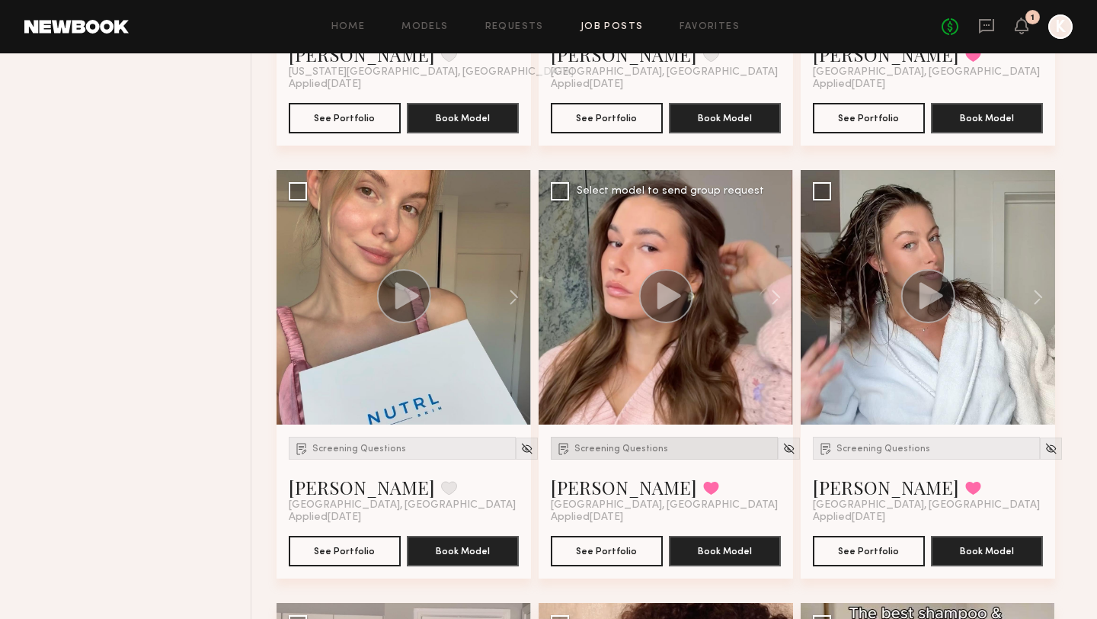
click at [651, 444] on span "Screening Questions" at bounding box center [621, 448] width 94 height 9
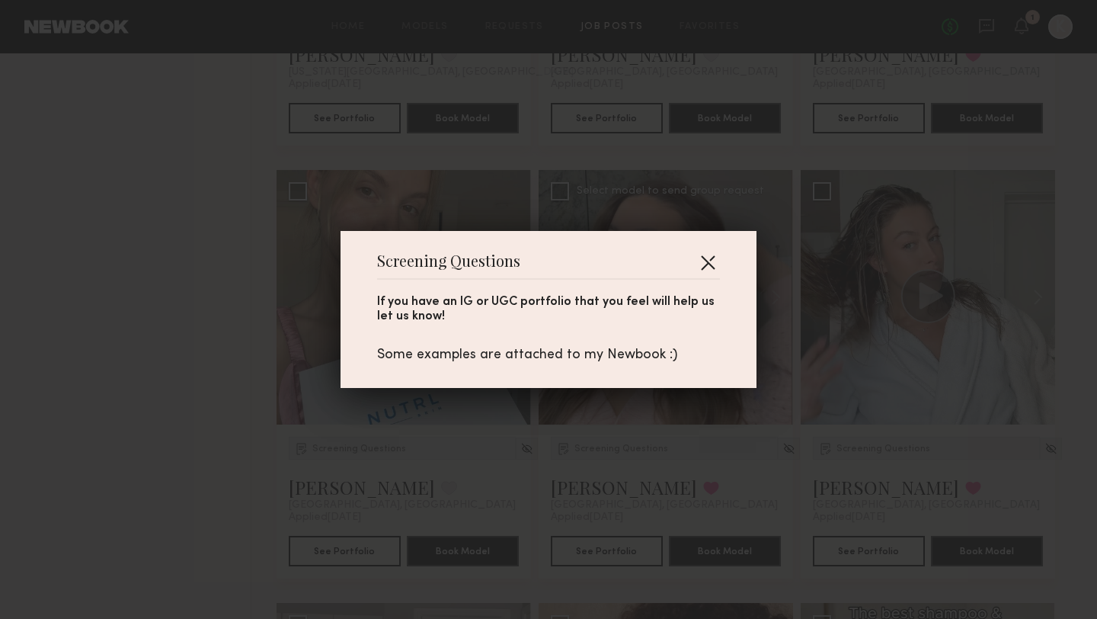
click at [712, 266] on button "button" at bounding box center [708, 262] width 24 height 24
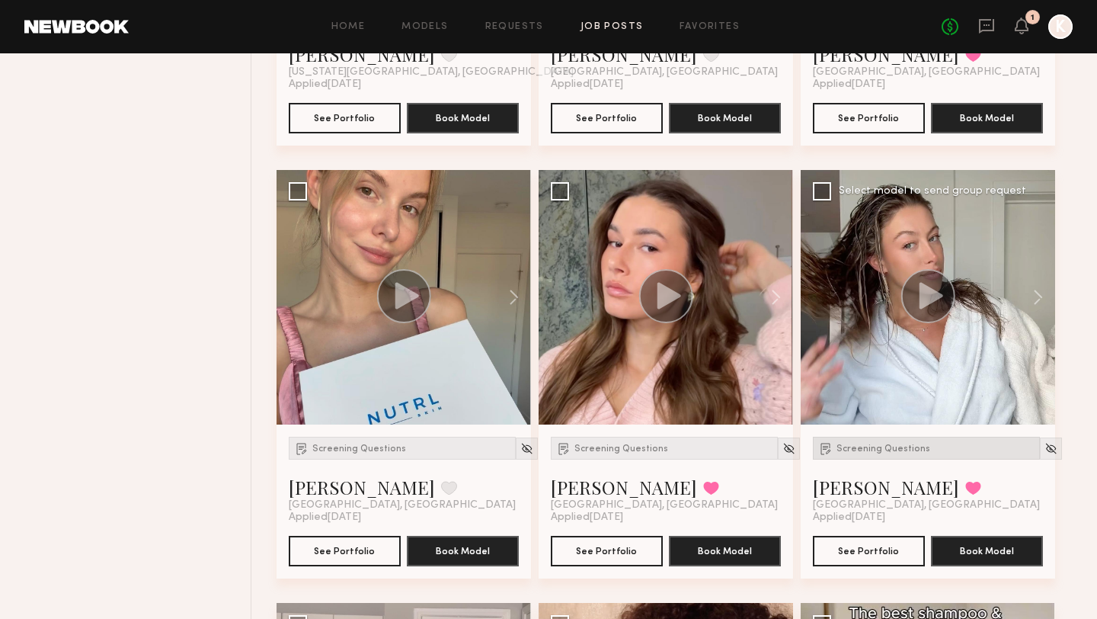
click at [831, 437] on div "Screening Questions" at bounding box center [926, 448] width 227 height 23
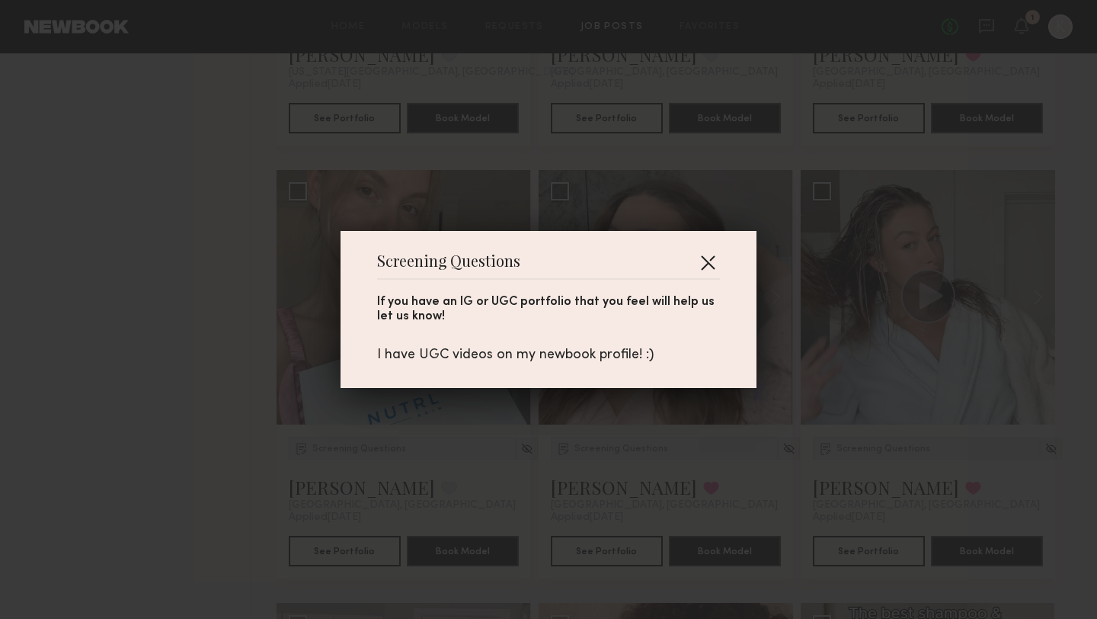
click at [702, 251] on button "button" at bounding box center [708, 262] width 24 height 24
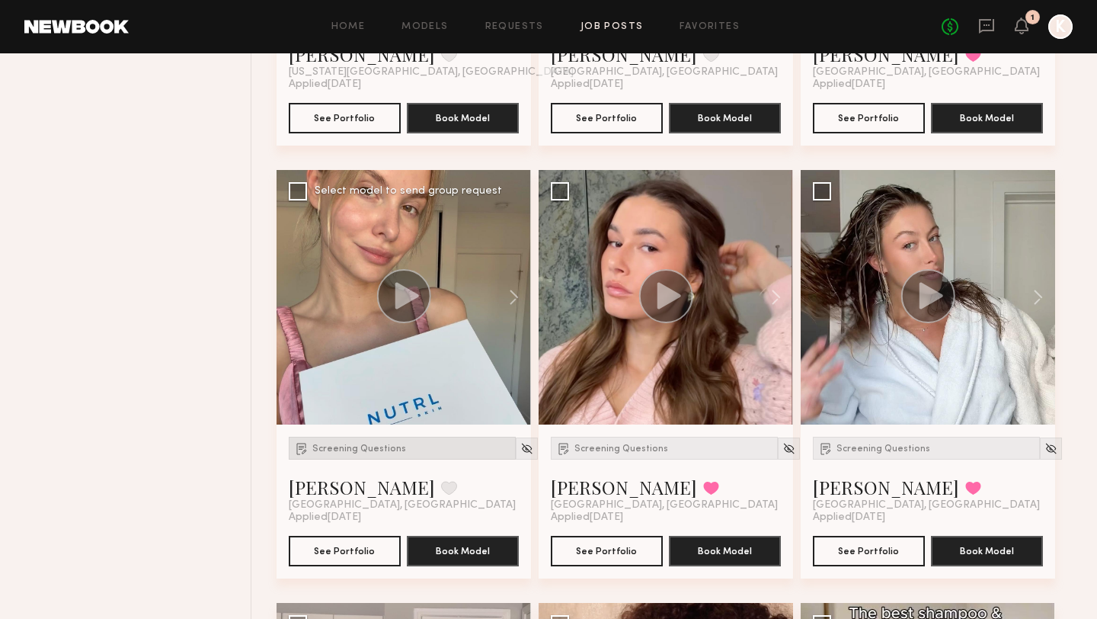
click at [349, 444] on span "Screening Questions" at bounding box center [359, 448] width 94 height 9
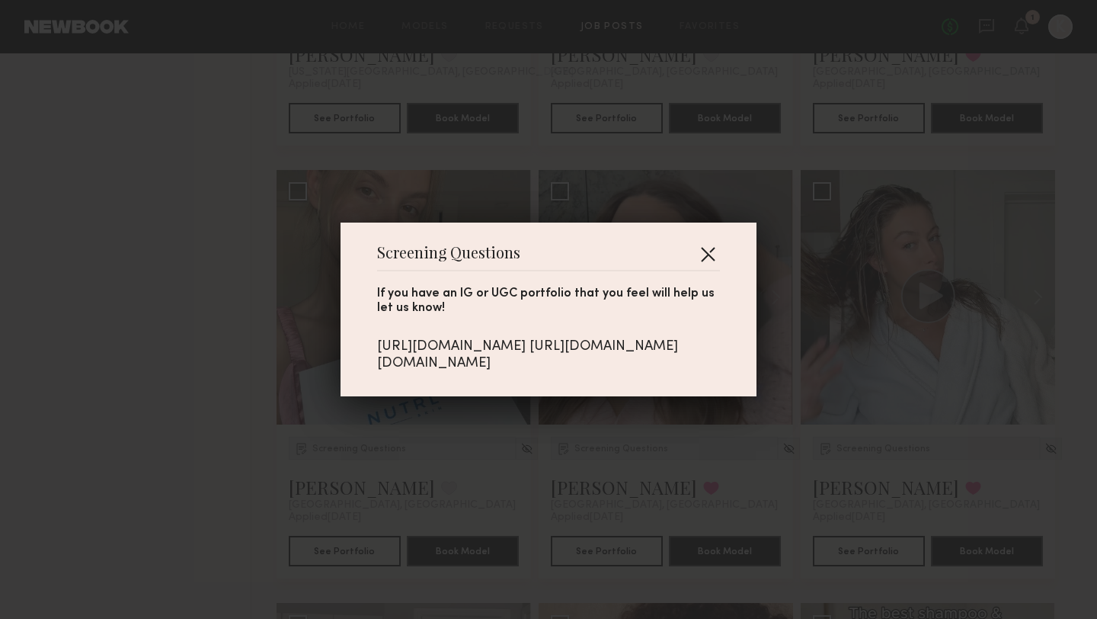
click at [706, 245] on button "button" at bounding box center [708, 254] width 24 height 24
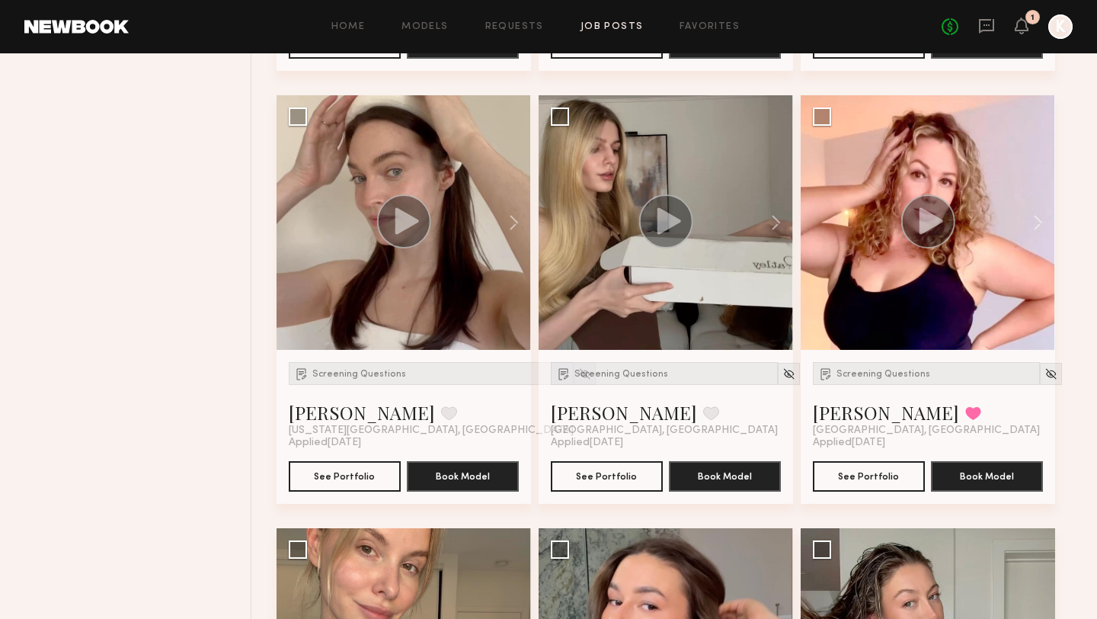
scroll to position [3642, 0]
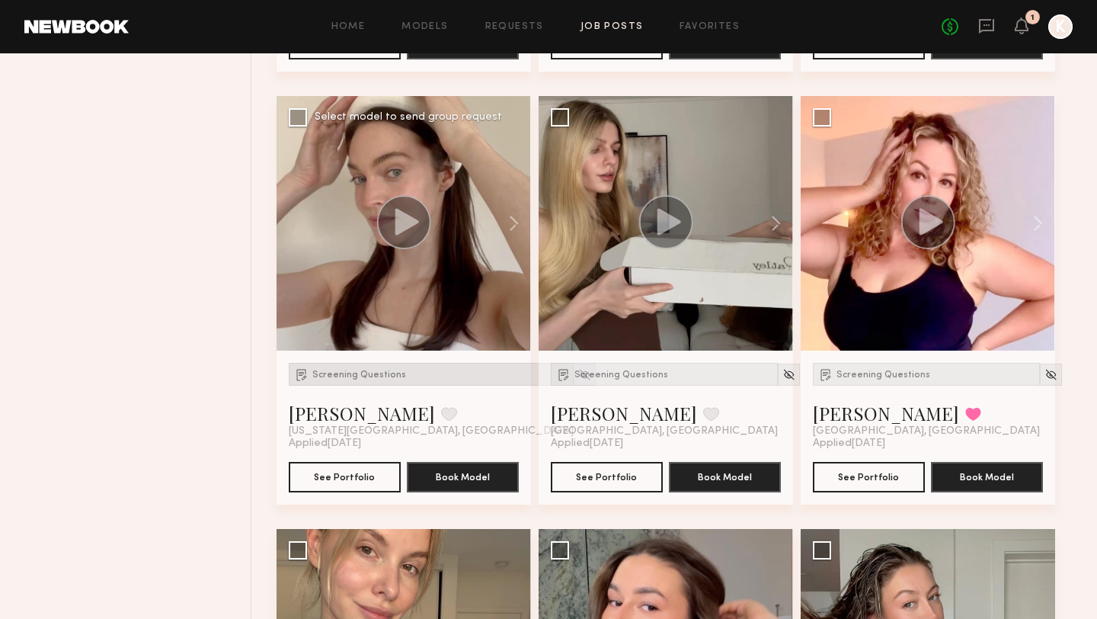
click at [385, 370] on span "Screening Questions" at bounding box center [359, 374] width 94 height 9
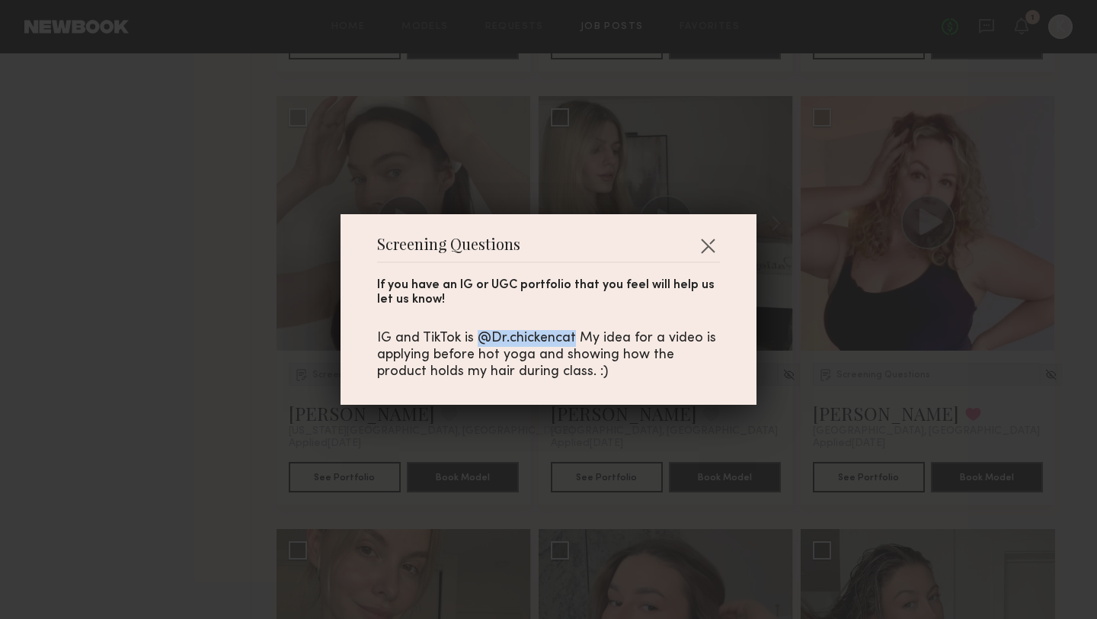
drag, startPoint x: 476, startPoint y: 337, endPoint x: 570, endPoint y: 332, distance: 93.8
click at [571, 333] on div "IG and TikTok is @Dr.chickencat My idea for a video is applying before hot yoga…" at bounding box center [548, 355] width 343 height 50
copy div "@Dr.chickencat"
click at [641, 301] on div "If you have an IG or UGC portfolio that you feel will help us let us know!" at bounding box center [548, 292] width 343 height 29
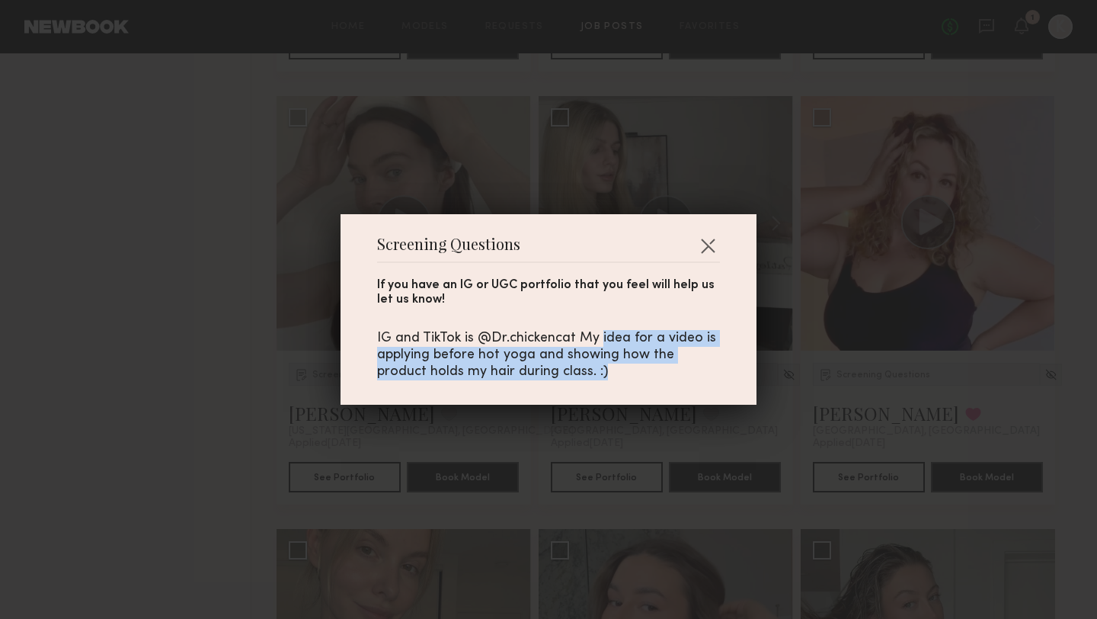
drag, startPoint x: 598, startPoint y: 337, endPoint x: 612, endPoint y: 376, distance: 41.2
click at [613, 377] on div "IG and TikTok is @Dr.chickencat My idea for a video is applying before hot yoga…" at bounding box center [548, 355] width 343 height 50
click at [703, 248] on button "button" at bounding box center [708, 245] width 24 height 24
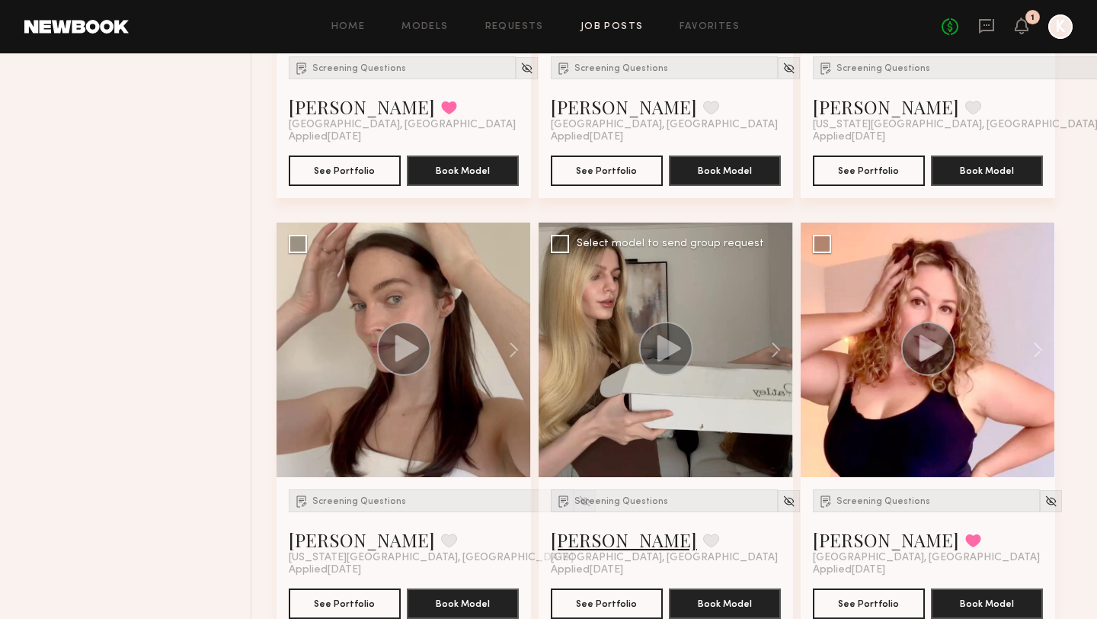
scroll to position [3517, 0]
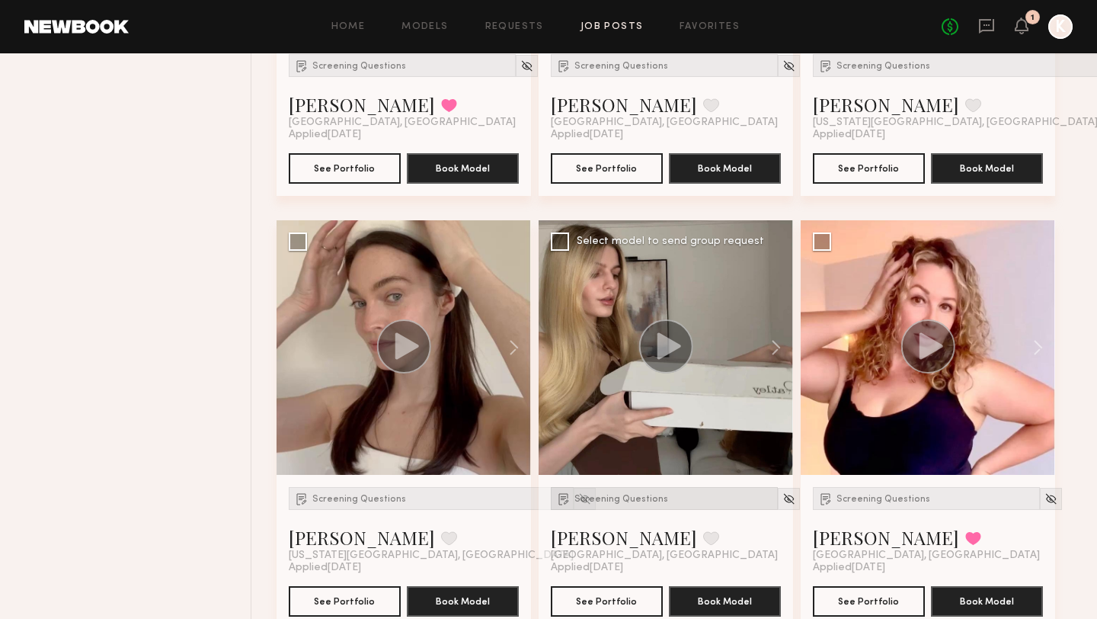
click at [603, 494] on span "Screening Questions" at bounding box center [621, 498] width 94 height 9
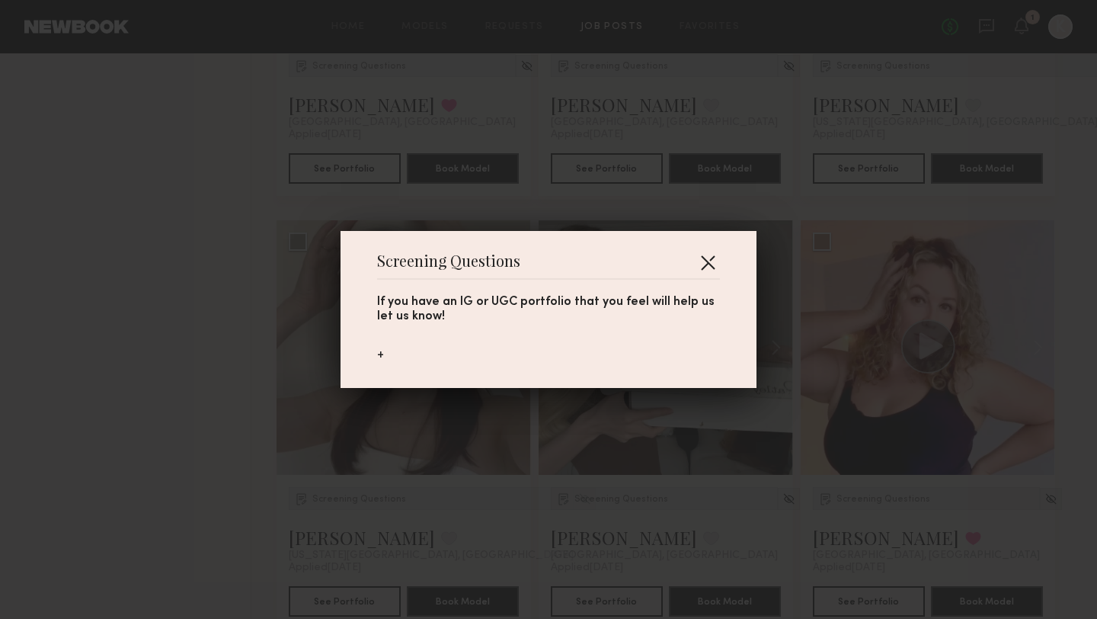
click at [713, 253] on button "button" at bounding box center [708, 262] width 24 height 24
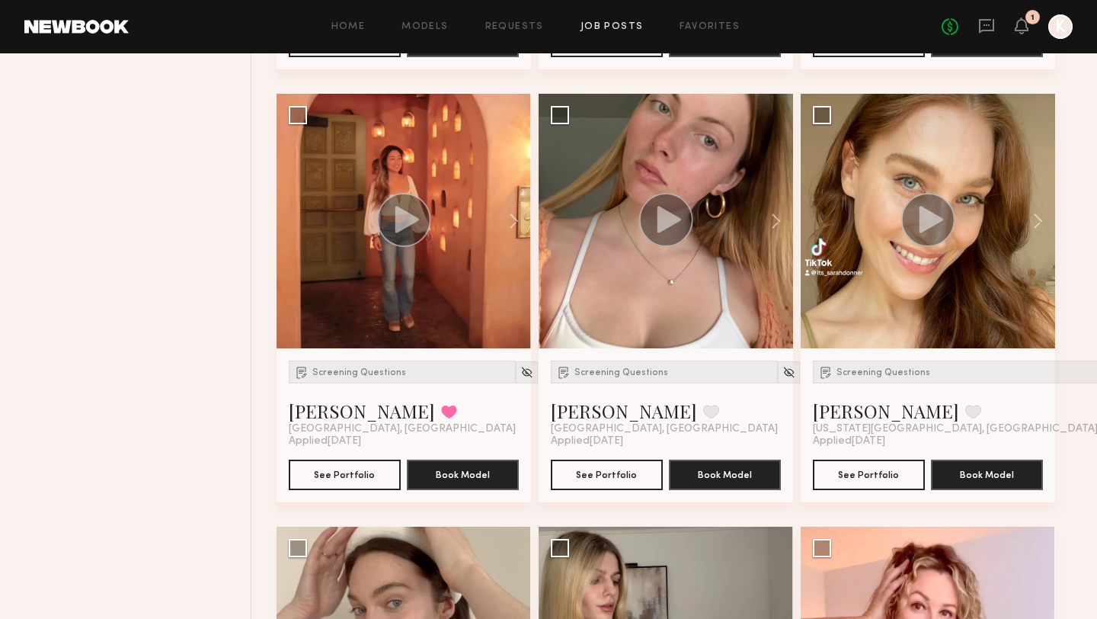
scroll to position [3195, 0]
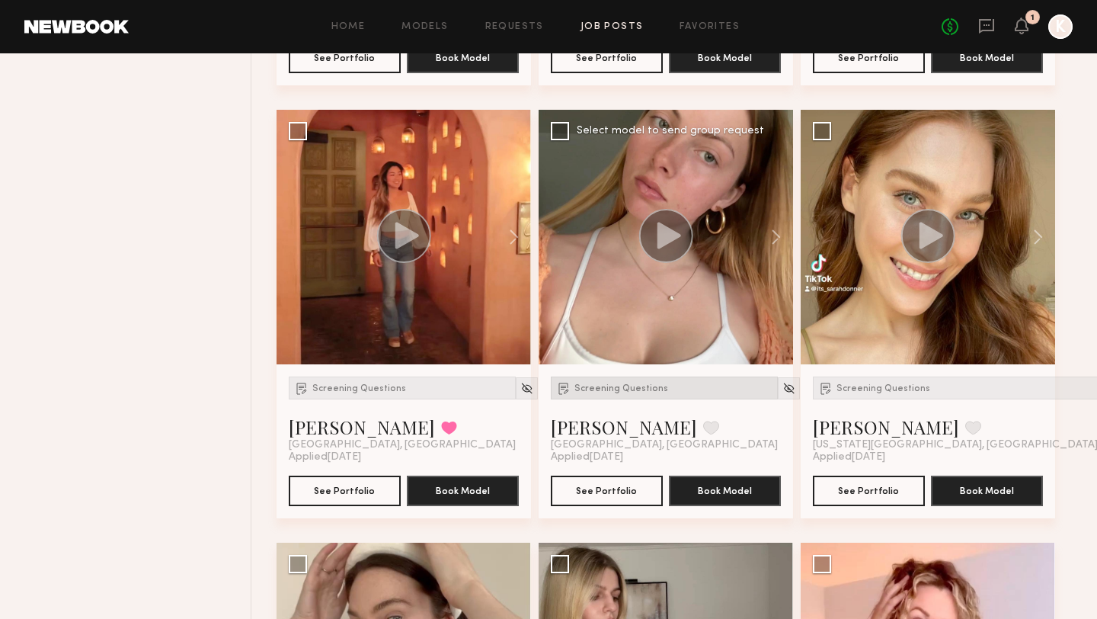
click at [590, 384] on span "Screening Questions" at bounding box center [621, 388] width 94 height 9
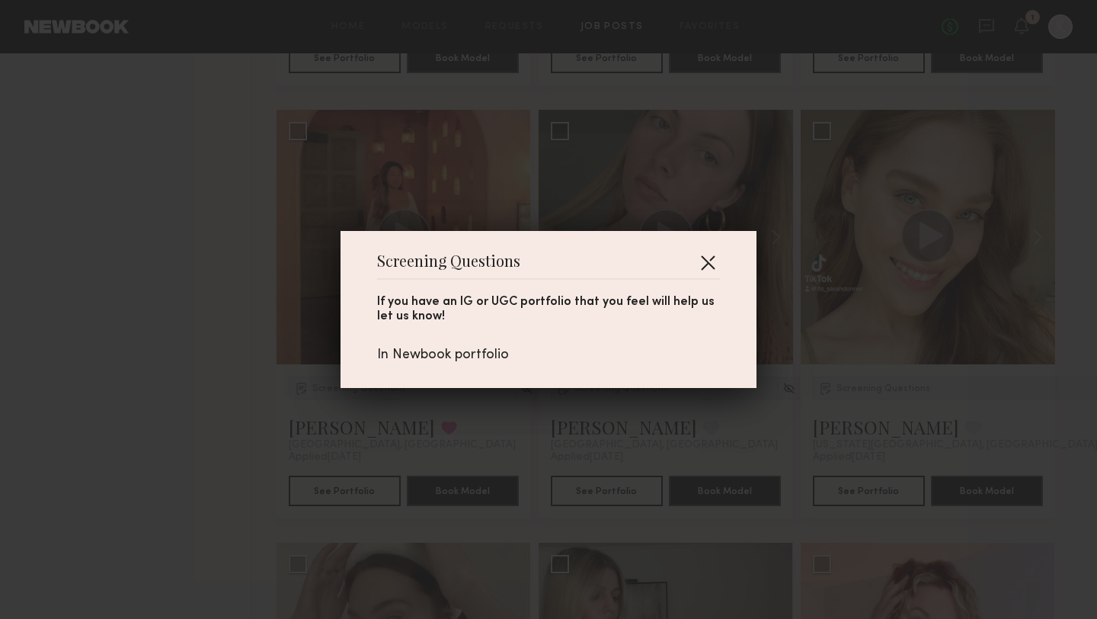
click at [716, 263] on button "button" at bounding box center [708, 262] width 24 height 24
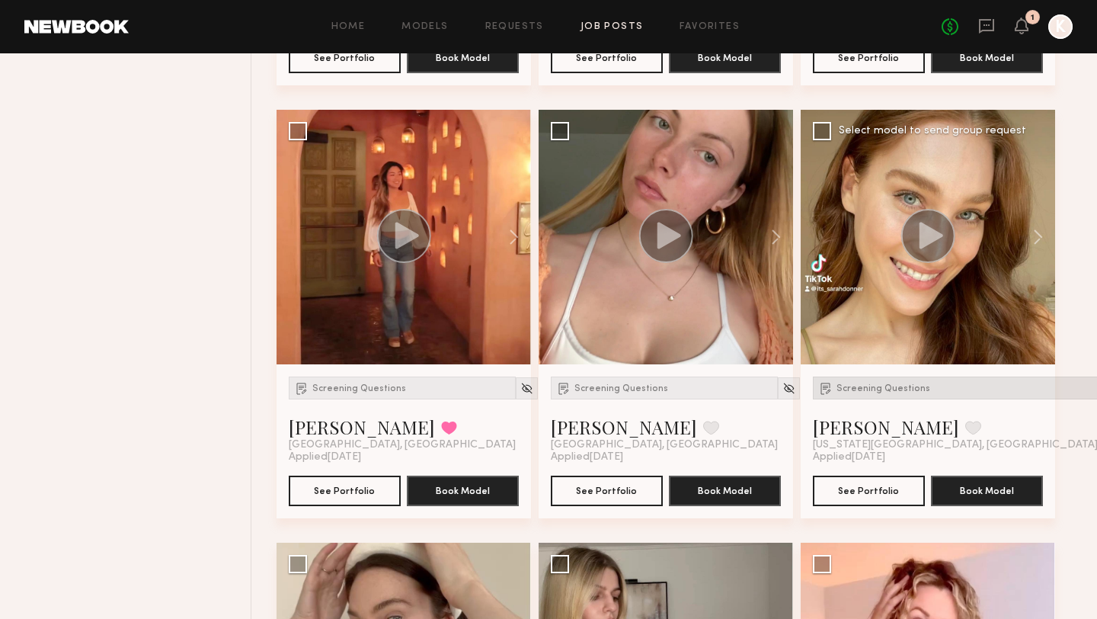
click at [885, 384] on span "Screening Questions" at bounding box center [884, 388] width 94 height 9
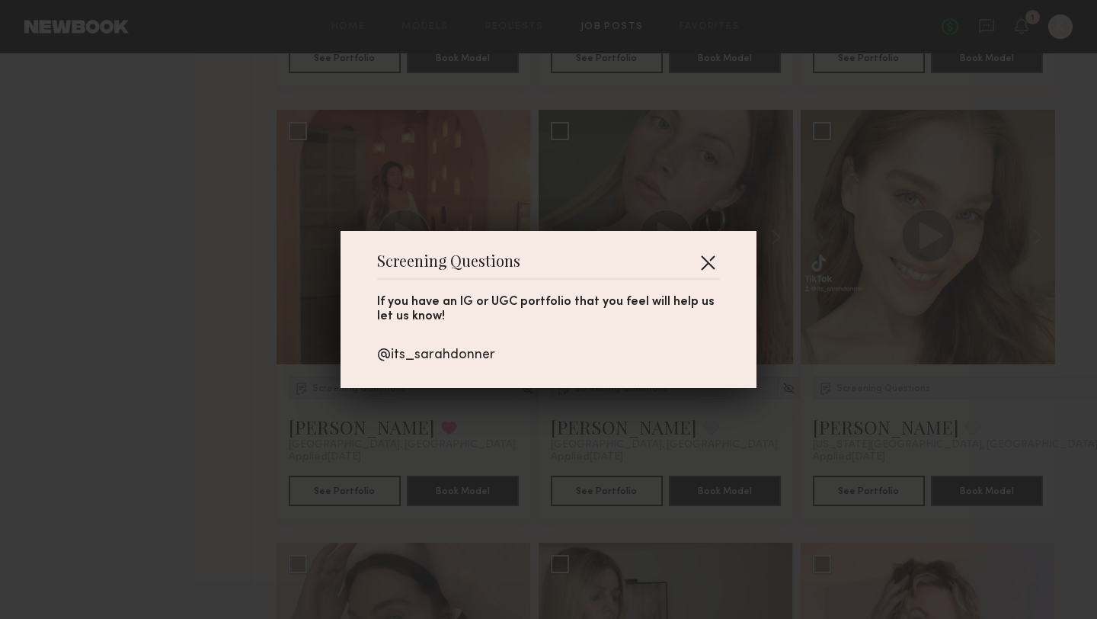
click at [709, 268] on button "button" at bounding box center [708, 262] width 24 height 24
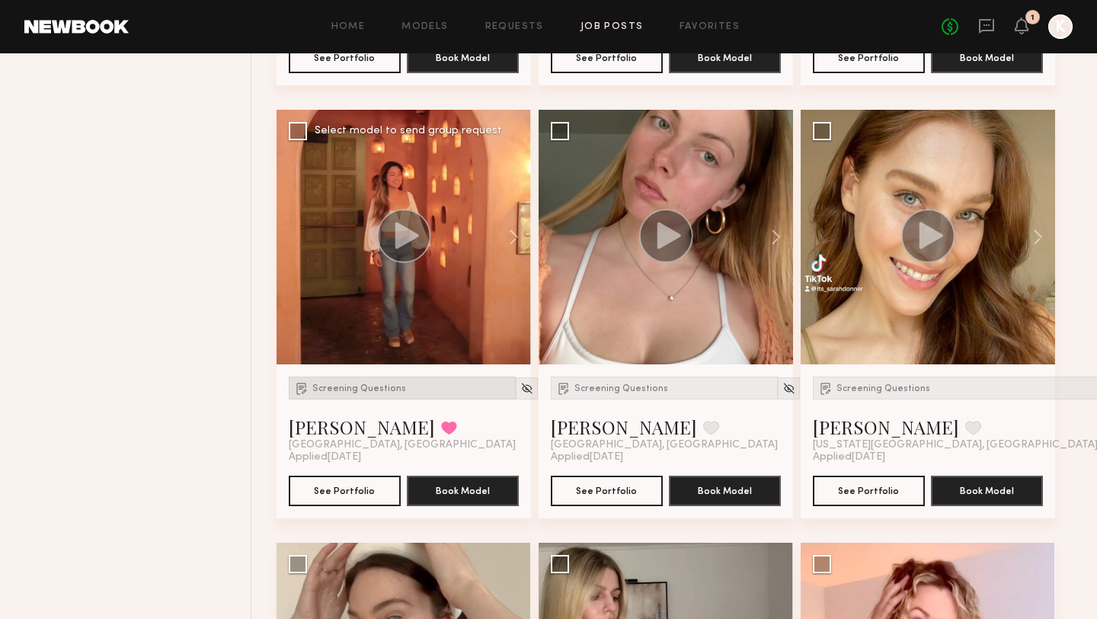
click at [365, 376] on div "Screening Questions" at bounding box center [402, 387] width 227 height 23
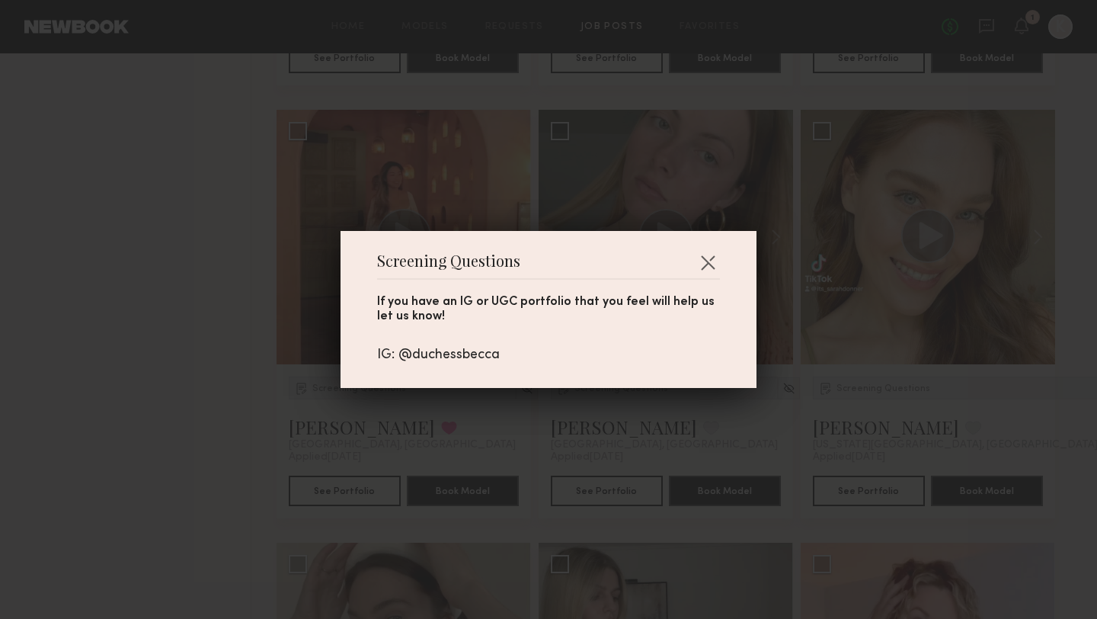
click at [466, 344] on div "If you have an IG or UGC portfolio that you feel will help us let us know! IG: …" at bounding box center [548, 322] width 343 height 84
click at [466, 356] on div "IG: @duchessbecca" at bounding box center [548, 355] width 343 height 17
click at [712, 258] on button "button" at bounding box center [708, 262] width 24 height 24
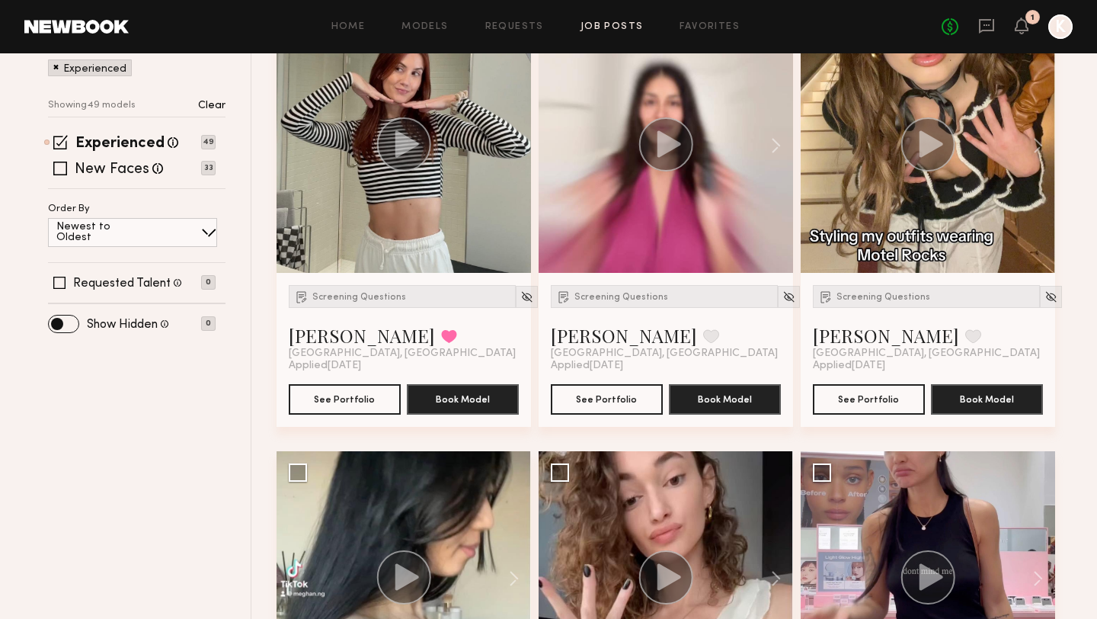
scroll to position [0, 0]
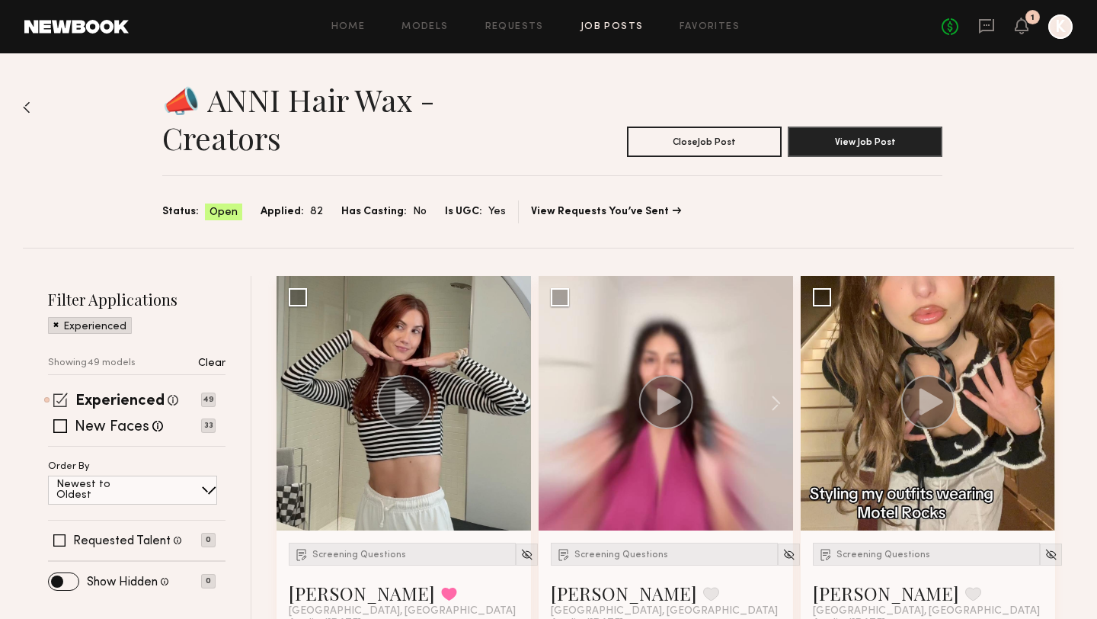
click at [57, 392] on span at bounding box center [60, 399] width 14 height 14
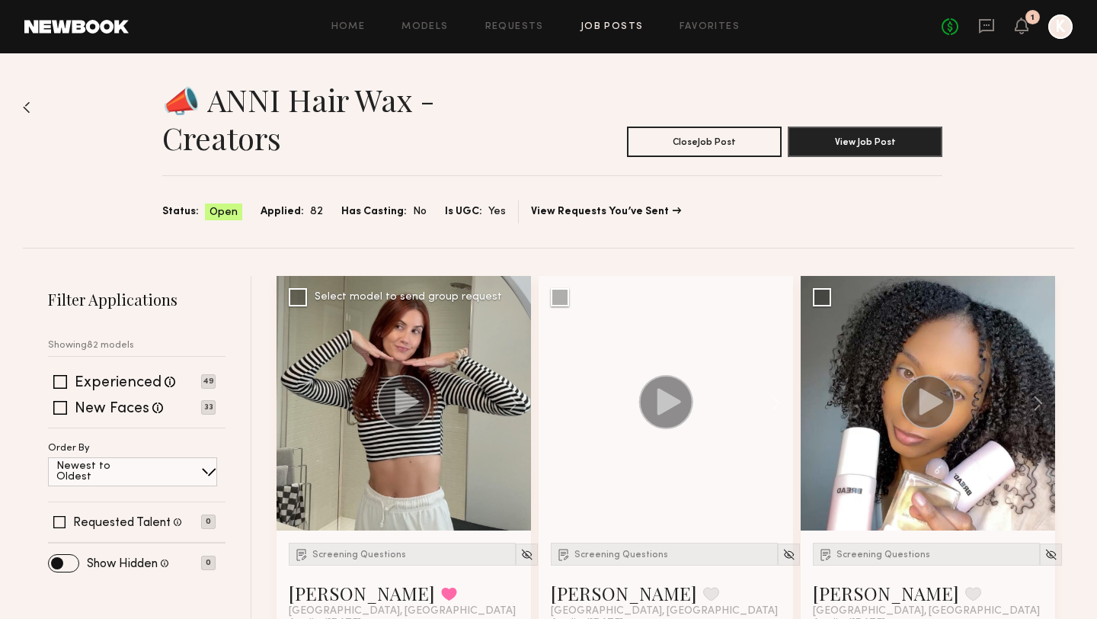
scroll to position [145, 0]
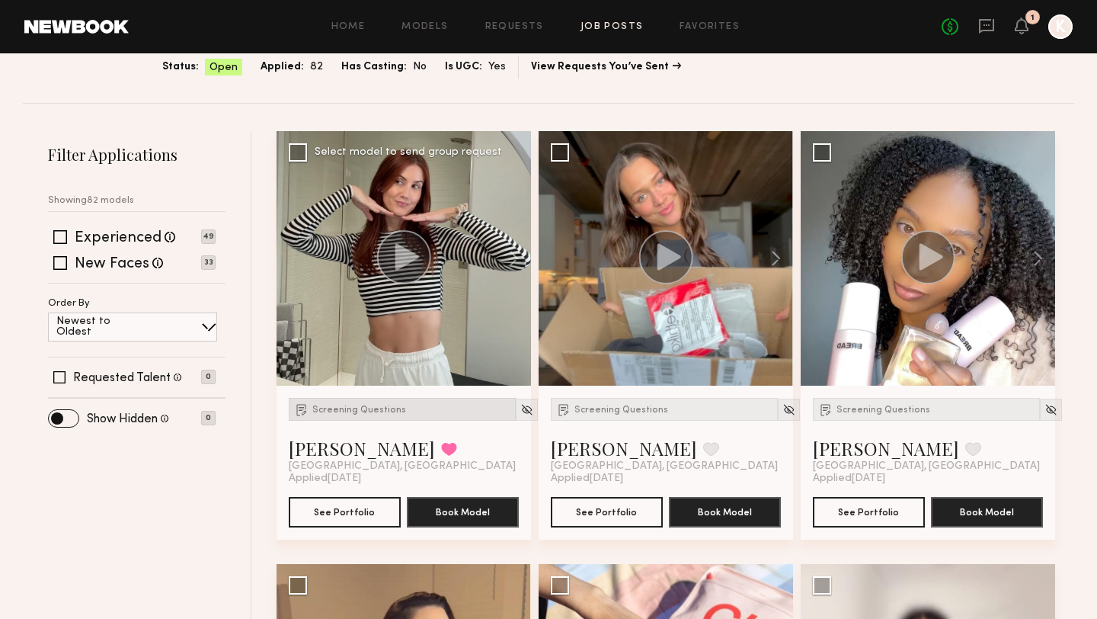
click at [386, 398] on div "Screening Questions" at bounding box center [402, 409] width 227 height 23
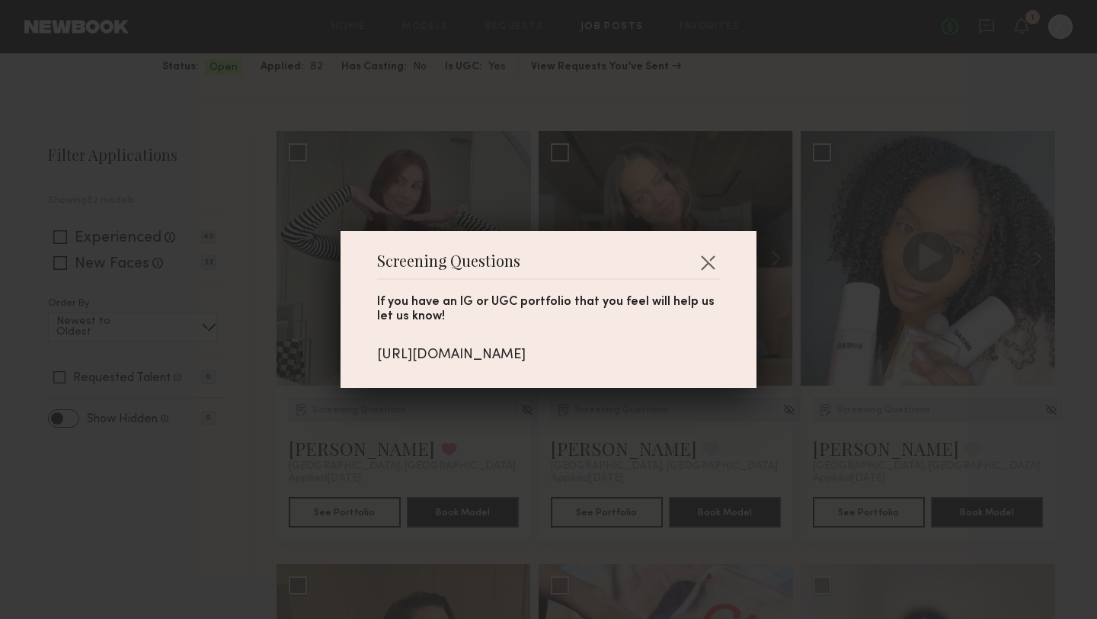
click at [485, 353] on div "[URL][DOMAIN_NAME]" at bounding box center [548, 355] width 343 height 17
click at [709, 266] on button "button" at bounding box center [708, 262] width 24 height 24
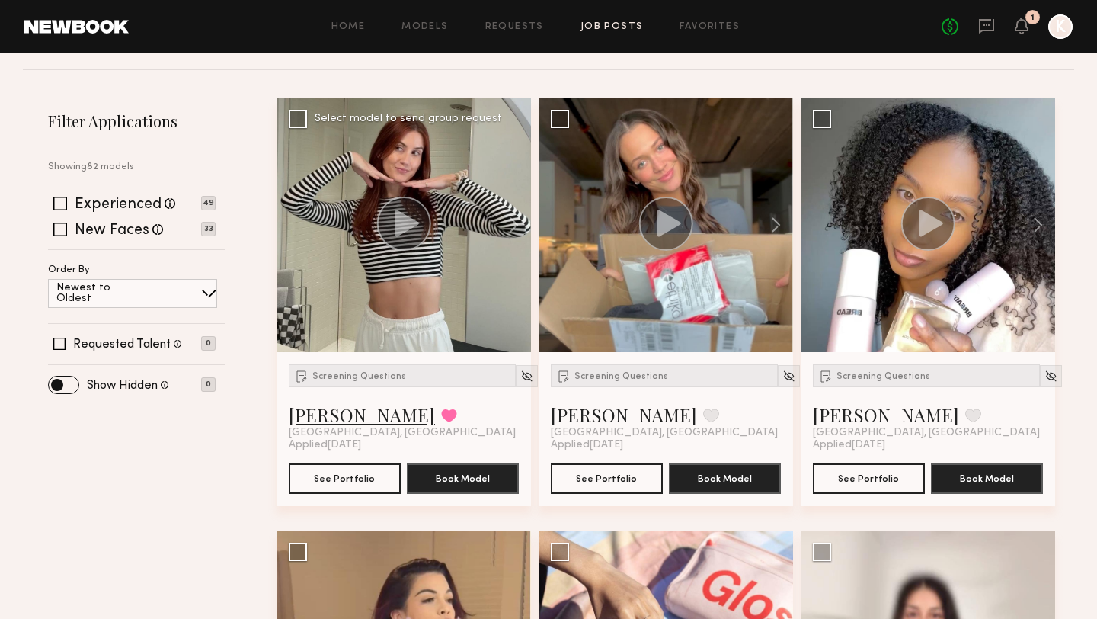
scroll to position [180, 0]
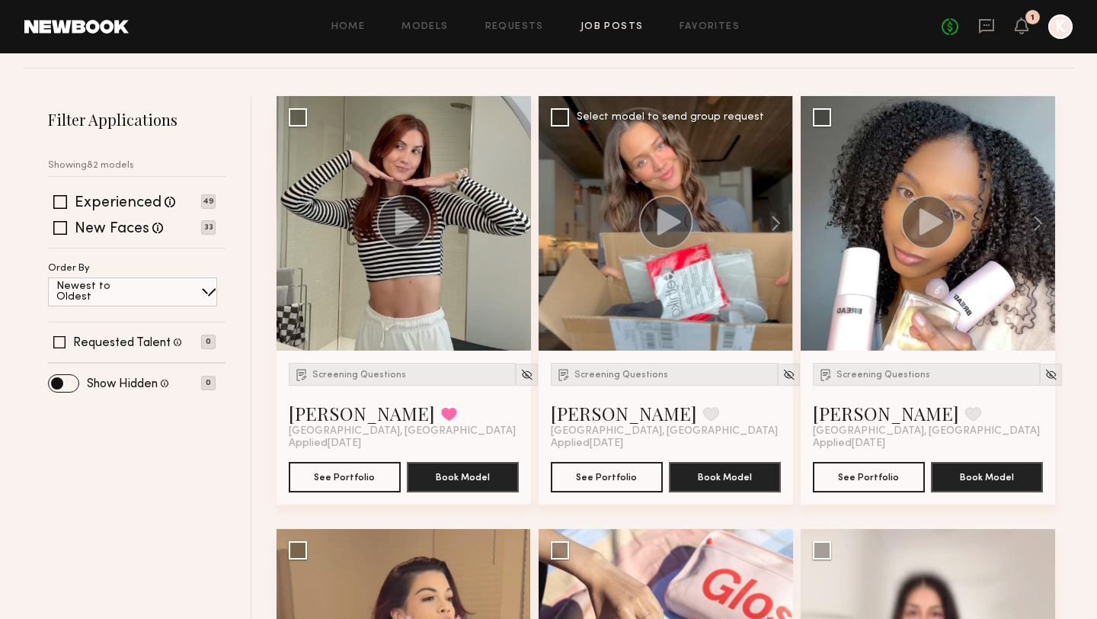
click at [593, 363] on div "Screening Questions [PERSON_NAME] Favorite [GEOGRAPHIC_DATA], [GEOGRAPHIC_DATA]" at bounding box center [664, 400] width 227 height 75
click at [590, 363] on div "Screening Questions" at bounding box center [664, 374] width 227 height 23
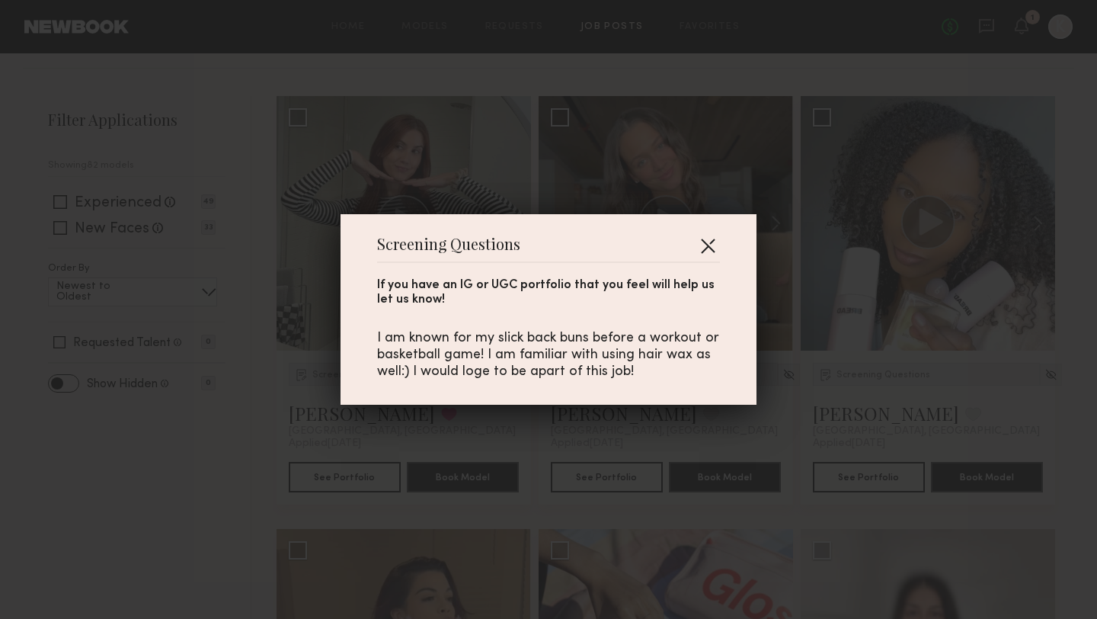
click at [712, 242] on button "button" at bounding box center [708, 245] width 24 height 24
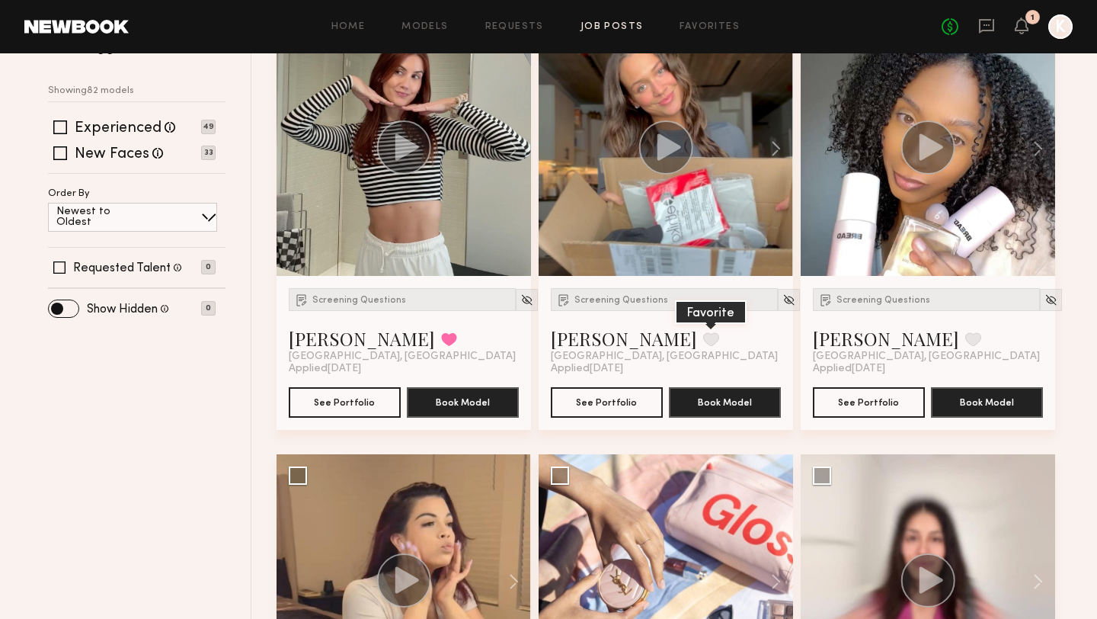
scroll to position [259, 0]
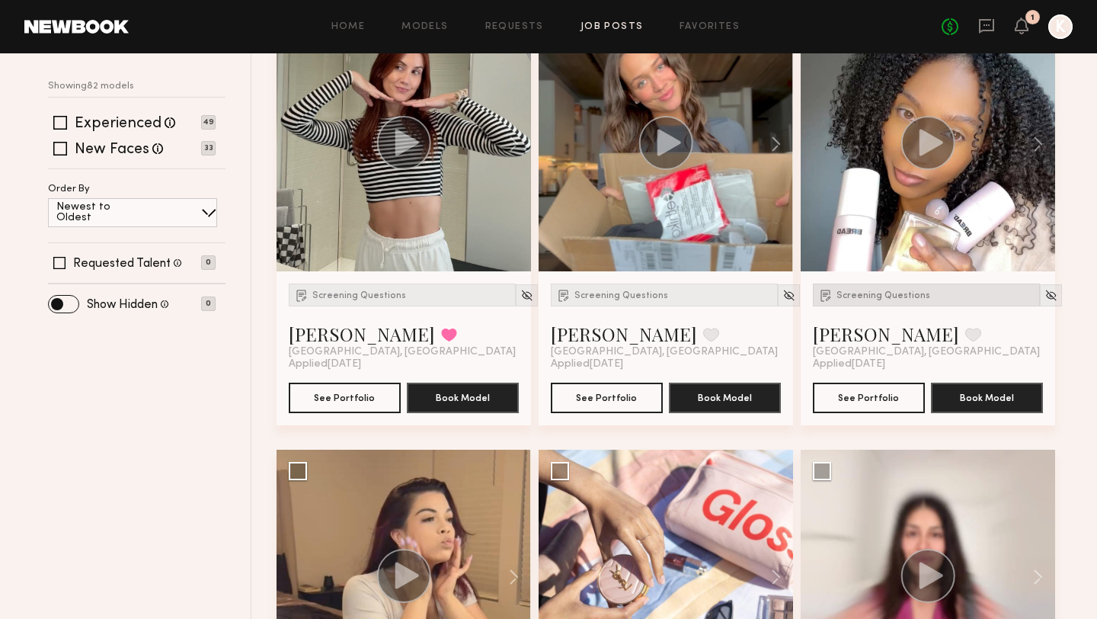
click at [850, 291] on span "Screening Questions" at bounding box center [884, 295] width 94 height 9
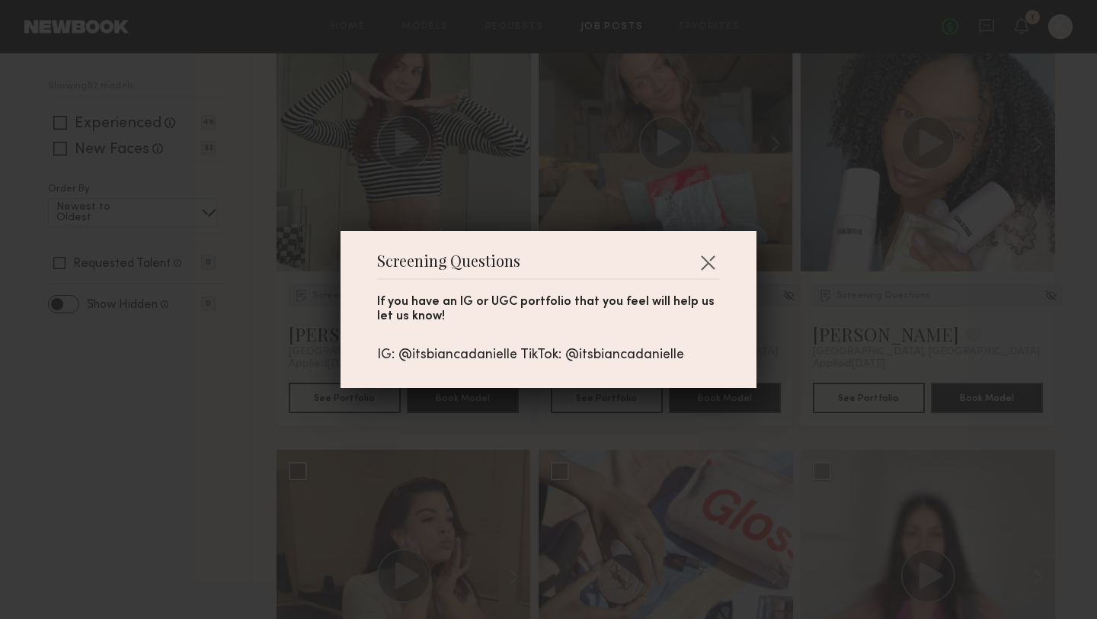
click at [496, 355] on div "IG: @itsbiancadanielle TikTok: @itsbiancadanielle" at bounding box center [548, 355] width 343 height 17
